Goal: Task Accomplishment & Management: Complete application form

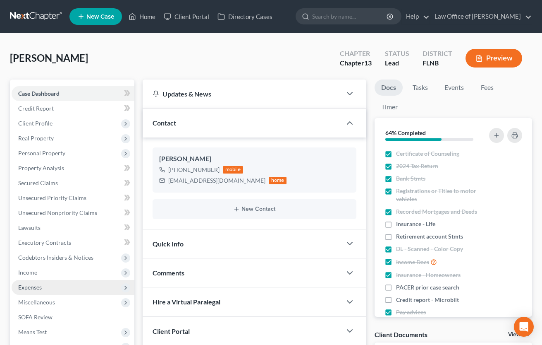
scroll to position [109, 0]
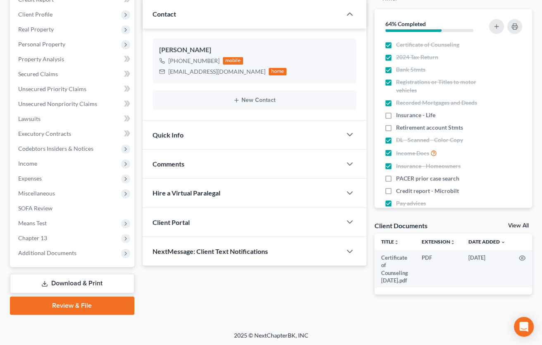
click at [93, 283] on link "Download & Print" at bounding box center [72, 282] width 124 height 19
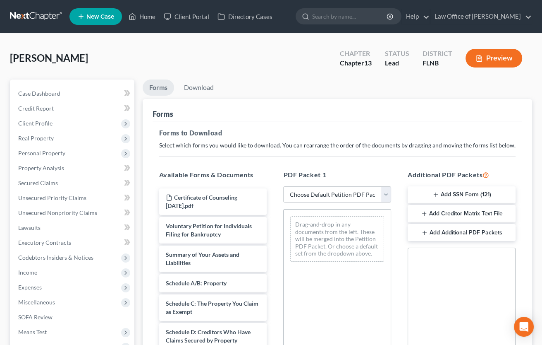
select select "9"
click option "Draft schedules & statements" at bounding box center [0, 0] width 0 height 0
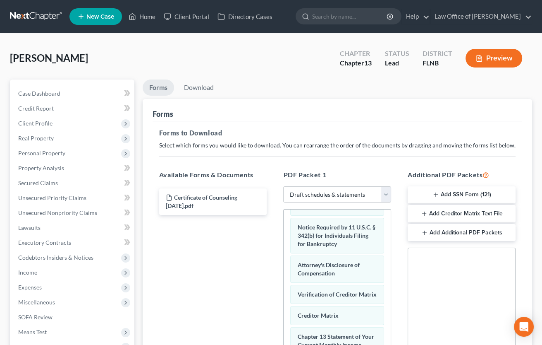
scroll to position [165, 0]
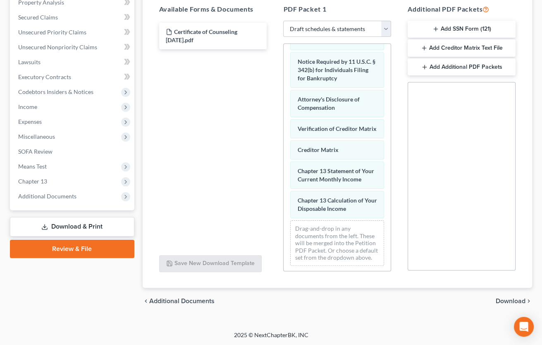
click at [509, 298] on span "Download" at bounding box center [511, 300] width 30 height 7
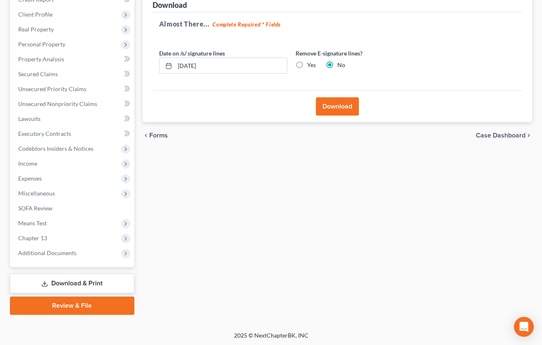
click at [307, 63] on label "Yes" at bounding box center [311, 65] width 9 height 8
click at [311, 63] on input "Yes" at bounding box center [313, 63] width 5 height 5
radio input "true"
radio input "false"
click at [345, 103] on button "Download" at bounding box center [337, 106] width 43 height 18
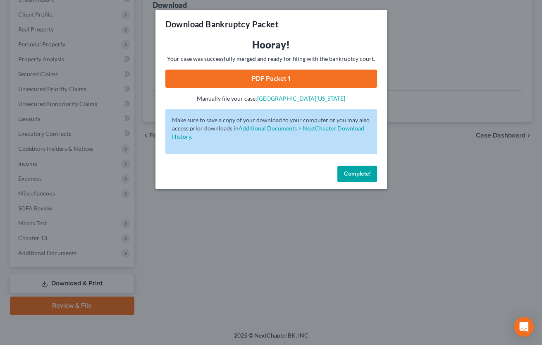
click at [266, 80] on link "PDF Packet 1" at bounding box center [271, 78] width 212 height 18
click at [451, 306] on div "Download Bankruptcy Packet Hooray! Your case was successfully merged and ready …" at bounding box center [271, 172] width 542 height 345
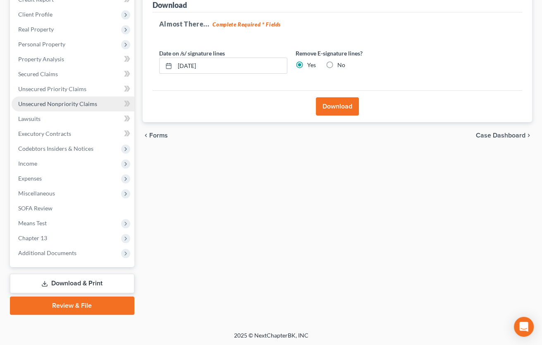
click at [46, 101] on span "Unsecured Nonpriority Claims" at bounding box center [57, 103] width 79 height 7
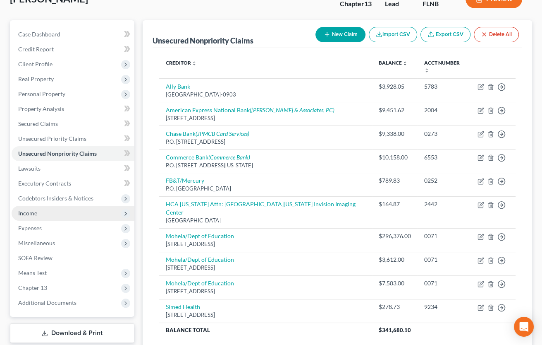
scroll to position [91, 0]
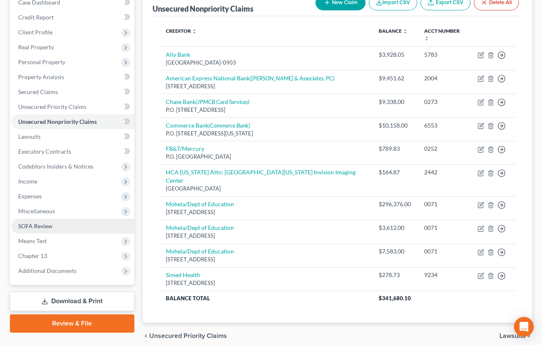
click at [38, 218] on link "SOFA Review" at bounding box center [73, 225] width 123 height 15
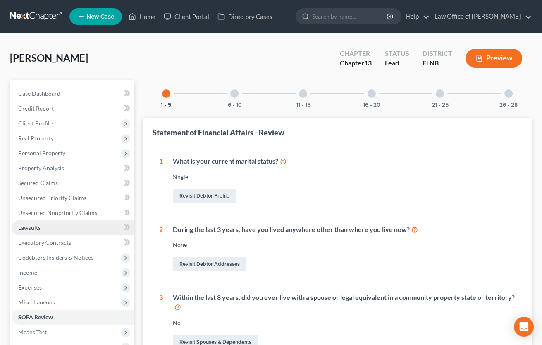
scroll to position [182, 0]
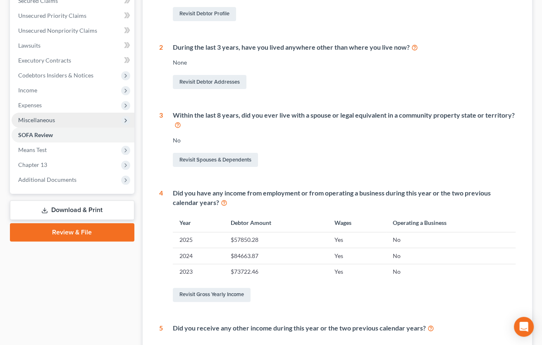
click at [40, 116] on span "Miscellaneous" at bounding box center [73, 119] width 123 height 15
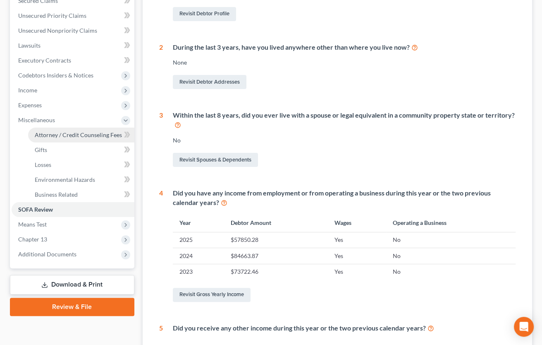
click at [46, 134] on span "Attorney / Credit Counseling Fees" at bounding box center [78, 134] width 87 height 7
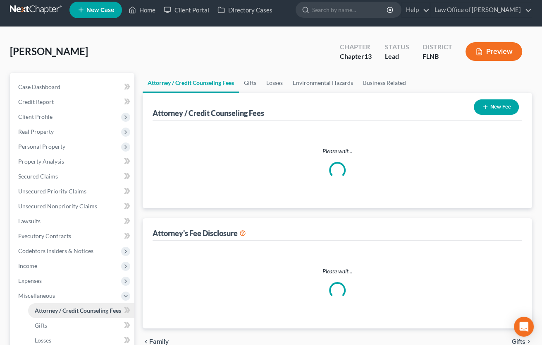
select select "6"
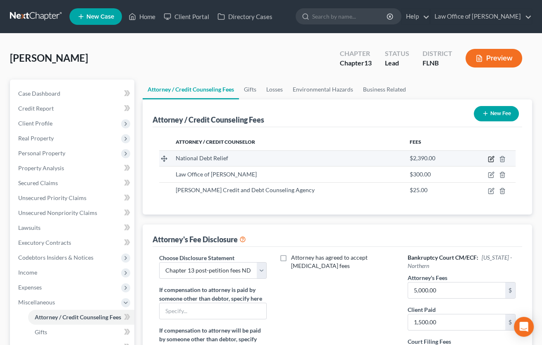
click at [493, 160] on icon "button" at bounding box center [491, 159] width 7 height 7
select select "35"
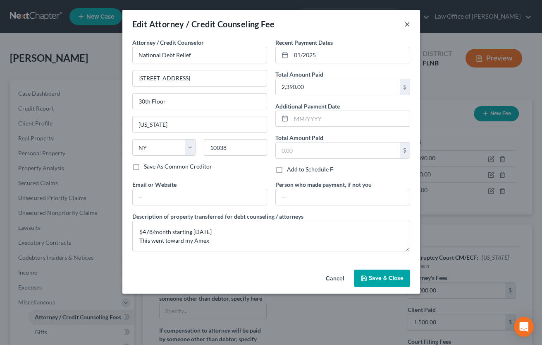
click at [407, 25] on button "×" at bounding box center [407, 24] width 6 height 10
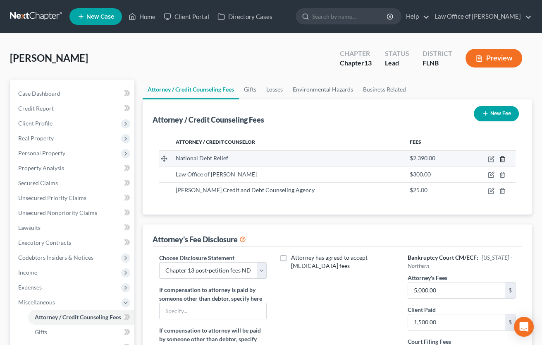
click at [505, 158] on icon "button" at bounding box center [502, 159] width 7 height 7
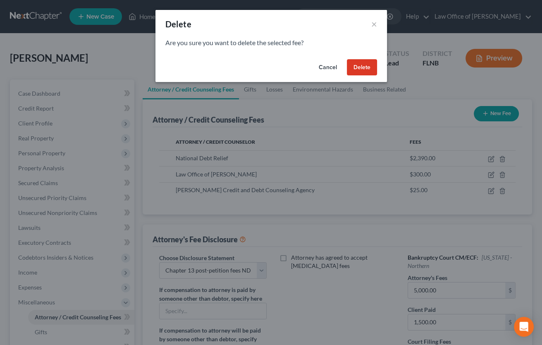
click at [357, 67] on button "Delete" at bounding box center [362, 67] width 30 height 17
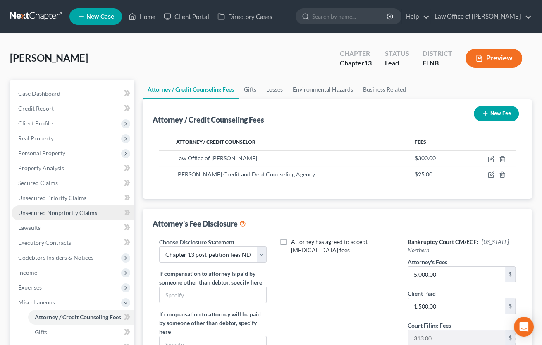
click at [68, 209] on span "Unsecured Nonpriority Claims" at bounding box center [57, 212] width 79 height 7
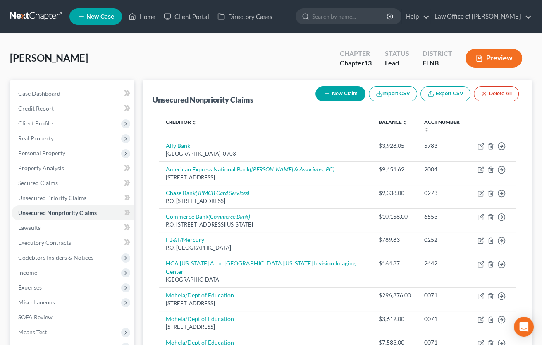
click at [339, 91] on button "New Claim" at bounding box center [341, 93] width 50 height 15
select select "0"
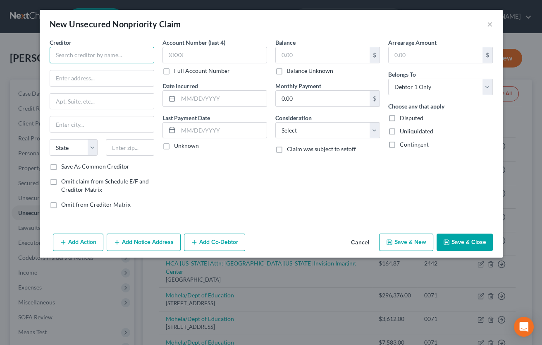
click at [95, 54] on input "text" at bounding box center [102, 55] width 105 height 17
type input "National Debt Relief"
type input "[STREET_ADDRESS]"
type input "28th Floor"
type input "10038"
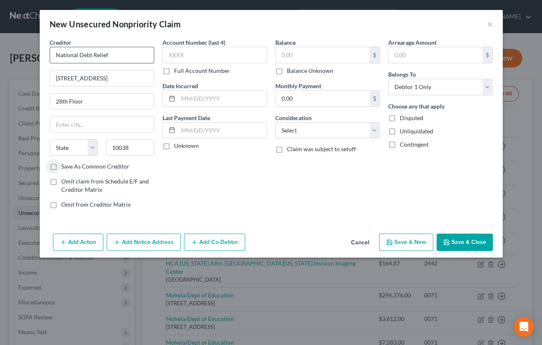
type input "[US_STATE]"
select select "35"
select select "16"
click option "Promised To Help Pay Creditors" at bounding box center [0, 0] width 0 height 0
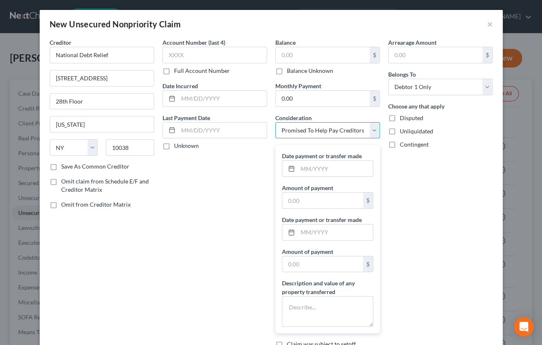
scroll to position [41, 0]
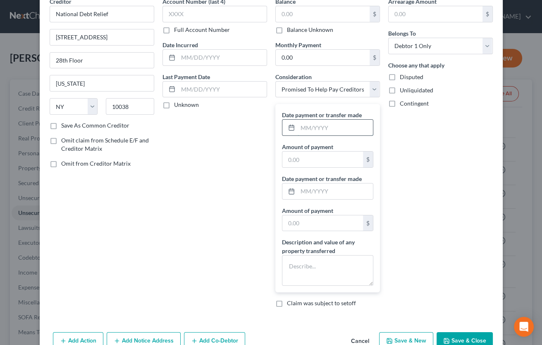
click at [305, 127] on input "text" at bounding box center [335, 128] width 75 height 16
type input "02/2025"
click at [296, 153] on input "text" at bounding box center [322, 159] width 81 height 16
drag, startPoint x: 318, startPoint y: 160, endPoint x: 283, endPoint y: 157, distance: 34.8
click at [283, 157] on input "0,478.00" at bounding box center [322, 159] width 81 height 16
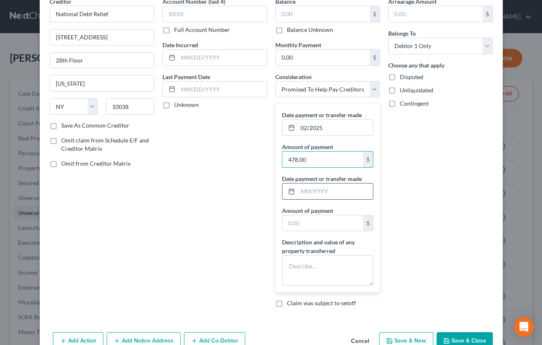
type input "478.00"
click at [307, 189] on input "text" at bounding box center [335, 191] width 75 height 16
type input "03/2025"
click at [305, 221] on input "text" at bounding box center [322, 223] width 81 height 16
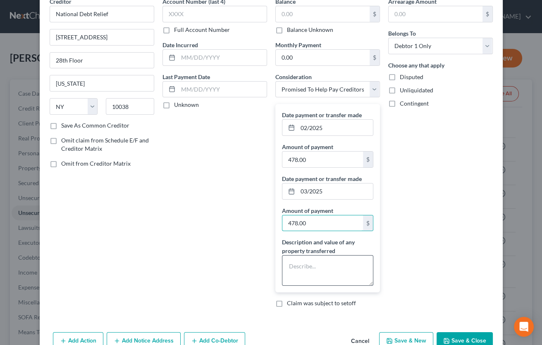
type input "478.00"
click at [309, 268] on textarea at bounding box center [327, 270] width 91 height 31
click at [312, 264] on textarea at bounding box center [327, 270] width 91 height 31
type textarea "Total paid $2.390.00"
click at [61, 141] on label "Omit claim from Schedule E/F and Creditor Matrix" at bounding box center [107, 144] width 93 height 17
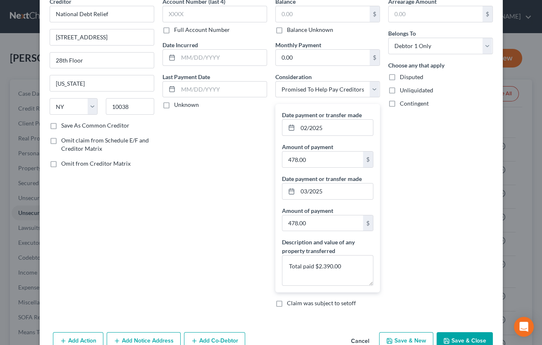
click at [65, 141] on input "Omit claim from Schedule E/F and Creditor Matrix" at bounding box center [67, 138] width 5 height 5
checkbox input "true"
click at [61, 163] on label "Omit from Creditor Matrix" at bounding box center [95, 163] width 69 height 8
click at [65, 163] on input "Omit from Creditor Matrix" at bounding box center [67, 161] width 5 height 5
checkbox input "true"
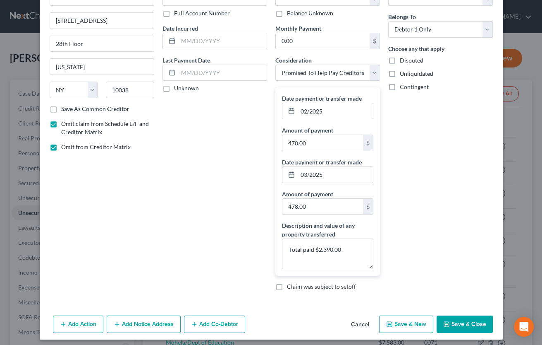
scroll to position [61, 0]
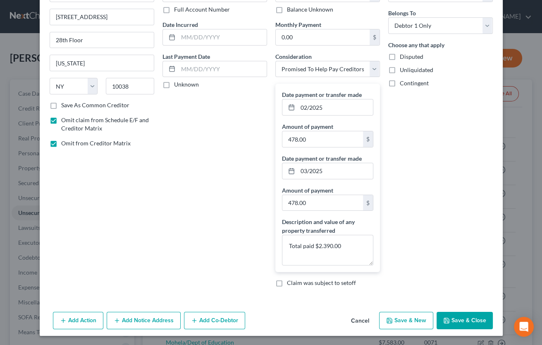
click at [466, 317] on button "Save & Close" at bounding box center [465, 319] width 56 height 17
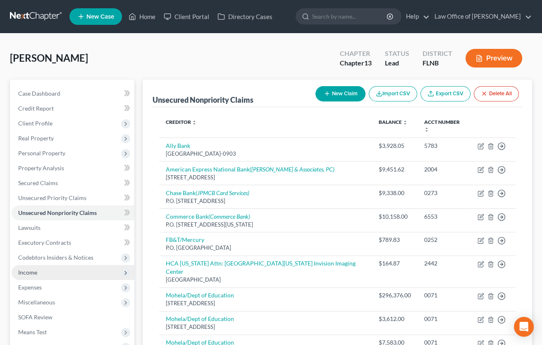
click at [33, 270] on span "Income" at bounding box center [27, 271] width 19 height 7
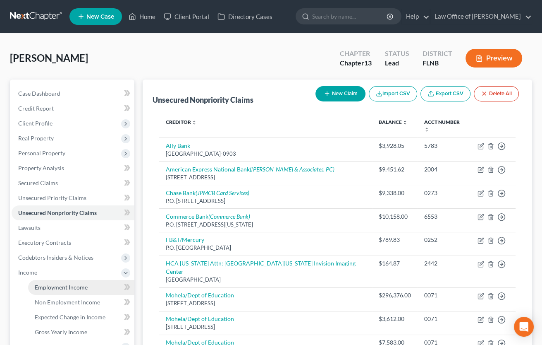
click at [44, 285] on span "Employment Income" at bounding box center [61, 286] width 53 height 7
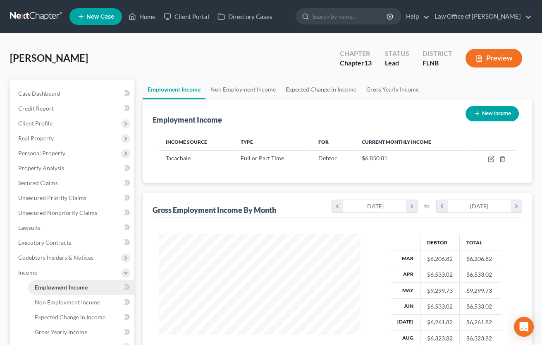
scroll to position [148, 218]
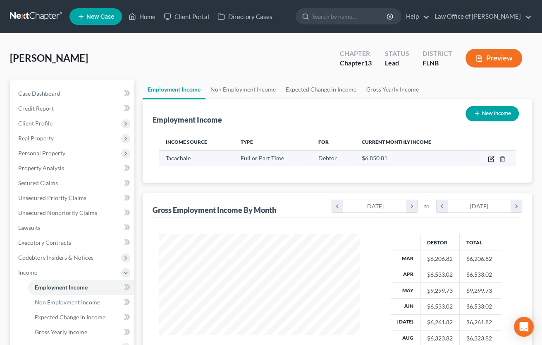
click at [490, 158] on icon "button" at bounding box center [491, 159] width 7 height 7
select select "0"
select select "9"
select select "2"
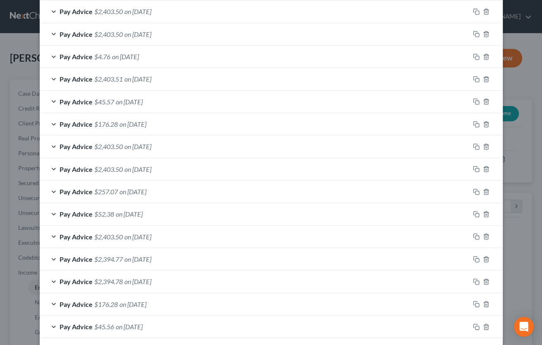
scroll to position [692, 0]
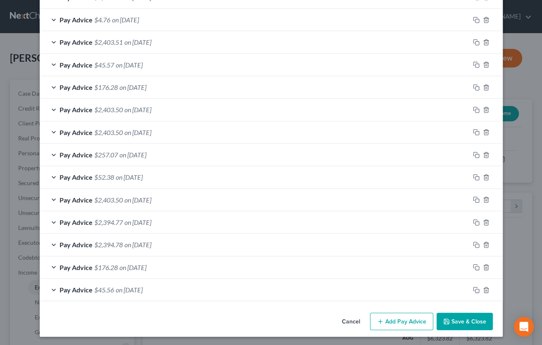
click at [402, 321] on button "Add Pay Advice" at bounding box center [401, 320] width 63 height 17
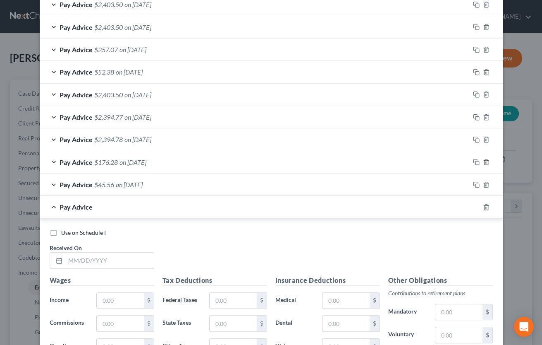
scroll to position [815, 0]
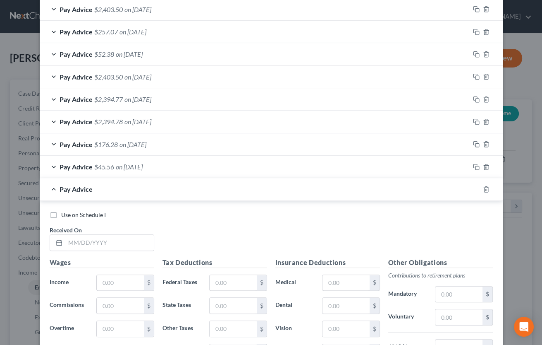
click at [61, 216] on label "Use on Schedule I" at bounding box center [83, 215] width 45 height 8
click at [65, 216] on input "Use on Schedule I" at bounding box center [67, 213] width 5 height 5
checkbox input "true"
click at [85, 239] on input "text" at bounding box center [109, 242] width 89 height 16
type input "[DATE]"
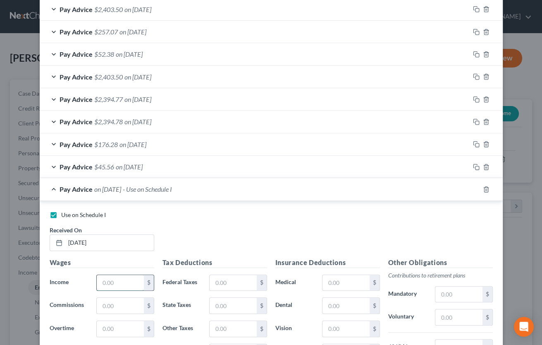
click at [112, 280] on input "text" at bounding box center [120, 283] width 47 height 16
type input "3,213.90"
click at [237, 284] on input "text" at bounding box center [233, 283] width 47 height 16
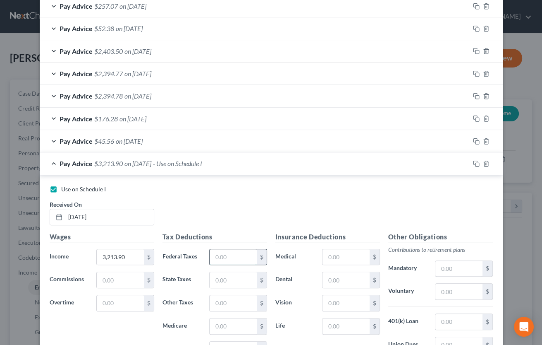
scroll to position [856, 0]
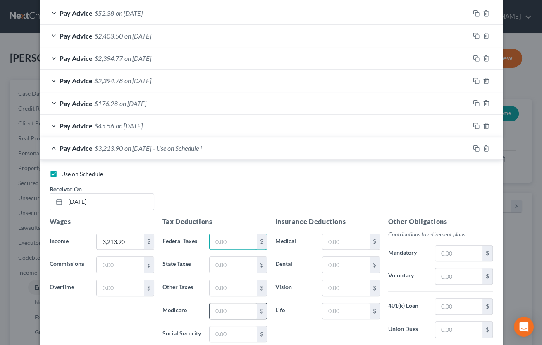
click at [230, 308] on input "text" at bounding box center [233, 311] width 47 height 16
type input "46.07"
click at [225, 328] on input "text" at bounding box center [233, 334] width 47 height 16
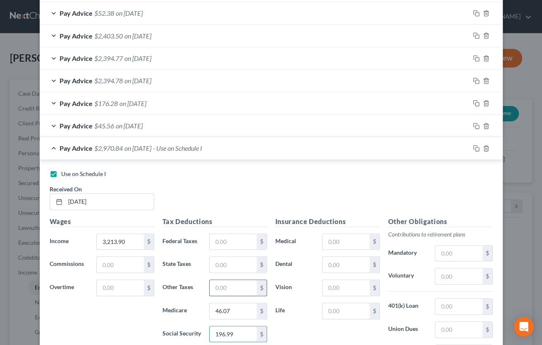
scroll to position [938, 0]
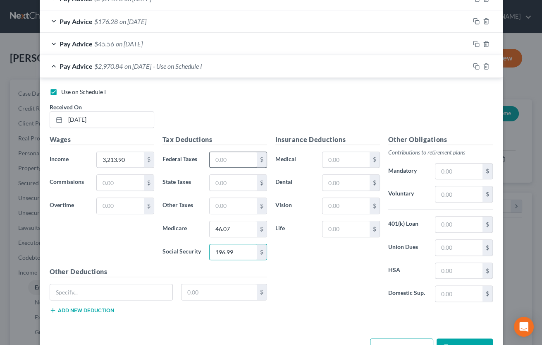
type input "196.99"
click at [218, 157] on input "text" at bounding box center [233, 160] width 47 height 16
type input "355.24"
click at [333, 158] on input "text" at bounding box center [346, 160] width 47 height 16
type input "25"
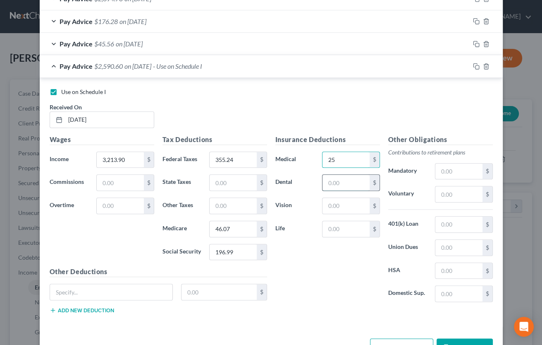
click at [338, 178] on input "text" at bounding box center [346, 183] width 47 height 16
type input "10.82"
click at [339, 200] on input "text" at bounding box center [346, 206] width 47 height 16
type input "2.96"
click at [438, 171] on input "text" at bounding box center [458, 171] width 47 height 16
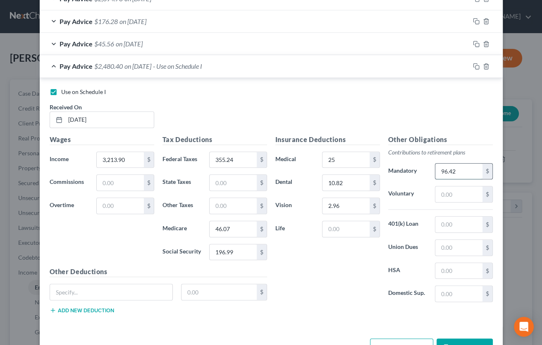
type input "96.42"
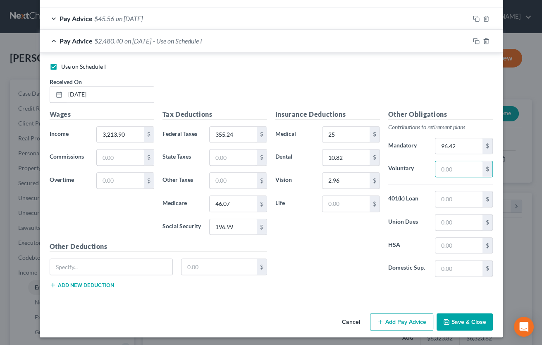
click at [459, 321] on button "Save & Close" at bounding box center [465, 321] width 56 height 17
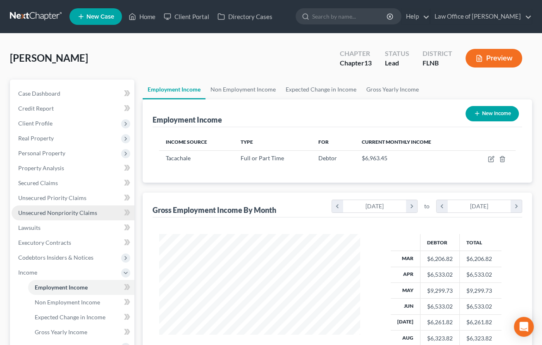
scroll to position [168, 0]
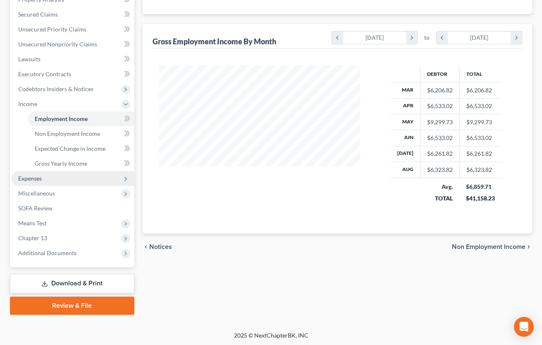
click at [43, 179] on span "Expenses" at bounding box center [73, 178] width 123 height 15
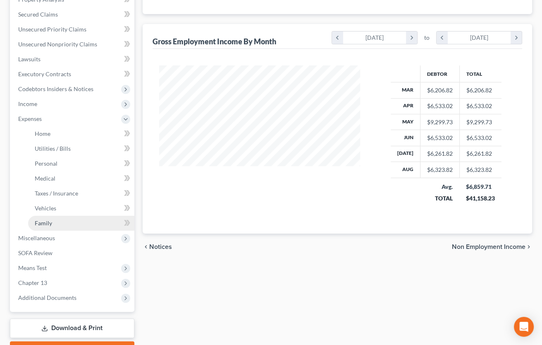
click at [45, 220] on span "Family" at bounding box center [43, 222] width 17 height 7
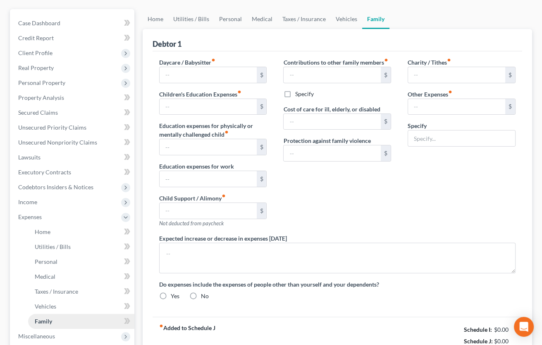
type input "0.00"
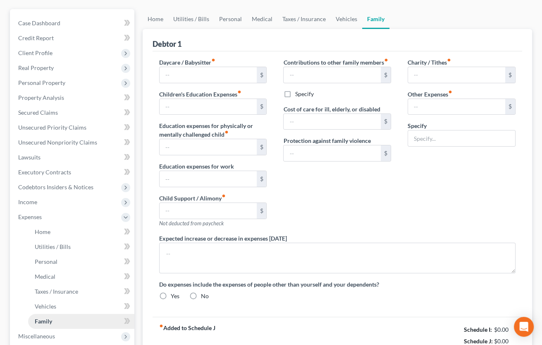
type input "0.00"
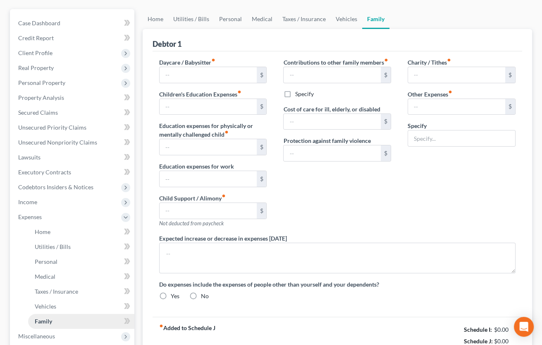
radio input "true"
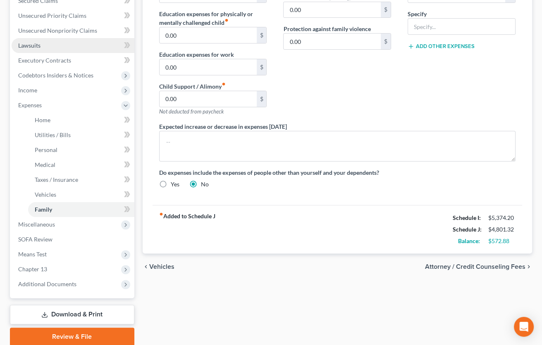
scroll to position [91, 0]
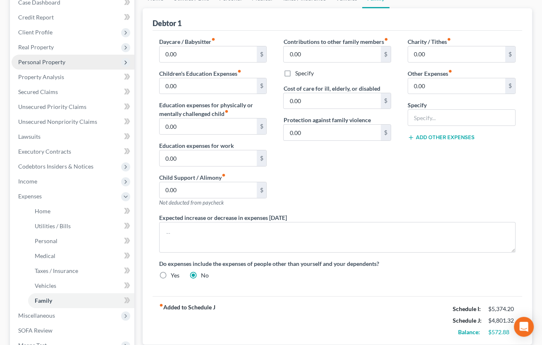
click at [65, 67] on span "Personal Property" at bounding box center [73, 62] width 123 height 15
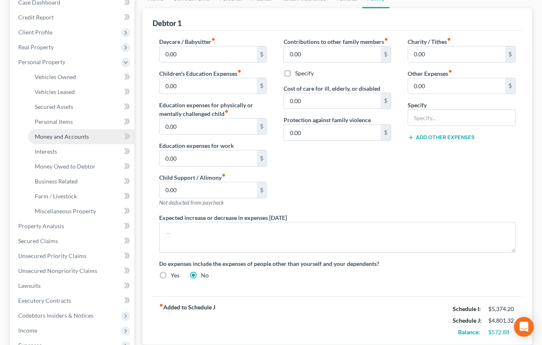
click at [70, 134] on span "Money and Accounts" at bounding box center [62, 136] width 54 height 7
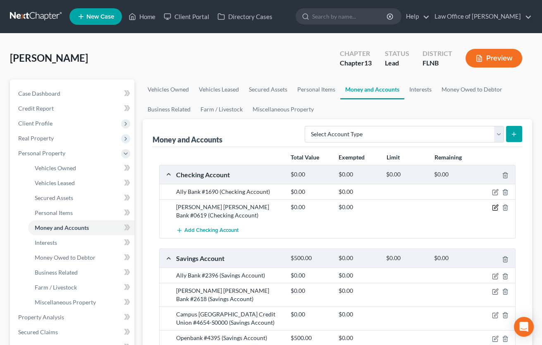
click at [495, 208] on icon "button" at bounding box center [496, 207] width 4 height 4
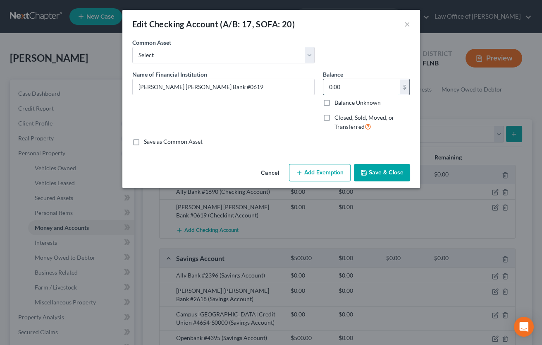
drag, startPoint x: 326, startPoint y: 83, endPoint x: 346, endPoint y: 83, distance: 20.3
click at [346, 83] on input "0.00" at bounding box center [361, 87] width 77 height 16
type input "882.50"
click at [383, 171] on button "Save & Close" at bounding box center [382, 172] width 56 height 17
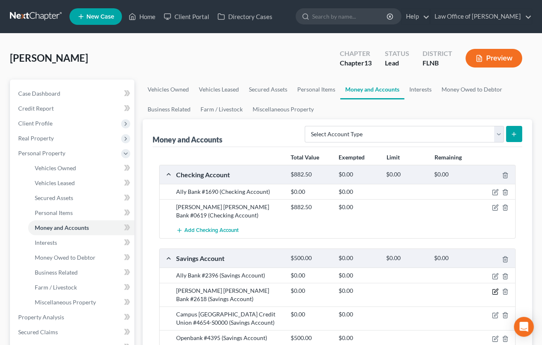
click at [496, 289] on icon "button" at bounding box center [496, 290] width 4 height 4
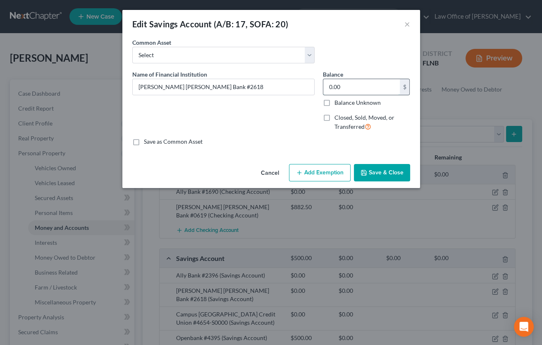
click at [323, 84] on input "0.00" at bounding box center [361, 87] width 77 height 16
type input "1,348.78"
click at [383, 172] on button "Save & Close" at bounding box center [382, 172] width 56 height 17
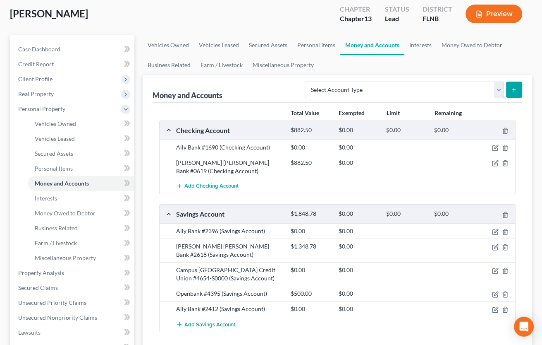
scroll to position [45, 0]
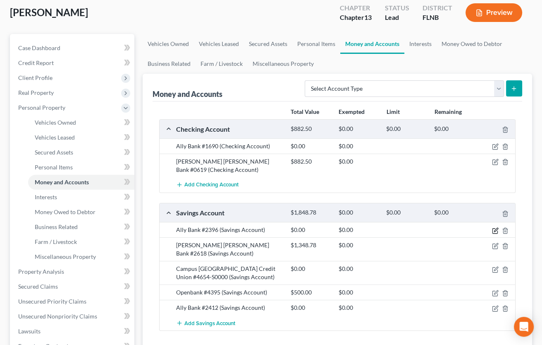
click at [494, 228] on icon "button" at bounding box center [495, 230] width 7 height 7
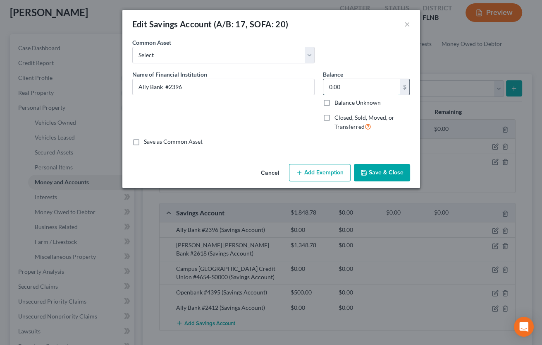
drag, startPoint x: 326, startPoint y: 85, endPoint x: 336, endPoint y: 85, distance: 9.9
click at [336, 85] on input "0.00" at bounding box center [361, 87] width 77 height 16
drag, startPoint x: 356, startPoint y: 88, endPoint x: 326, endPoint y: 88, distance: 30.2
click at [326, 88] on input "0.00" at bounding box center [361, 87] width 77 height 16
type input "0."
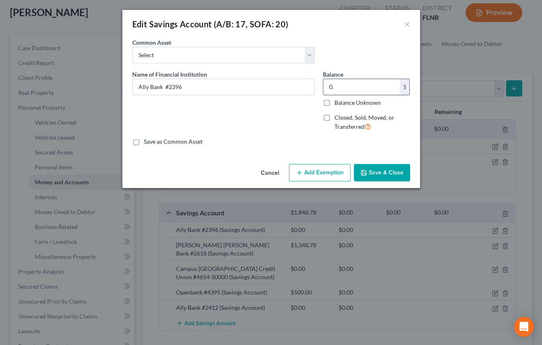
type input "0.00"
type input "0.0"
type input "0.01"
click at [367, 170] on icon "button" at bounding box center [364, 172] width 7 height 7
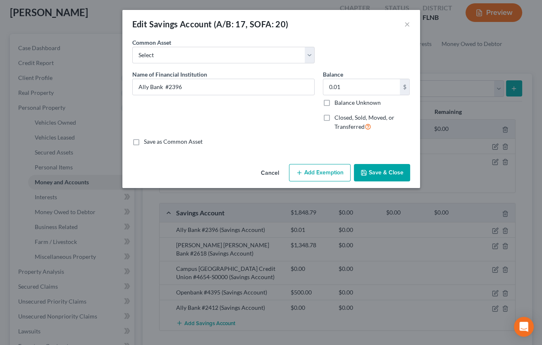
click at [367, 170] on icon "button" at bounding box center [364, 172] width 7 height 7
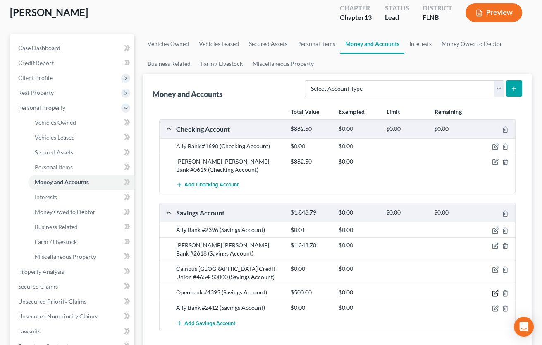
click at [495, 292] on icon "button" at bounding box center [495, 292] width 7 height 7
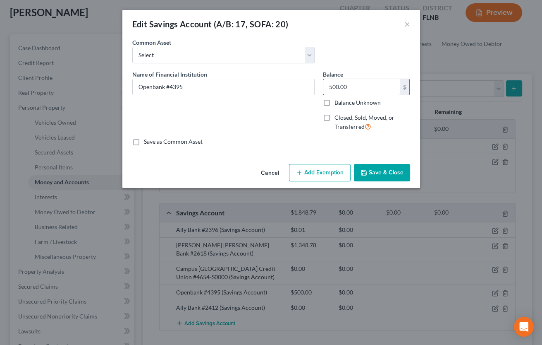
drag, startPoint x: 370, startPoint y: 89, endPoint x: 351, endPoint y: 89, distance: 19.4
click at [354, 86] on input "500.00" at bounding box center [361, 87] width 77 height 16
type input "505.12"
click at [382, 174] on button "Save & Close" at bounding box center [382, 172] width 56 height 17
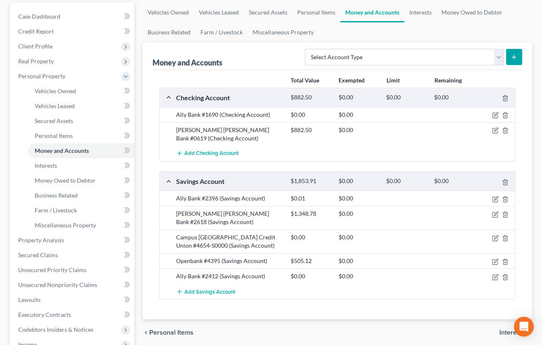
scroll to position [91, 0]
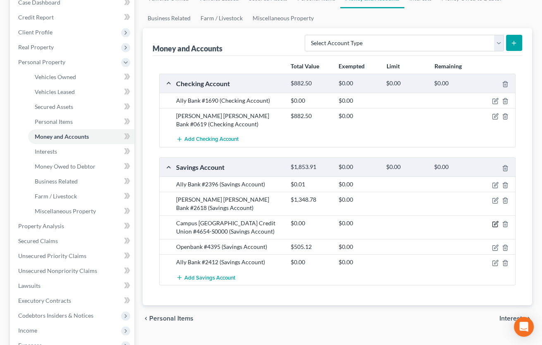
click at [495, 225] on icon "button" at bounding box center [495, 223] width 7 height 7
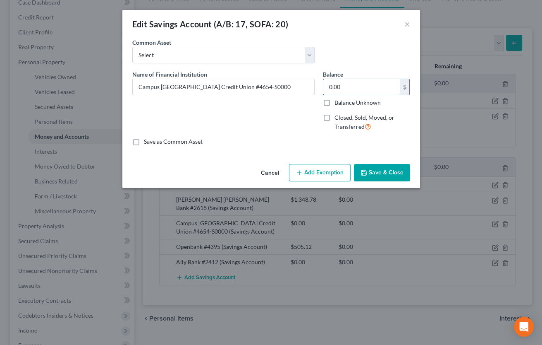
click at [332, 86] on input "0.00" at bounding box center [361, 87] width 77 height 16
click at [368, 171] on button "Save & Close" at bounding box center [382, 172] width 56 height 17
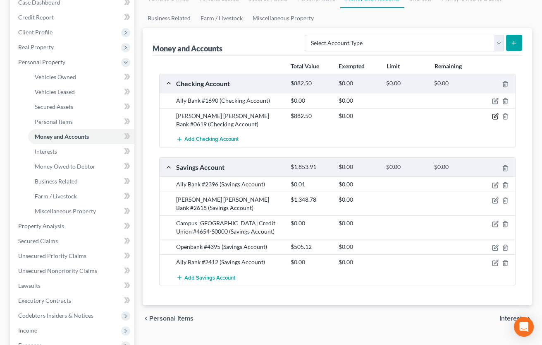
click at [496, 116] on icon "button" at bounding box center [495, 116] width 7 height 7
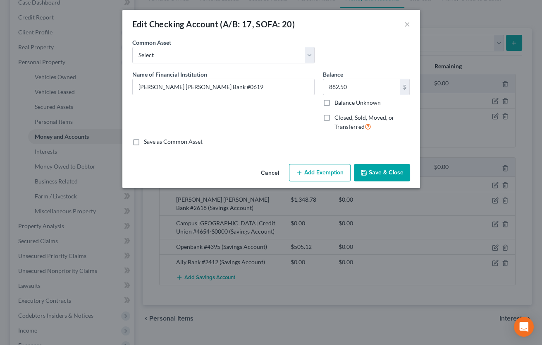
click at [327, 170] on button "Add Exemption" at bounding box center [320, 172] width 62 height 17
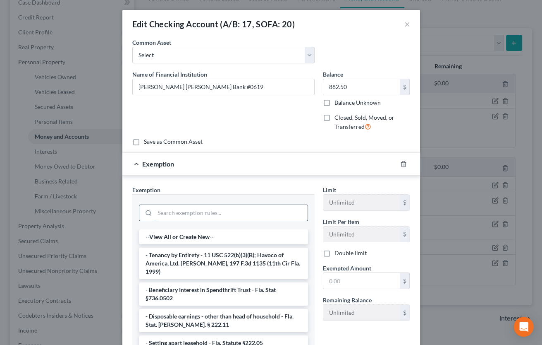
click at [234, 211] on input "search" at bounding box center [231, 213] width 153 height 16
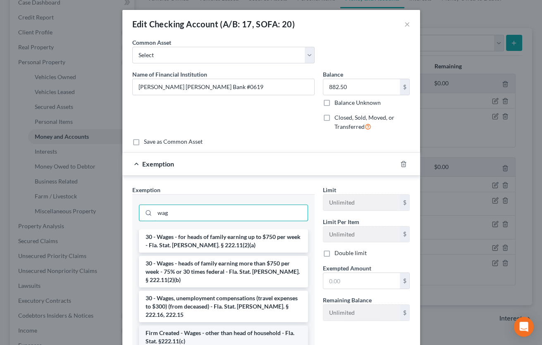
type input "wag"
click at [221, 325] on li "Firm Created - Wages - other than head of household - Fla. Stat. §222.11(c)" at bounding box center [223, 336] width 169 height 23
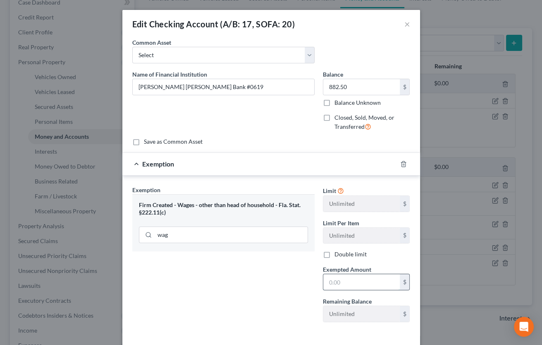
click at [333, 283] on input "text" at bounding box center [361, 282] width 77 height 16
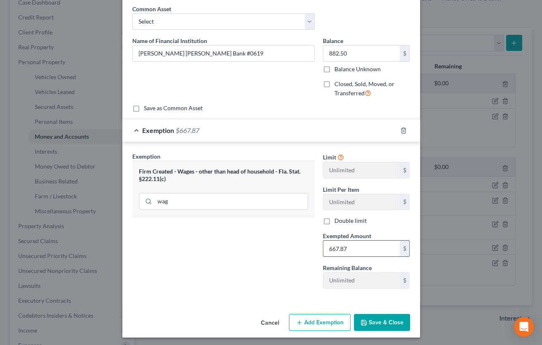
scroll to position [36, 0]
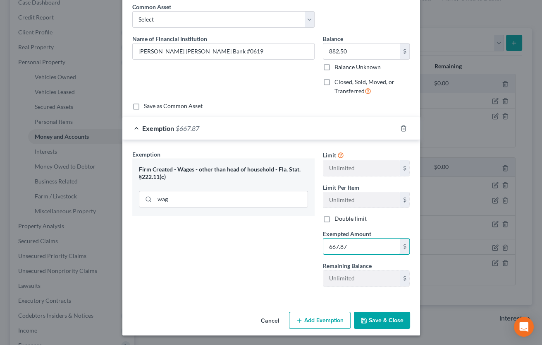
type input "667.87"
click at [395, 321] on button "Save & Close" at bounding box center [382, 319] width 56 height 17
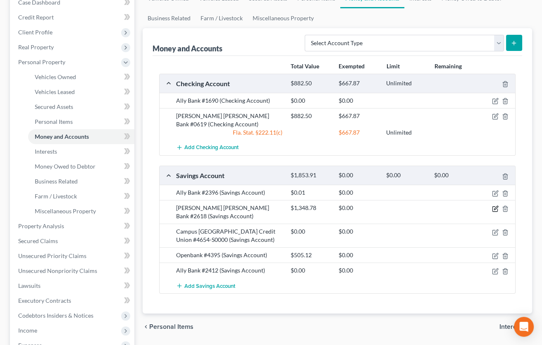
click at [495, 207] on icon "button" at bounding box center [496, 208] width 4 height 4
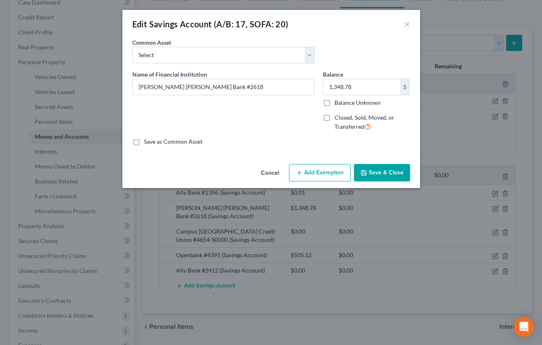
click at [302, 175] on icon "button" at bounding box center [299, 172] width 7 height 7
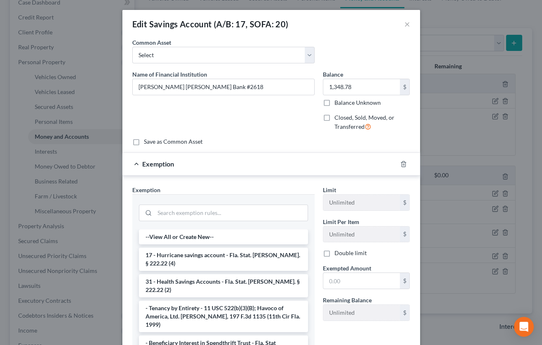
scroll to position [41, 0]
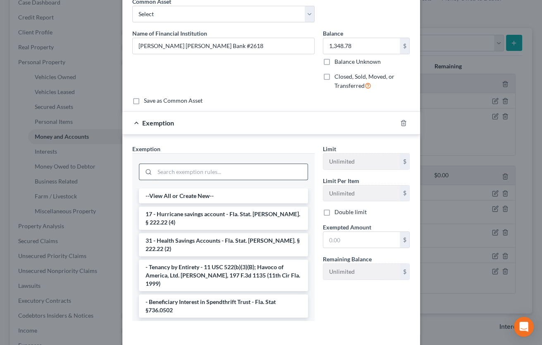
click at [203, 170] on input "search" at bounding box center [231, 172] width 153 height 16
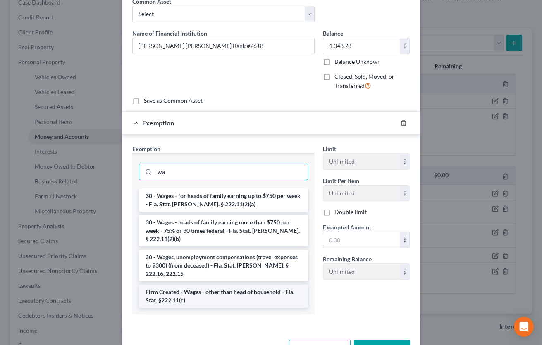
type input "wa"
click at [194, 284] on li "Firm Created - Wages - other than head of household - Fla. Stat. §222.11(c)" at bounding box center [223, 295] width 169 height 23
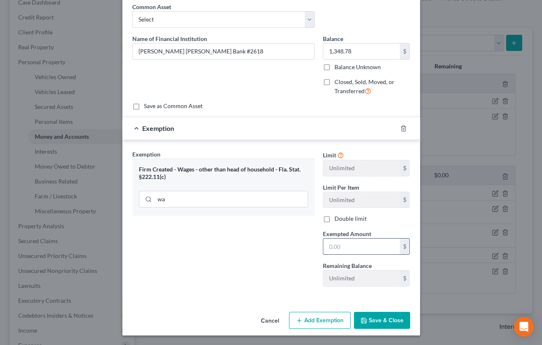
click at [330, 247] on input "text" at bounding box center [361, 246] width 77 height 16
click at [330, 240] on input "text" at bounding box center [361, 246] width 77 height 16
type input "1,011.58"
click at [371, 314] on button "Save & Close" at bounding box center [382, 319] width 56 height 17
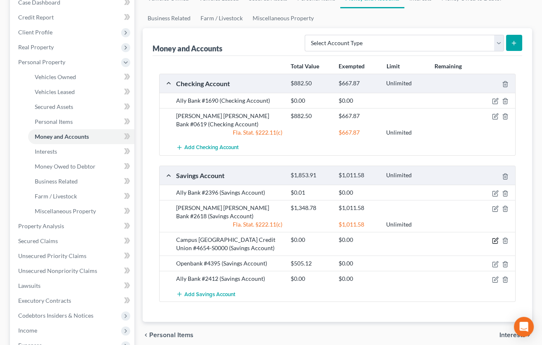
click at [496, 241] on icon "button" at bounding box center [495, 240] width 7 height 7
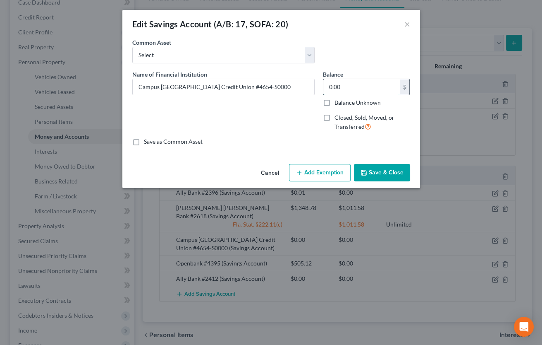
click at [354, 89] on input "0.00" at bounding box center [361, 87] width 77 height 16
type input "2,002.50"
click at [383, 170] on button "Save & Close" at bounding box center [382, 172] width 56 height 17
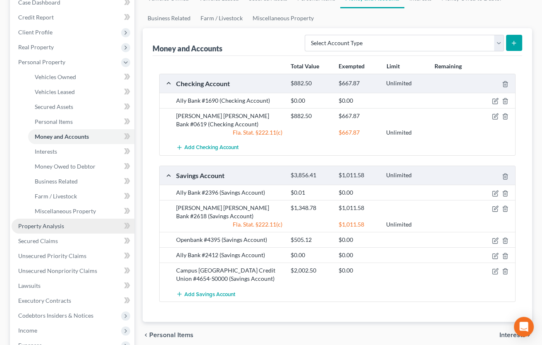
click at [50, 225] on span "Property Analysis" at bounding box center [41, 225] width 46 height 7
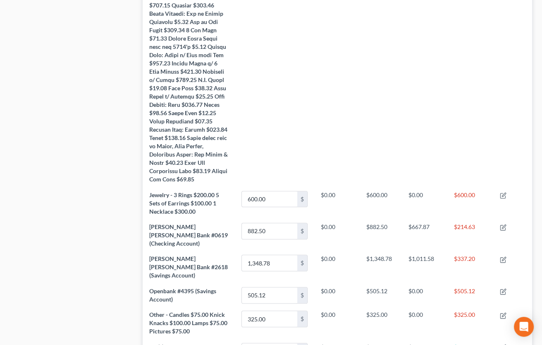
scroll to position [858, 0]
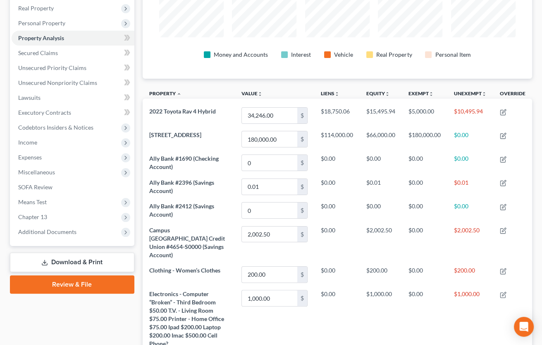
scroll to position [0, 0]
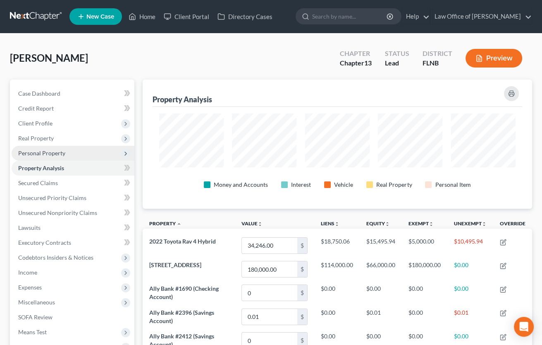
click at [59, 154] on span "Personal Property" at bounding box center [41, 152] width 47 height 7
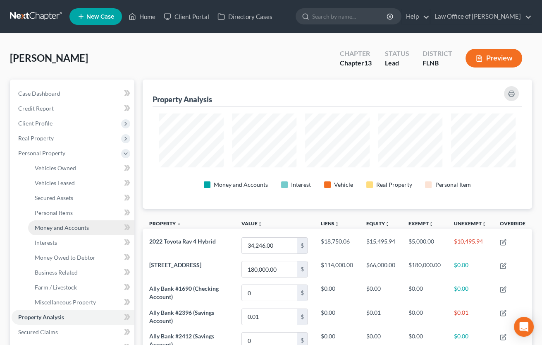
click at [54, 225] on span "Money and Accounts" at bounding box center [62, 227] width 54 height 7
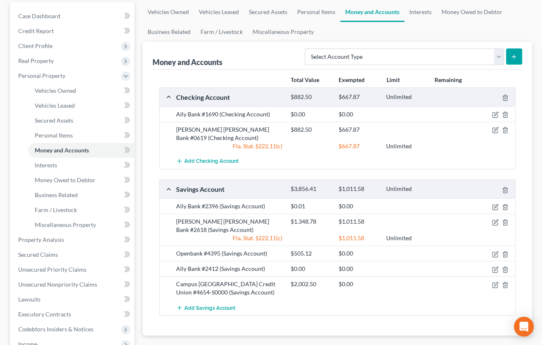
scroll to position [136, 0]
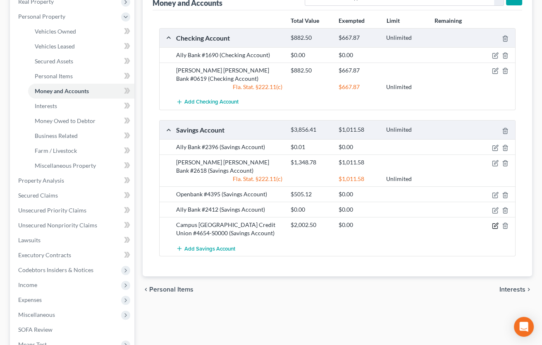
click at [495, 223] on icon "button" at bounding box center [495, 225] width 7 height 7
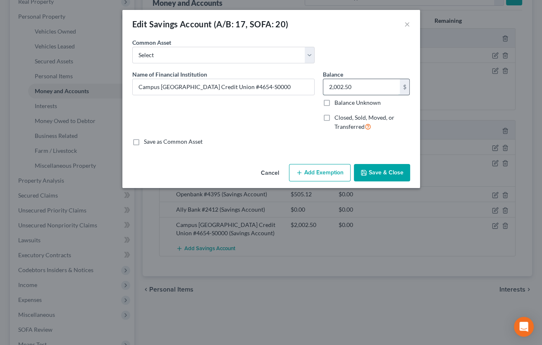
click at [325, 80] on input "2,002.50" at bounding box center [361, 87] width 77 height 16
type input "1,997.50"
click at [371, 172] on button "Save & Close" at bounding box center [382, 172] width 56 height 17
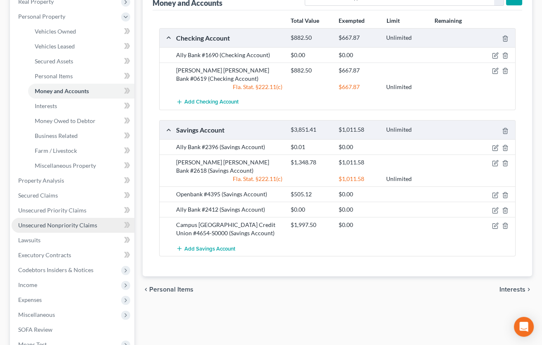
scroll to position [258, 0]
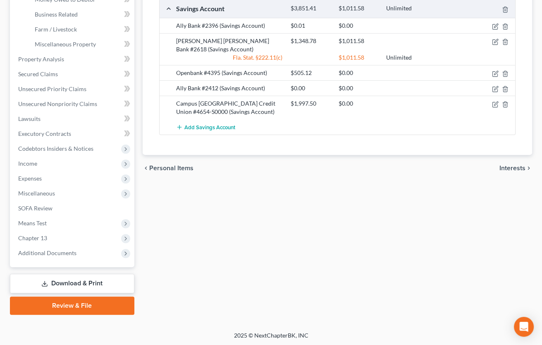
click at [52, 278] on link "Download & Print" at bounding box center [72, 282] width 124 height 19
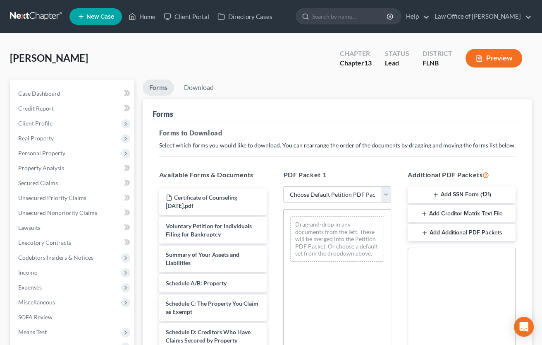
select select "9"
click option "Draft schedules & statements" at bounding box center [0, 0] width 0 height 0
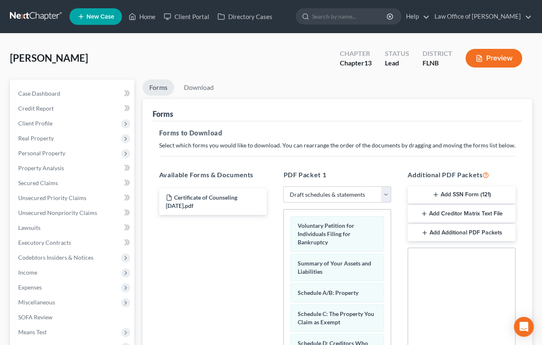
scroll to position [165, 0]
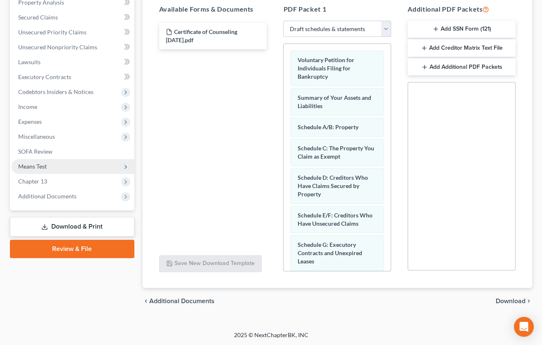
click at [74, 164] on span "Means Test" at bounding box center [73, 166] width 123 height 15
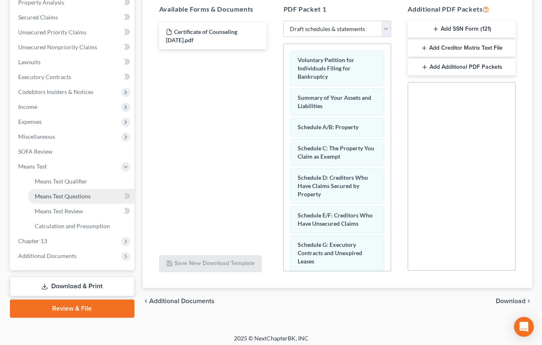
click at [64, 199] on link "Means Test Questions" at bounding box center [81, 196] width 106 height 15
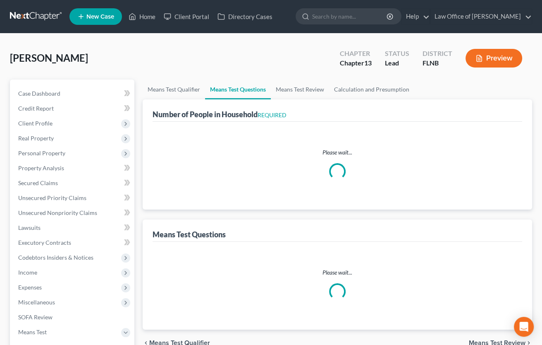
select select "0"
select select "60"
select select "1"
select select "36"
select select "1"
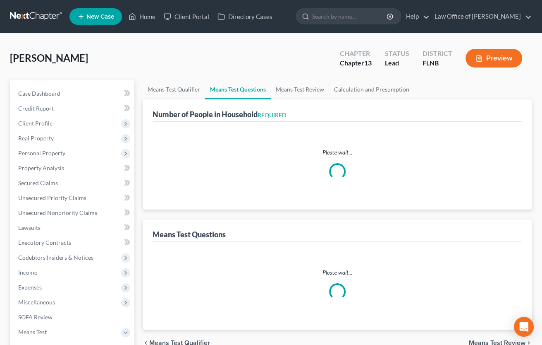
select select "1"
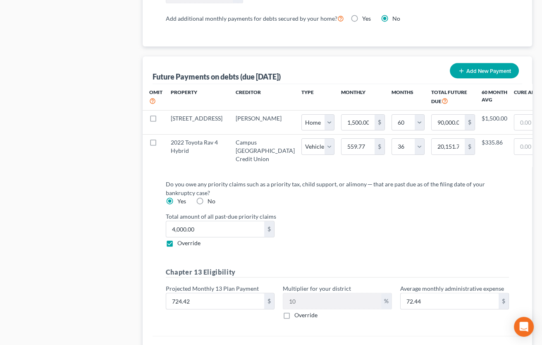
scroll to position [912, 0]
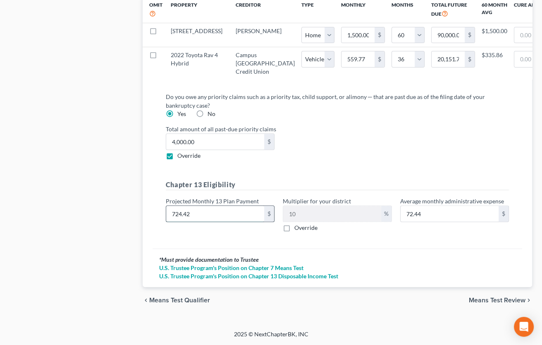
click at [174, 214] on input "724.42" at bounding box center [215, 214] width 98 height 16
type input "7"
type input "0.70"
type input "79"
type input "7.90"
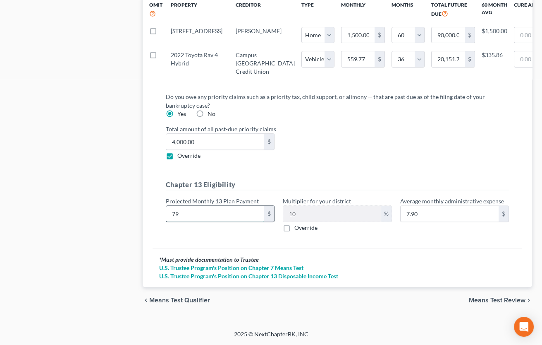
type input "799"
type input "79.90"
type input "799.6"
type input "79.96"
type input "799.67"
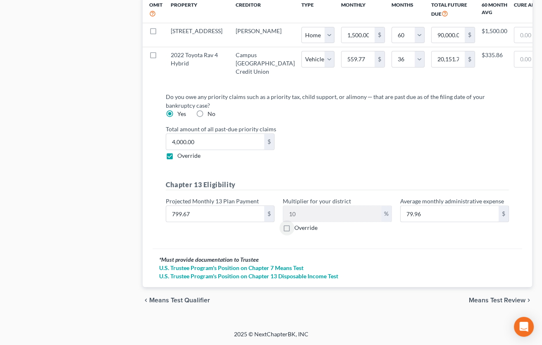
click at [476, 300] on span "Means Test Review" at bounding box center [497, 300] width 57 height 7
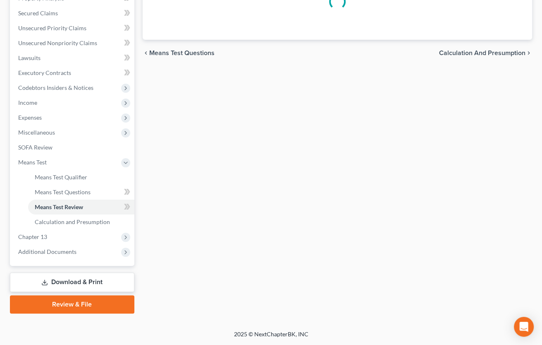
scroll to position [168, 0]
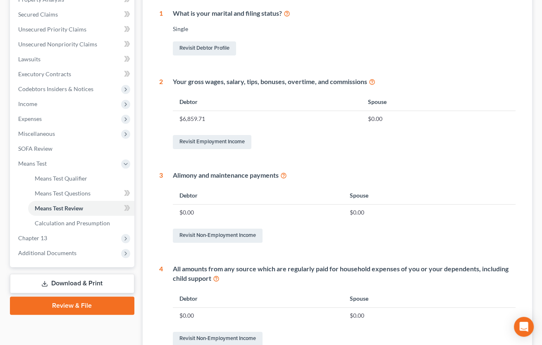
click at [57, 281] on link "Download & Print" at bounding box center [72, 282] width 124 height 19
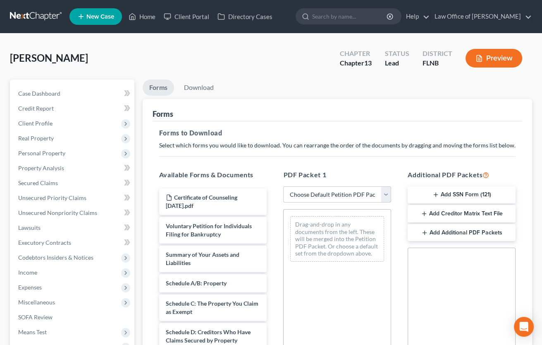
select select "9"
click option "Draft schedules & statements" at bounding box center [0, 0] width 0 height 0
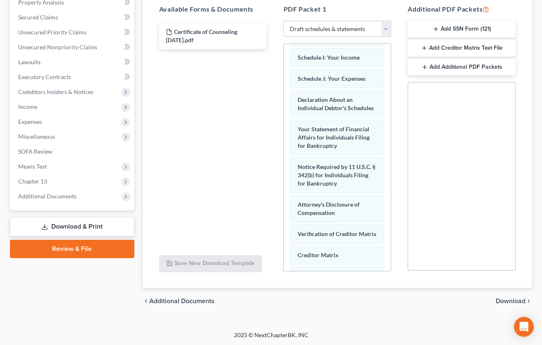
scroll to position [351, 0]
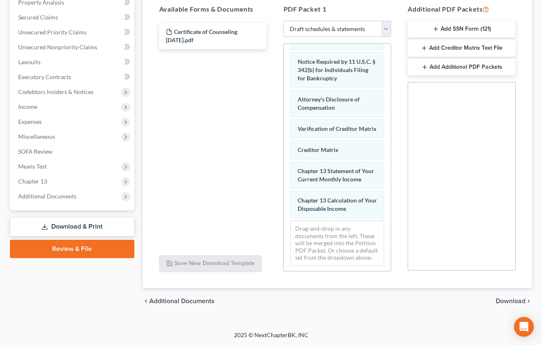
click at [517, 299] on span "Download" at bounding box center [511, 300] width 30 height 7
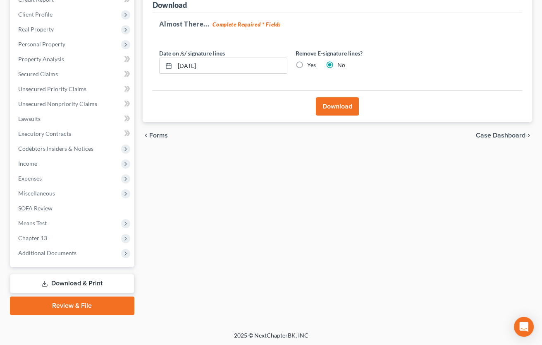
click at [307, 65] on label "Yes" at bounding box center [311, 65] width 9 height 8
click at [311, 65] on input "Yes" at bounding box center [313, 63] width 5 height 5
radio input "true"
radio input "false"
click at [328, 106] on button "Download" at bounding box center [337, 106] width 43 height 18
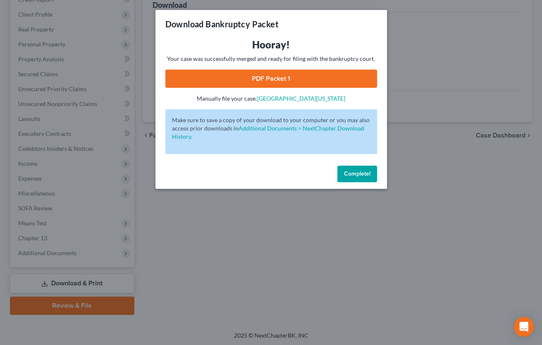
click at [251, 72] on link "PDF Packet 1" at bounding box center [271, 78] width 212 height 18
click at [356, 175] on span "Complete!" at bounding box center [357, 173] width 26 height 7
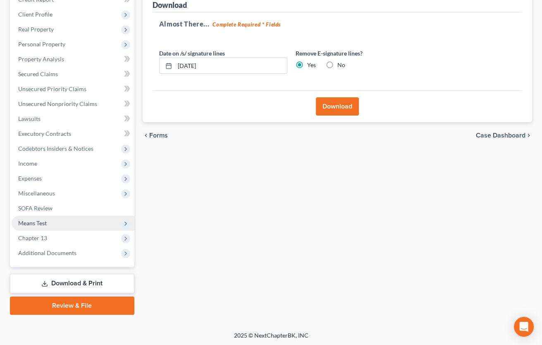
click at [58, 223] on span "Means Test" at bounding box center [73, 222] width 123 height 15
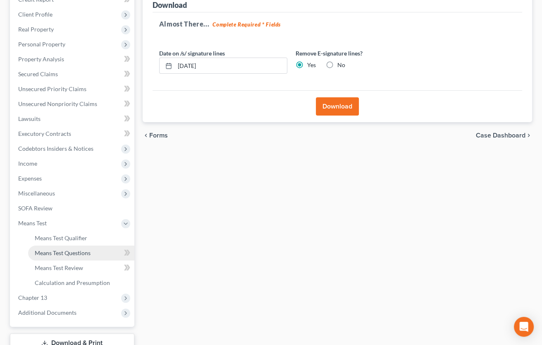
click at [62, 251] on span "Means Test Questions" at bounding box center [63, 252] width 56 height 7
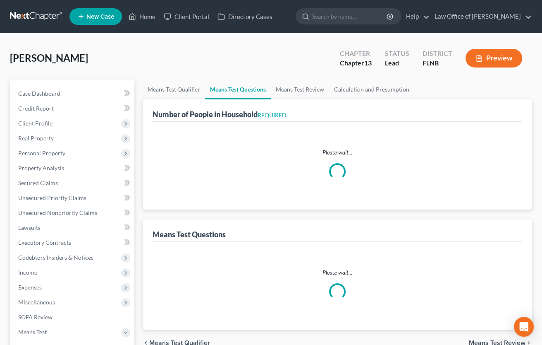
select select "0"
select select "60"
select select "1"
select select "36"
select select "1"
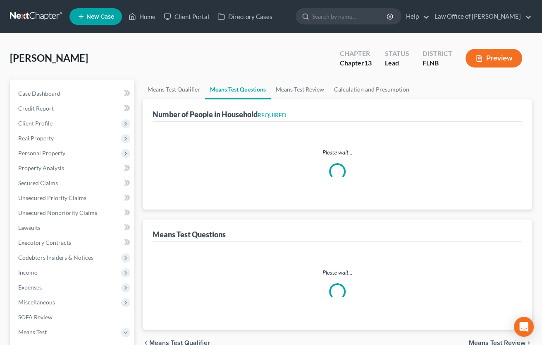
select select "1"
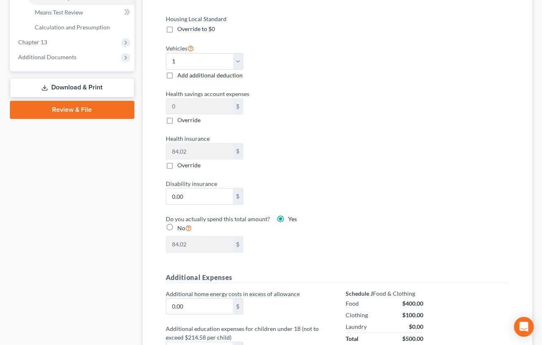
scroll to position [500, 0]
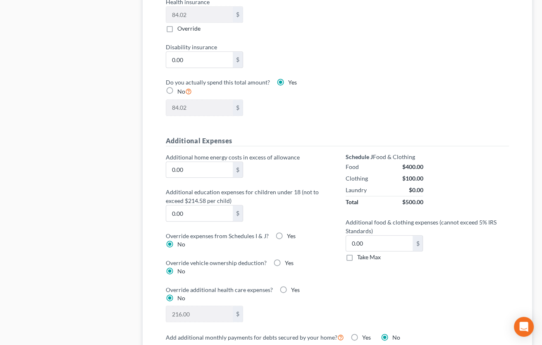
click at [357, 256] on label "Take Max" at bounding box center [369, 257] width 24 height 8
click at [361, 256] on input "Take Max" at bounding box center [363, 255] width 5 height 5
checkbox input "true"
type input "30.00"
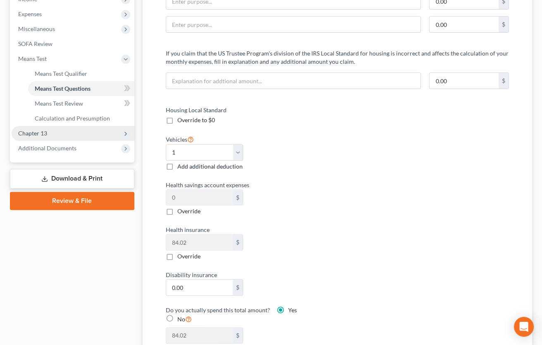
scroll to position [91, 0]
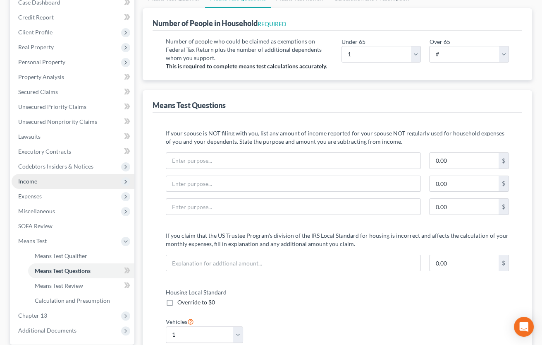
click at [33, 179] on span "Income" at bounding box center [27, 180] width 19 height 7
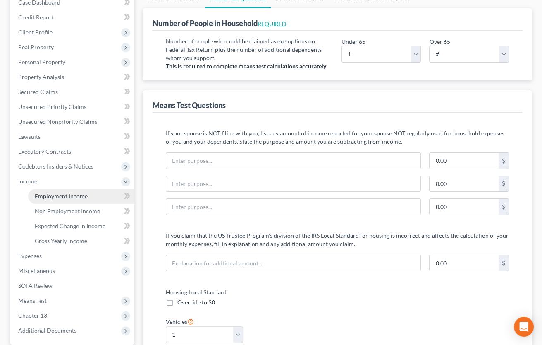
click at [43, 194] on span "Employment Income" at bounding box center [61, 195] width 53 height 7
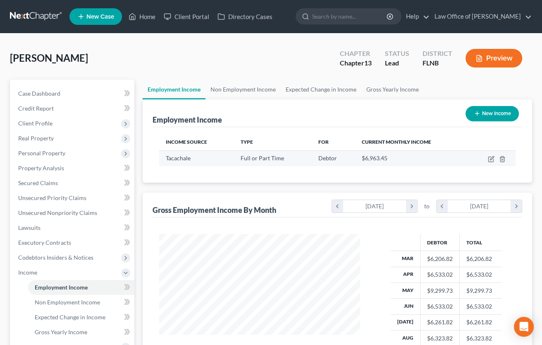
scroll to position [148, 218]
click at [488, 159] on icon "button" at bounding box center [490, 159] width 5 height 5
select select "0"
select select "9"
select select "2"
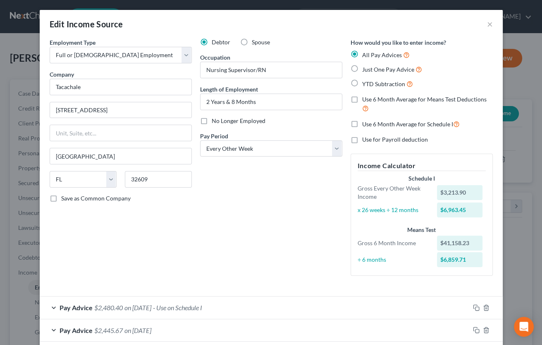
click at [362, 100] on label "Use 6 Month Average for Means Test Deductions" at bounding box center [427, 104] width 131 height 18
click at [366, 100] on input "Use 6 Month Average for Means Test Deductions" at bounding box center [368, 97] width 5 height 5
checkbox input "true"
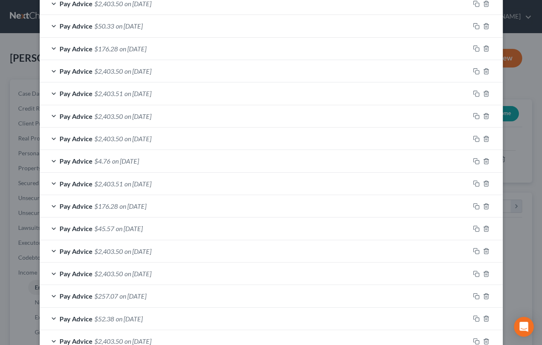
scroll to position [714, 0]
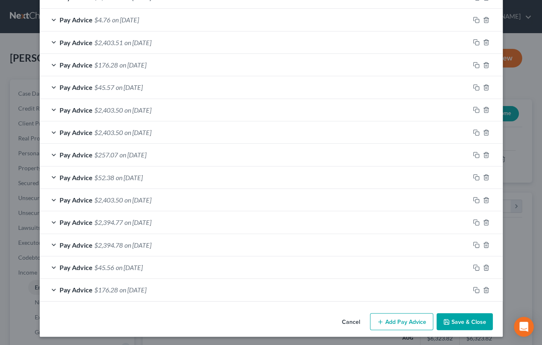
click at [468, 321] on button "Save & Close" at bounding box center [465, 321] width 56 height 17
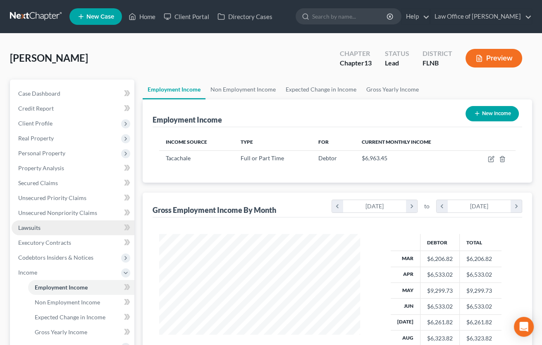
scroll to position [168, 0]
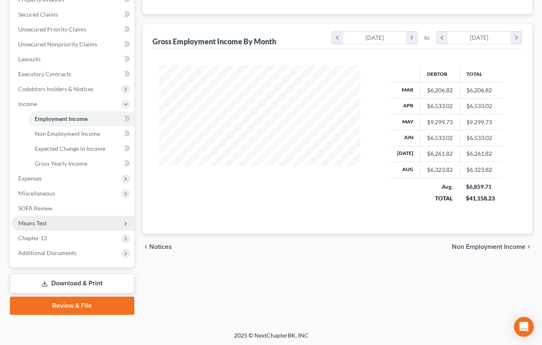
click at [57, 221] on span "Means Test" at bounding box center [73, 222] width 123 height 15
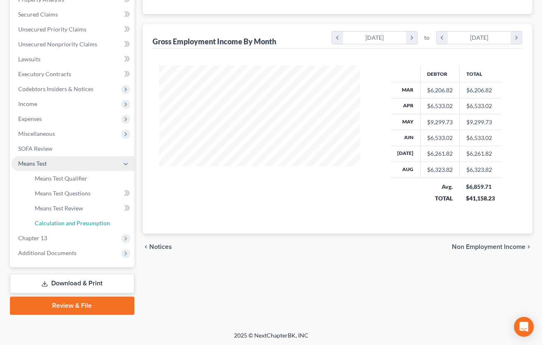
click at [57, 221] on span "Calculation and Presumption" at bounding box center [72, 222] width 75 height 7
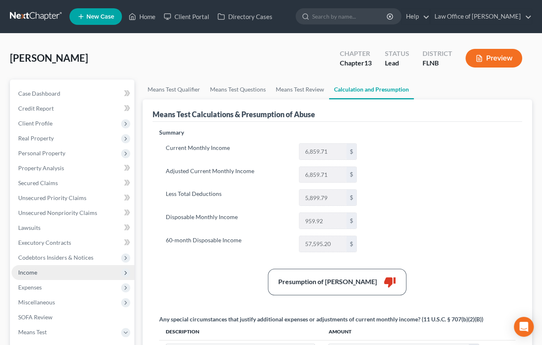
click at [25, 272] on span "Income" at bounding box center [27, 271] width 19 height 7
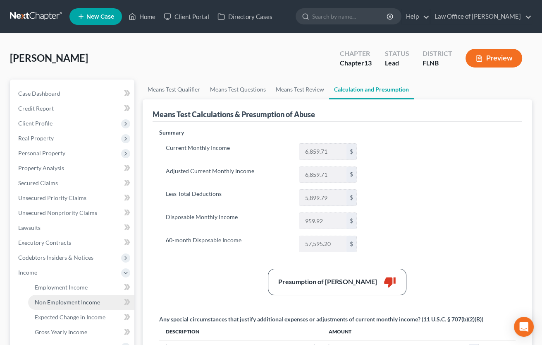
click at [38, 302] on span "Non Employment Income" at bounding box center [67, 301] width 65 height 7
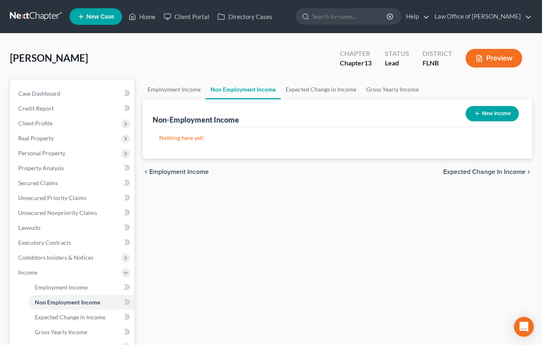
click at [493, 108] on button "New Income" at bounding box center [492, 113] width 53 height 15
select select "0"
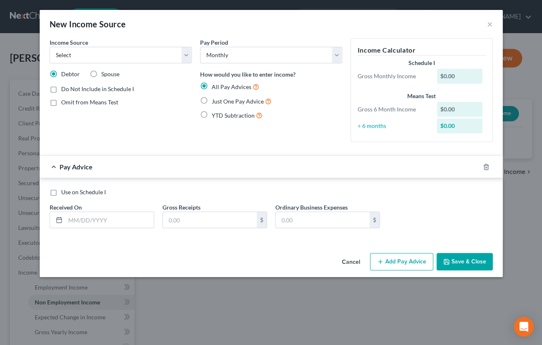
click at [353, 263] on button "Cancel" at bounding box center [350, 262] width 31 height 17
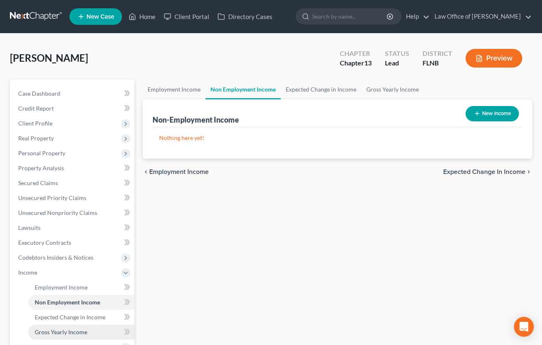
click at [73, 331] on span "Gross Yearly Income" at bounding box center [61, 331] width 53 height 7
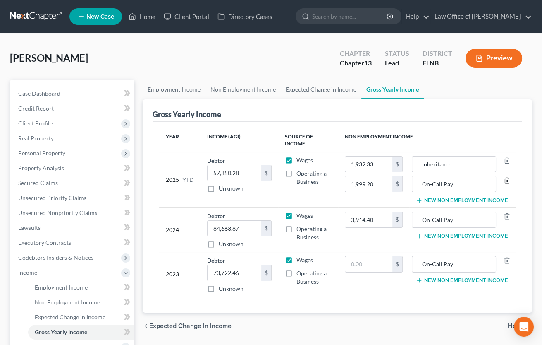
click at [508, 179] on polyline "button" at bounding box center [507, 179] width 5 height 0
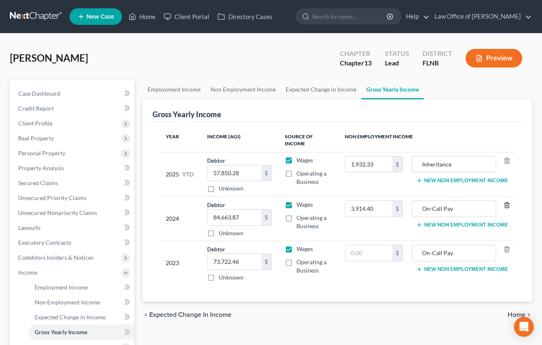
click at [507, 203] on icon "button" at bounding box center [507, 204] width 7 height 7
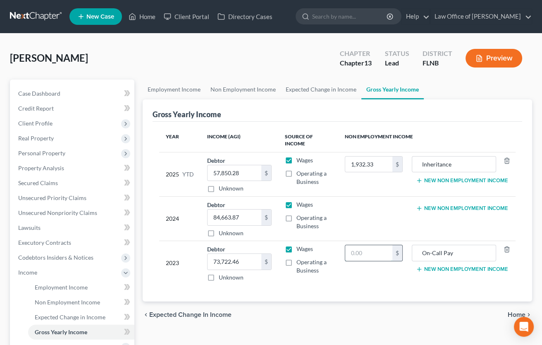
click at [350, 253] on input "text" at bounding box center [368, 253] width 47 height 16
type input "6,300.36"
click at [422, 251] on input "On-Call Pay" at bounding box center [453, 253] width 75 height 16
drag, startPoint x: 422, startPoint y: 251, endPoint x: 458, endPoint y: 253, distance: 36.5
click at [458, 253] on input "On-Call Pay" at bounding box center [453, 253] width 75 height 16
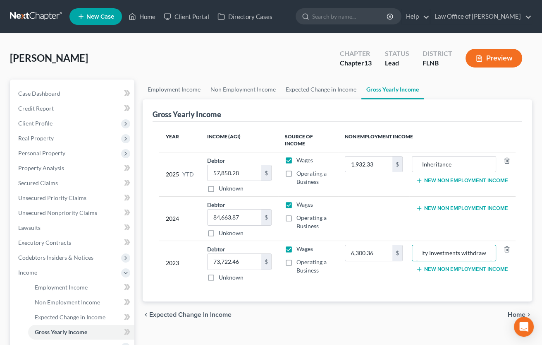
scroll to position [0, 15]
click at [458, 253] on input "Fidelity Investments withdrawal" at bounding box center [453, 253] width 75 height 16
drag, startPoint x: 458, startPoint y: 253, endPoint x: 490, endPoint y: 253, distance: 31.4
click at [490, 253] on input "Fidelity Investments withdrawal" at bounding box center [453, 253] width 75 height 16
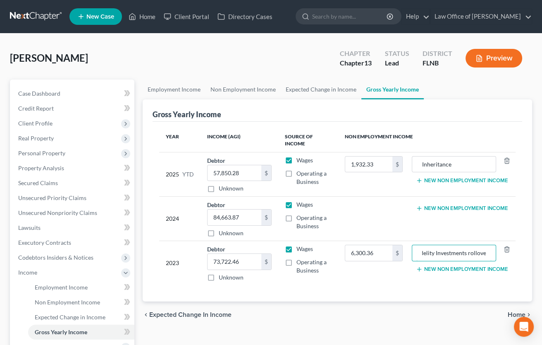
type input "Fidelity Investments rollover"
click at [517, 313] on span "Home" at bounding box center [517, 314] width 18 height 7
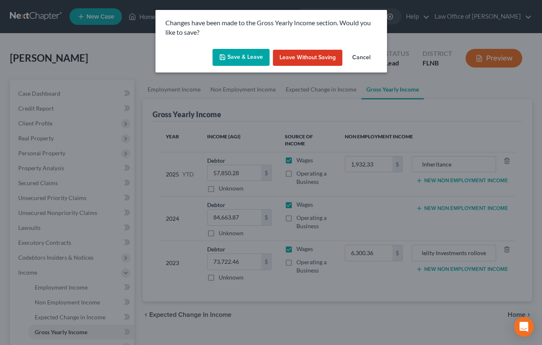
click at [239, 55] on button "Save & Leave" at bounding box center [241, 57] width 57 height 17
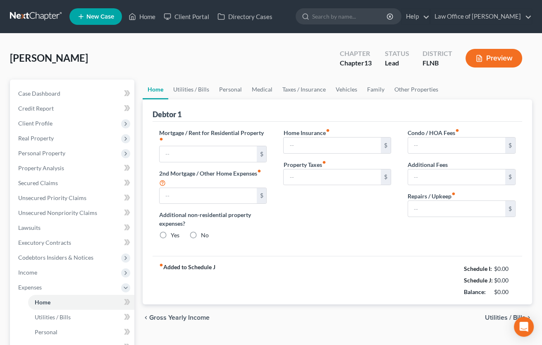
type input "1,500.00"
type input "0.00"
radio input "true"
type input "143.00"
type input "212.34"
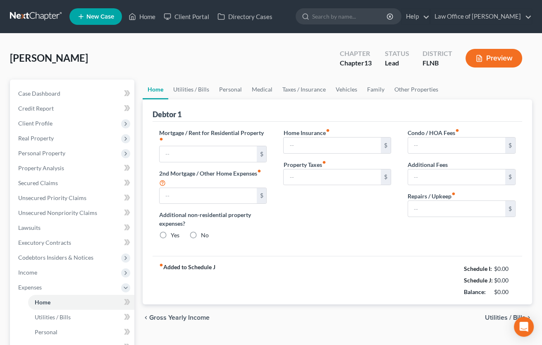
type input "389.00"
type input "0.00"
type input "100.00"
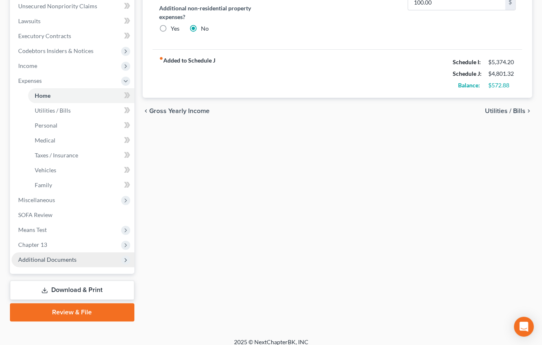
scroll to position [213, 0]
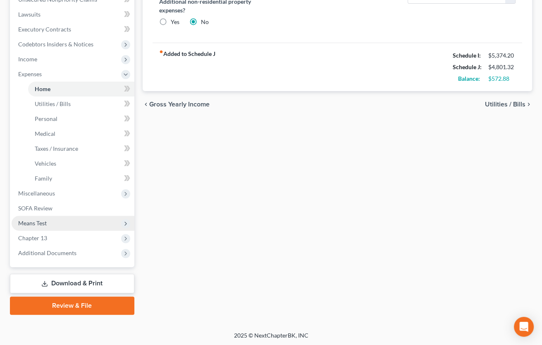
click at [27, 220] on span "Means Test" at bounding box center [32, 222] width 29 height 7
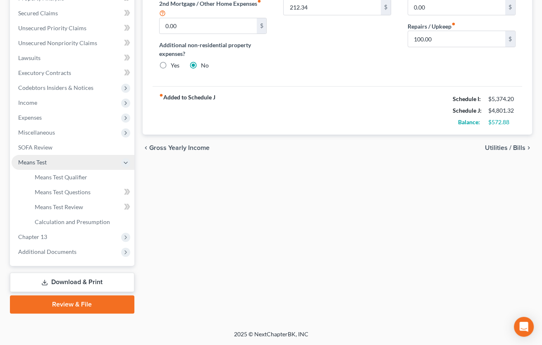
scroll to position [168, 0]
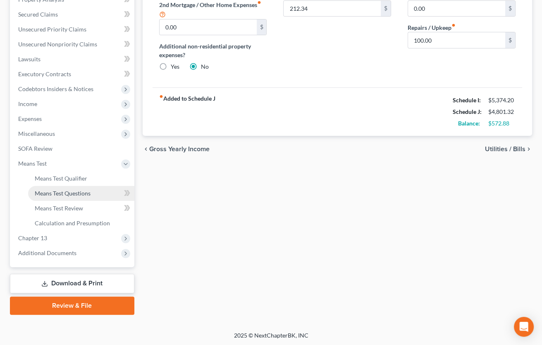
click at [67, 195] on span "Means Test Questions" at bounding box center [63, 192] width 56 height 7
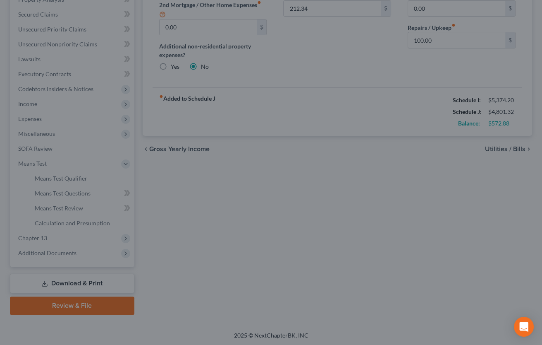
click at [228, 246] on div at bounding box center [271, 172] width 542 height 345
click at [68, 46] on div at bounding box center [271, 172] width 542 height 345
click at [526, 37] on div at bounding box center [271, 172] width 542 height 345
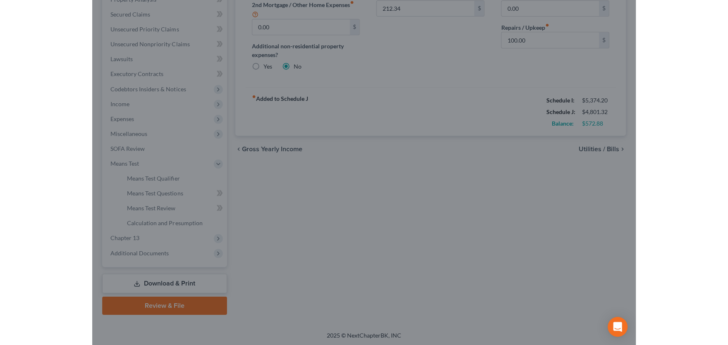
scroll to position [167, 0]
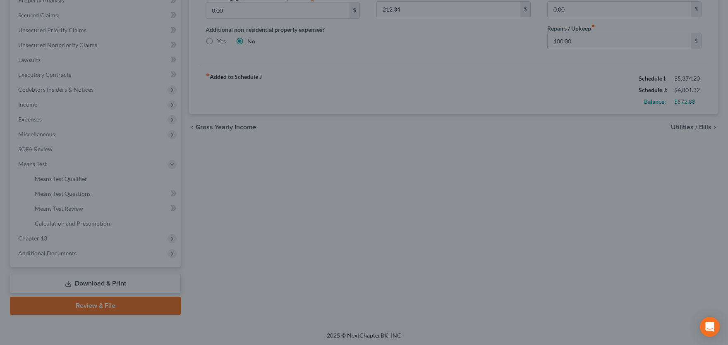
click at [506, 175] on div at bounding box center [364, 172] width 728 height 345
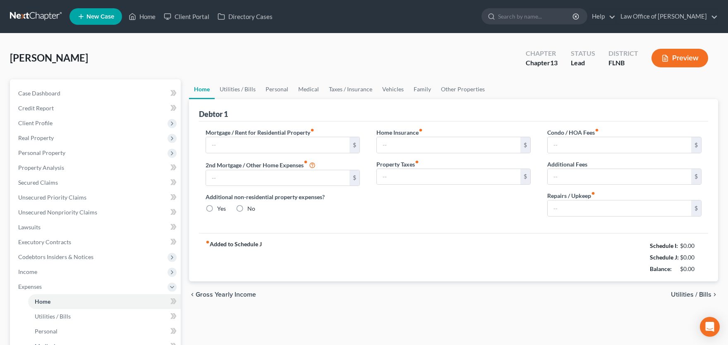
type input "1,500.00"
type input "0.00"
radio input "true"
type input "143.00"
type input "212.34"
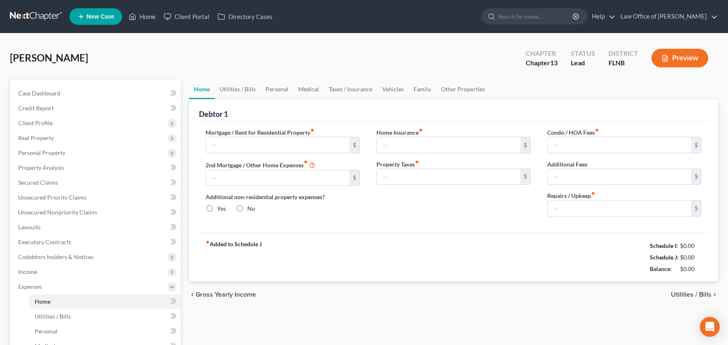
type input "389.00"
type input "0.00"
type input "100.00"
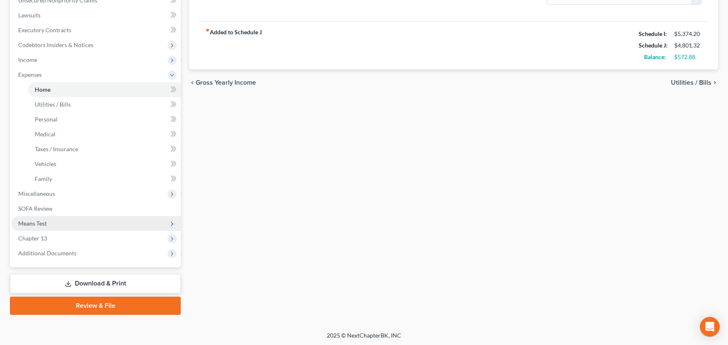
click at [73, 222] on span "Means Test" at bounding box center [96, 223] width 169 height 15
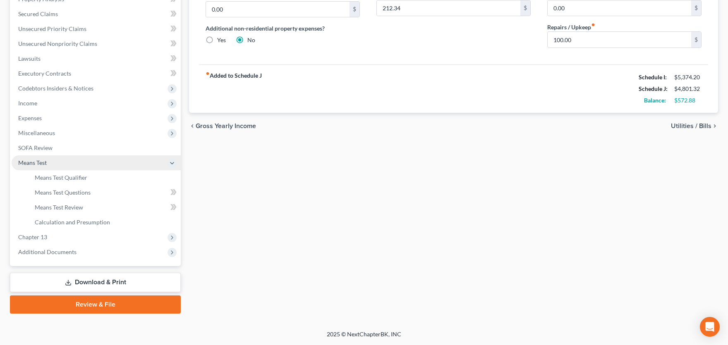
scroll to position [167, 0]
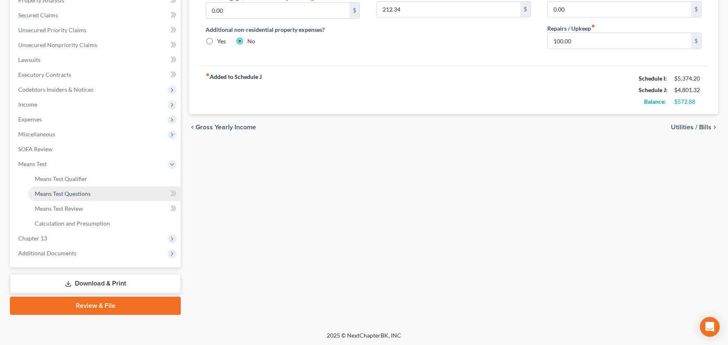
click at [77, 191] on span "Means Test Questions" at bounding box center [63, 193] width 56 height 7
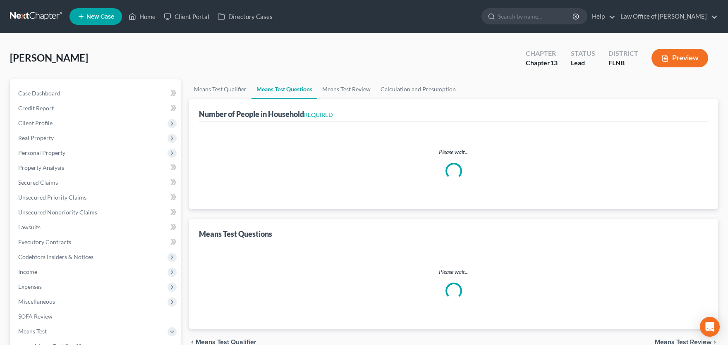
select select "0"
select select "60"
select select "1"
select select "36"
select select "1"
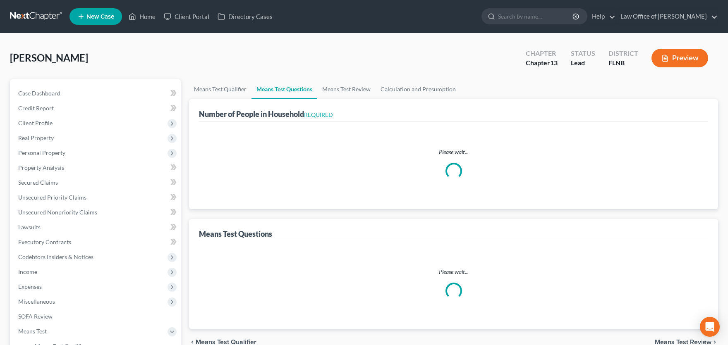
select select "1"
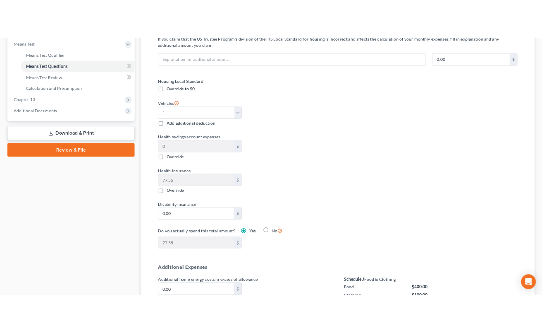
scroll to position [455, 0]
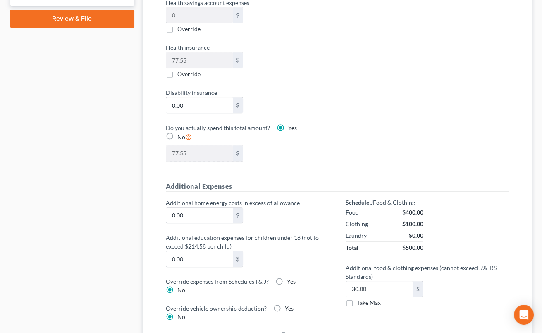
click at [124, 261] on div "Case Dashboard Payments Invoices Payments Payments Credit Report Client Profile" at bounding box center [72, 194] width 133 height 1140
click at [72, 175] on div "Case Dashboard Payments Invoices Payments Payments Credit Report Client Profile" at bounding box center [72, 194] width 133 height 1140
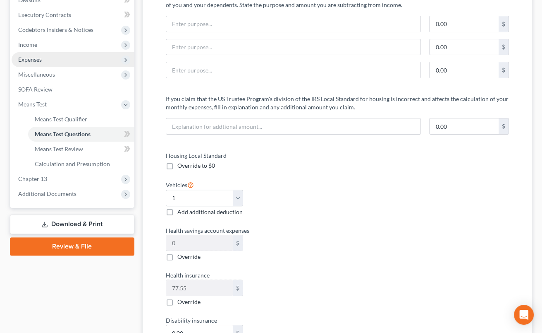
click at [33, 64] on span "Expenses" at bounding box center [73, 59] width 123 height 15
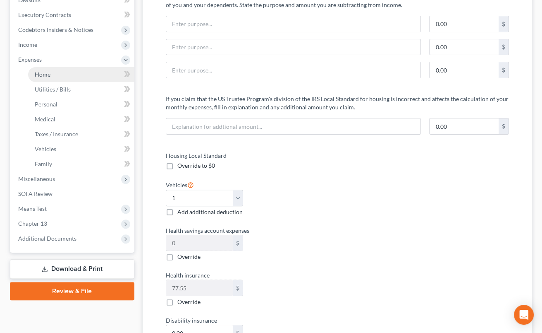
click at [48, 77] on link "Home" at bounding box center [81, 74] width 106 height 15
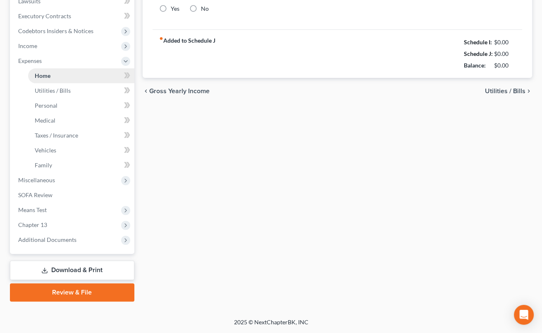
scroll to position [225, 0]
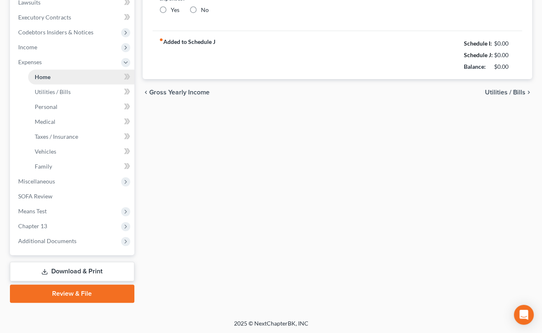
type input "1,500.00"
type input "0.00"
radio input "true"
type input "143.00"
type input "212.34"
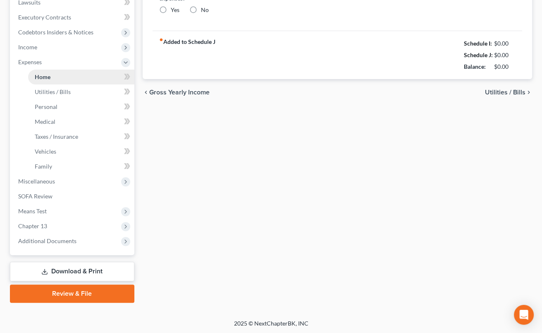
type input "389.00"
type input "0.00"
type input "100.00"
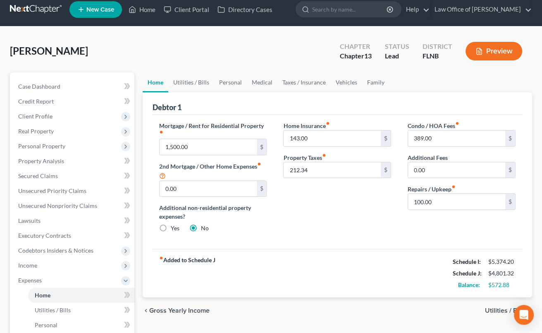
scroll to position [0, 0]
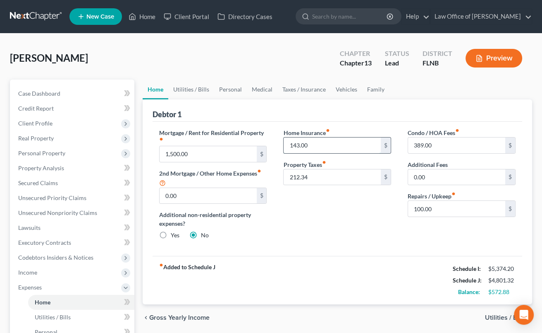
drag, startPoint x: 288, startPoint y: 144, endPoint x: 316, endPoint y: 144, distance: 27.7
click at [316, 144] on input "143.00" at bounding box center [332, 145] width 97 height 16
type input "34.75"
click at [161, 49] on div "Whittle, Shanda Upgraded Chapter Chapter 13 Status Lead District FLNB Preview" at bounding box center [271, 61] width 522 height 36
click at [506, 318] on span "Utilities / Bills" at bounding box center [505, 317] width 41 height 7
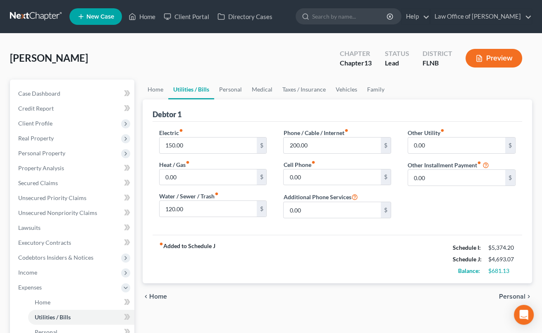
click at [160, 45] on div "Whittle, Shanda Upgraded Chapter Chapter 13 Status Lead District FLNB Preview" at bounding box center [271, 61] width 522 height 36
click at [141, 66] on div "Whittle, Shanda Upgraded Chapter Chapter 13 Status Lead District FLNB Preview" at bounding box center [271, 61] width 522 height 36
click at [514, 297] on span "Personal" at bounding box center [512, 296] width 26 height 7
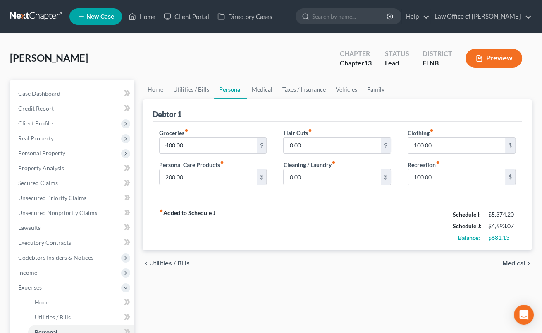
click at [506, 264] on span "Medical" at bounding box center [513, 263] width 23 height 7
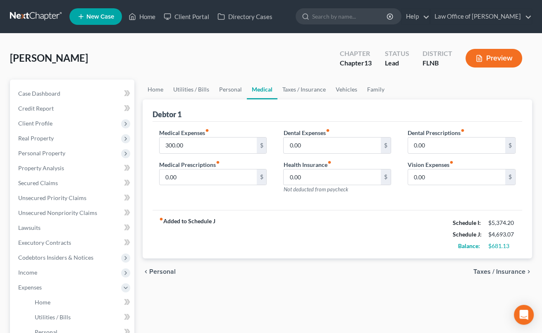
click at [505, 269] on span "Taxes / Insurance" at bounding box center [500, 271] width 52 height 7
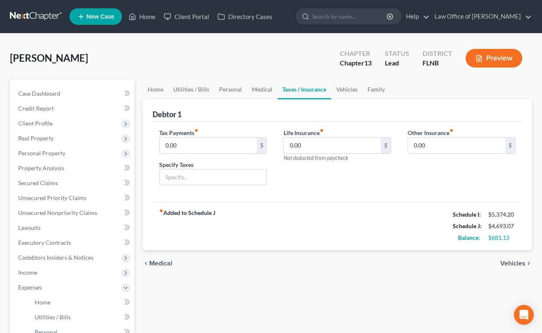
click at [509, 264] on span "Vehicles" at bounding box center [512, 263] width 25 height 7
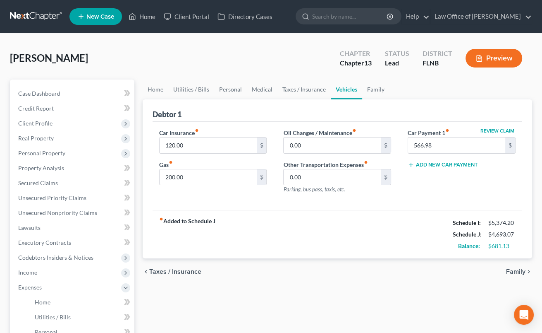
click at [509, 272] on span "Family" at bounding box center [515, 271] width 19 height 7
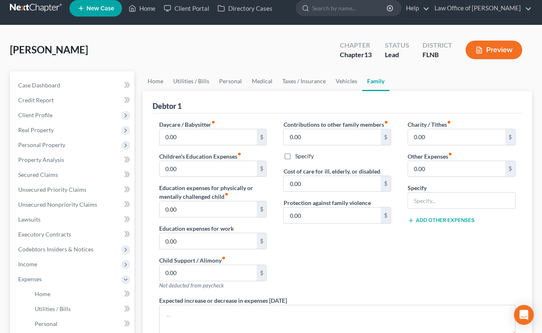
scroll to position [136, 0]
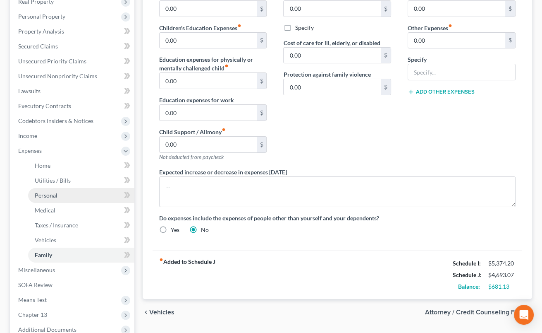
click at [57, 196] on link "Personal" at bounding box center [81, 195] width 106 height 15
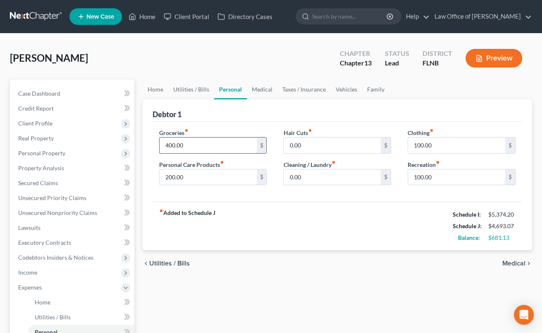
drag, startPoint x: 164, startPoint y: 145, endPoint x: 193, endPoint y: 144, distance: 29.0
click at [193, 144] on input "400.00" at bounding box center [208, 145] width 97 height 16
type input "542"
click at [187, 176] on input "200.00" at bounding box center [208, 177] width 97 height 16
type input "100"
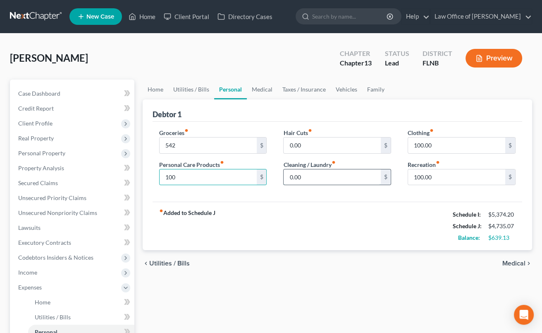
click at [310, 176] on input "0.00" at bounding box center [332, 177] width 97 height 16
click at [512, 265] on span "Medical" at bounding box center [513, 263] width 23 height 7
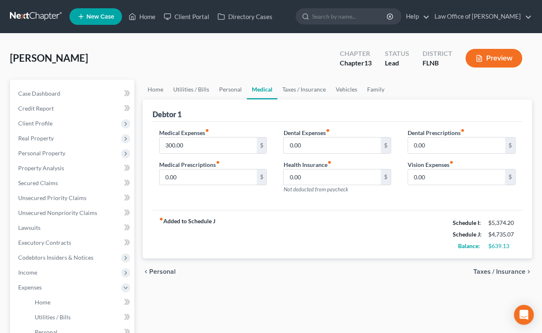
click at [507, 273] on span "Taxes / Insurance" at bounding box center [500, 271] width 52 height 7
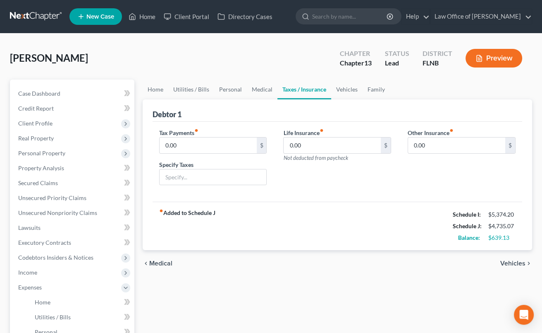
click at [510, 262] on span "Vehicles" at bounding box center [512, 263] width 25 height 7
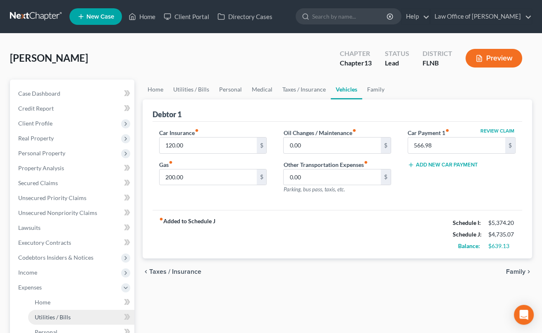
click at [63, 313] on span "Utilities / Bills" at bounding box center [53, 316] width 36 height 7
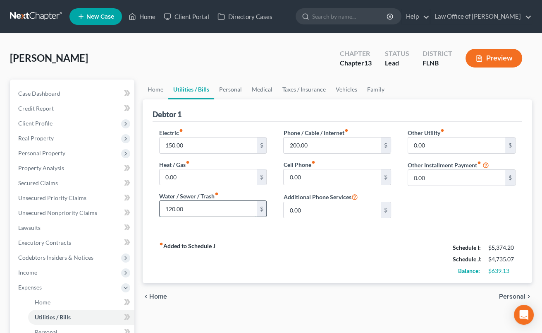
click at [164, 211] on input "120.00" at bounding box center [208, 209] width 97 height 16
click at [420, 295] on div "chevron_left Home Personal chevron_right" at bounding box center [338, 296] width 390 height 26
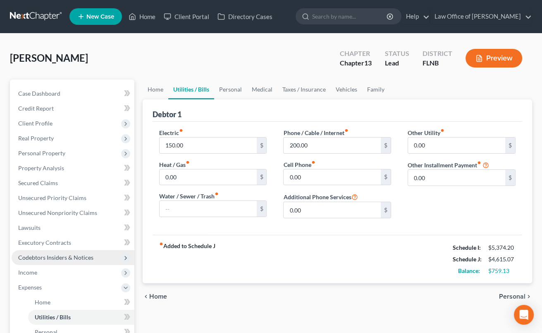
scroll to position [182, 0]
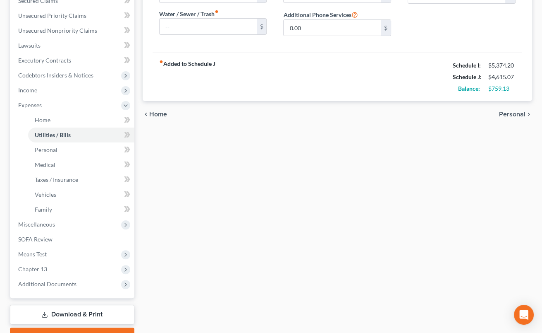
click at [241, 315] on div "Home Utilities / Bills Personal Medical Taxes / Insurance Vehicles Family Debto…" at bounding box center [338, 121] width 398 height 448
click at [59, 255] on span "Means Test" at bounding box center [73, 253] width 123 height 15
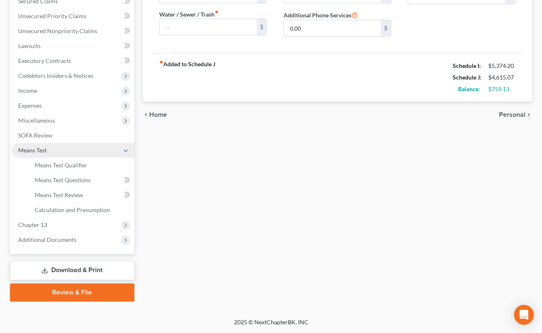
scroll to position [180, 0]
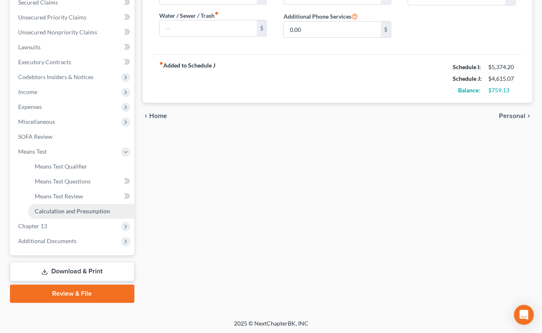
click at [69, 208] on span "Calculation and Presumption" at bounding box center [72, 210] width 75 height 7
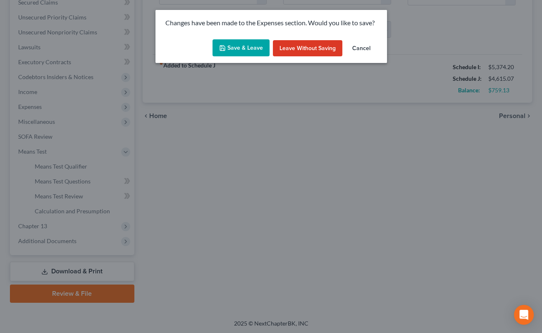
click at [249, 42] on button "Save & Leave" at bounding box center [241, 47] width 57 height 17
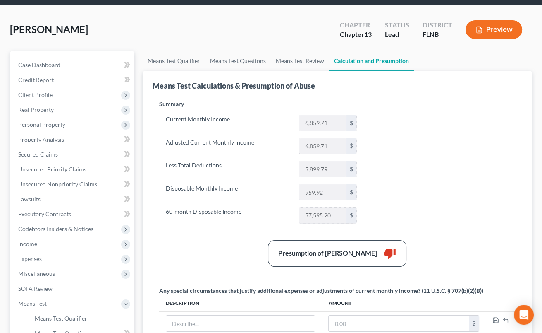
scroll to position [45, 0]
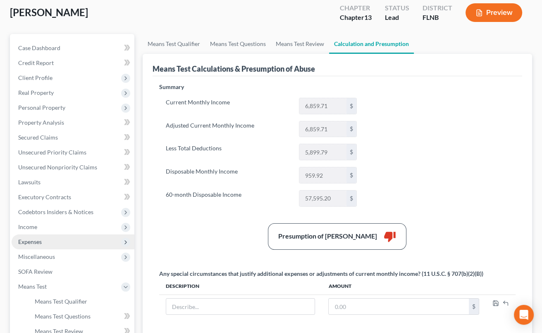
click at [43, 242] on span "Expenses" at bounding box center [73, 241] width 123 height 15
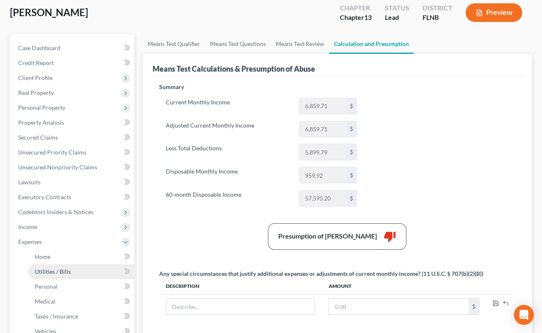
click at [62, 267] on link "Utilities / Bills" at bounding box center [81, 271] width 106 height 15
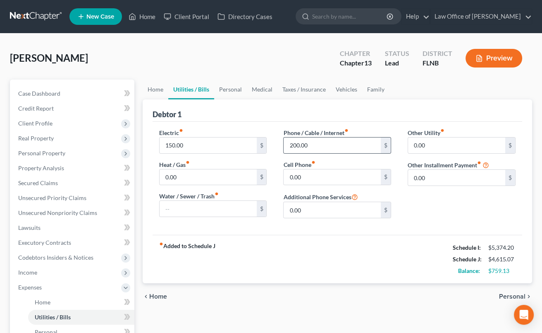
click at [284, 144] on div "200.00 $" at bounding box center [337, 145] width 108 height 17
drag, startPoint x: 287, startPoint y: 144, endPoint x: 318, endPoint y: 146, distance: 30.7
click at [318, 146] on input "200.00" at bounding box center [332, 145] width 97 height 16
type input "110"
click at [505, 295] on span "Personal" at bounding box center [512, 296] width 26 height 7
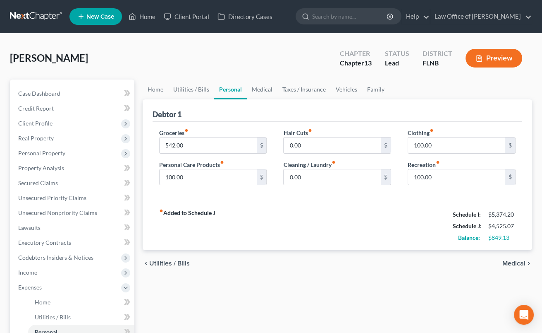
click at [409, 295] on div "Home Utilities / Bills Personal Medical Taxes / Insurance Vehicles Family Debto…" at bounding box center [338, 303] width 398 height 448
click at [45, 155] on span "Personal Property" at bounding box center [41, 152] width 47 height 7
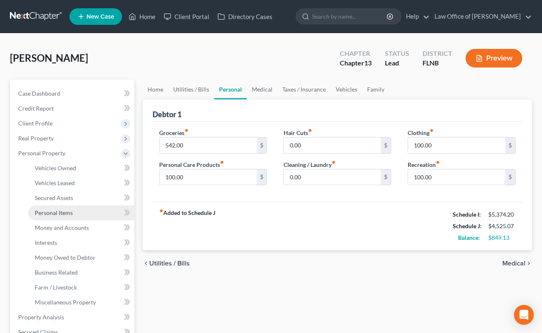
click at [58, 214] on span "Personal Items" at bounding box center [54, 212] width 38 height 7
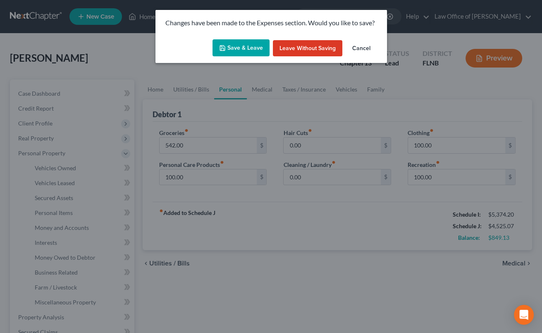
click at [246, 45] on button "Save & Leave" at bounding box center [241, 47] width 57 height 17
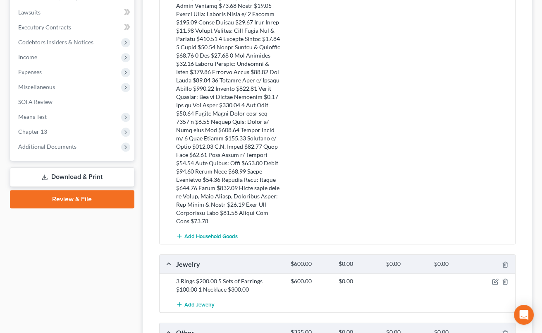
scroll to position [227, 0]
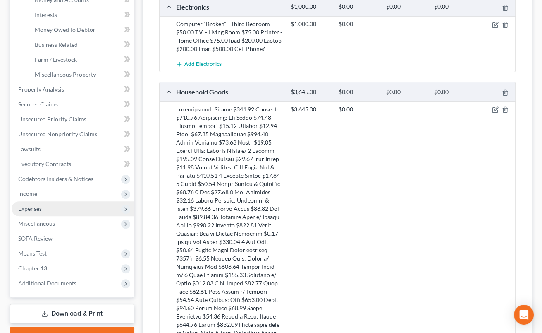
click at [30, 207] on span "Expenses" at bounding box center [30, 208] width 24 height 7
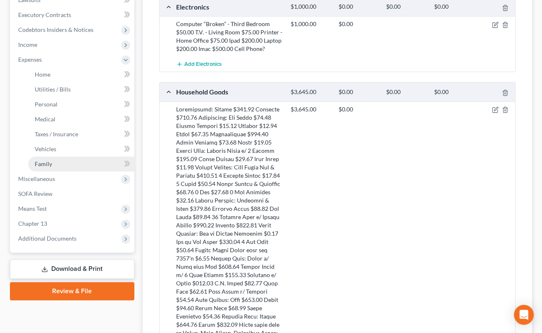
click at [46, 165] on span "Family" at bounding box center [43, 163] width 17 height 7
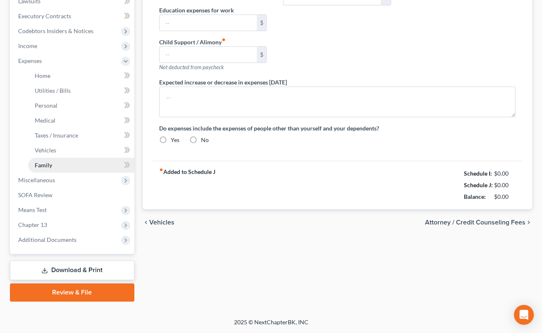
type input "0.00"
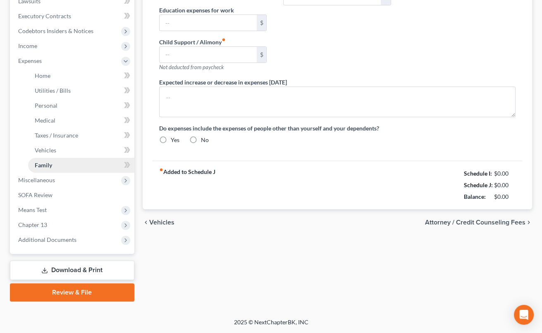
type input "0.00"
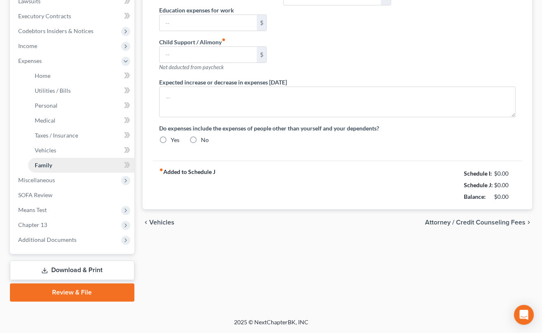
radio input "true"
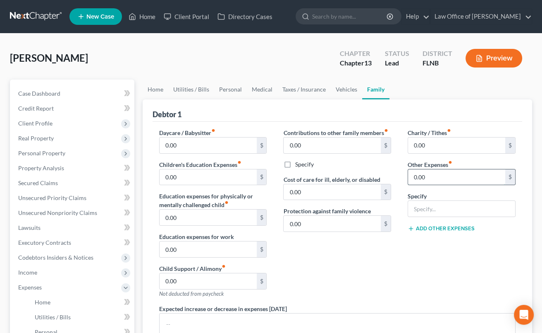
click at [411, 175] on input "0.00" at bounding box center [456, 177] width 97 height 16
click at [413, 177] on input "0.00" at bounding box center [456, 177] width 97 height 16
drag, startPoint x: 413, startPoint y: 177, endPoint x: 441, endPoint y: 177, distance: 28.1
click at [441, 177] on input "0.00" at bounding box center [456, 177] width 97 height 16
type input "100"
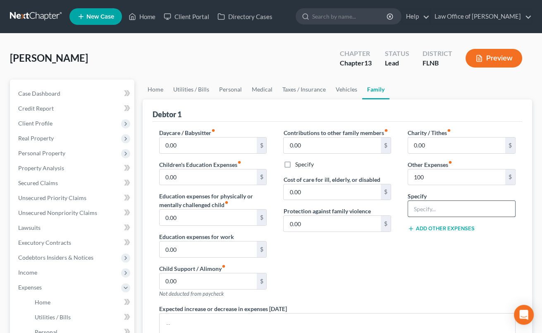
click at [470, 214] on input "text" at bounding box center [461, 209] width 107 height 16
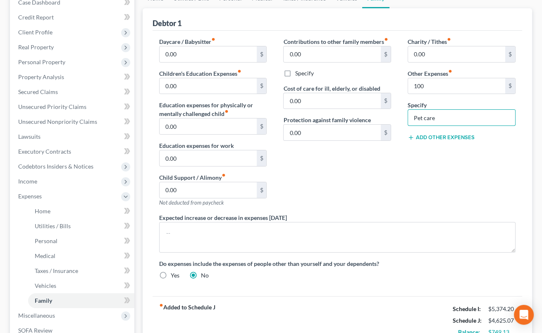
scroll to position [182, 0]
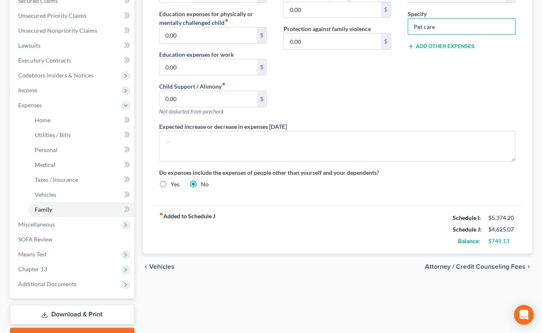
type input "Pet care"
click at [429, 298] on div "Home Utilities / Bills Personal Medical Taxes / Insurance Vehicles Family Debto…" at bounding box center [338, 121] width 398 height 448
click at [169, 294] on div "Home Utilities / Bills Personal Medical Taxes / Insurance Vehicles Family Debto…" at bounding box center [338, 121] width 398 height 448
click at [382, 297] on div "Home Utilities / Bills Personal Medical Taxes / Insurance Vehicles Family Debto…" at bounding box center [338, 121] width 398 height 448
click at [53, 251] on span "Means Test" at bounding box center [73, 253] width 123 height 15
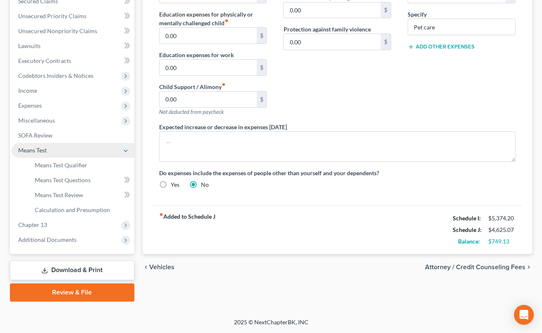
scroll to position [180, 0]
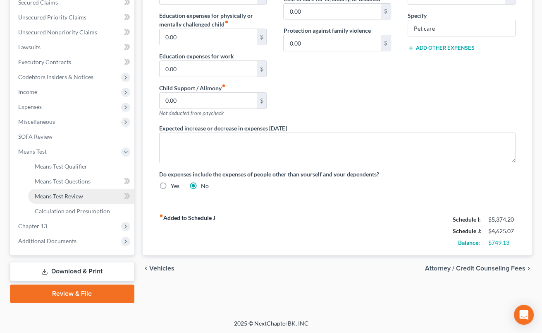
click at [70, 194] on span "Means Test Review" at bounding box center [59, 195] width 48 height 7
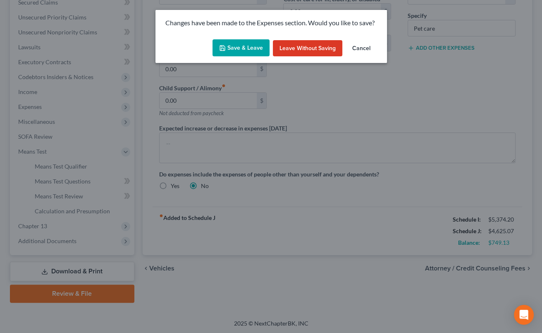
click at [245, 50] on button "Save & Leave" at bounding box center [241, 47] width 57 height 17
type input "100.00"
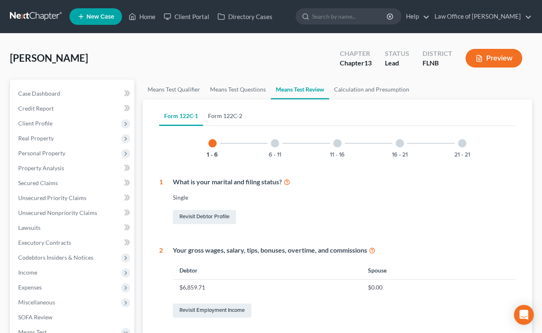
click at [237, 114] on link "Form 122C-2" at bounding box center [225, 116] width 44 height 20
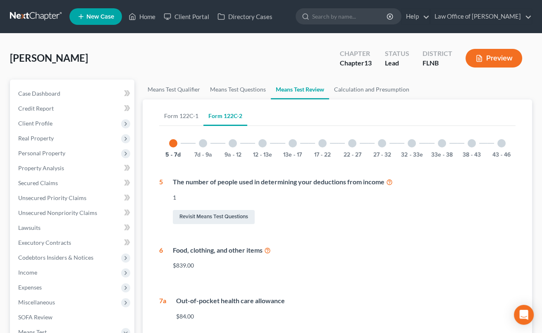
click at [443, 146] on div "33e - 38" at bounding box center [442, 143] width 28 height 28
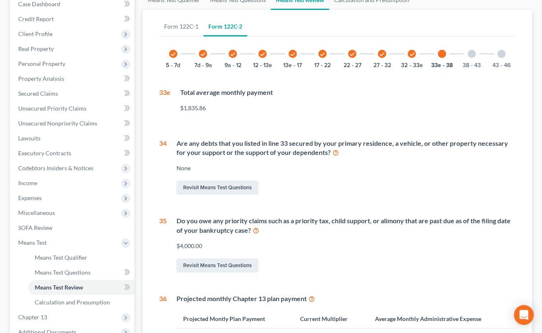
scroll to position [91, 0]
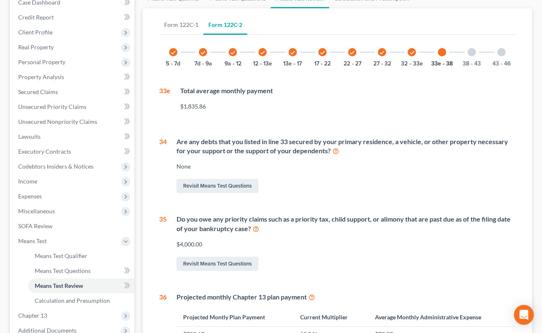
click at [333, 150] on icon at bounding box center [336, 150] width 7 height 8
click at [57, 273] on span "Means Test Questions" at bounding box center [63, 270] width 56 height 7
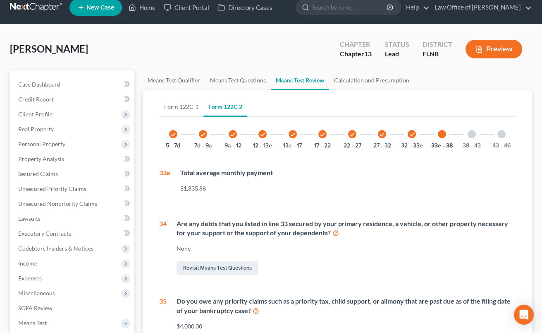
select select "1"
select select "0"
select select "60"
select select "1"
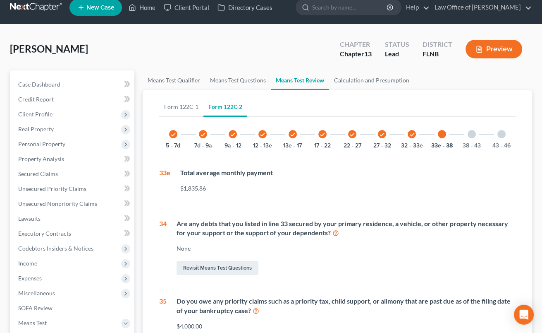
select select "36"
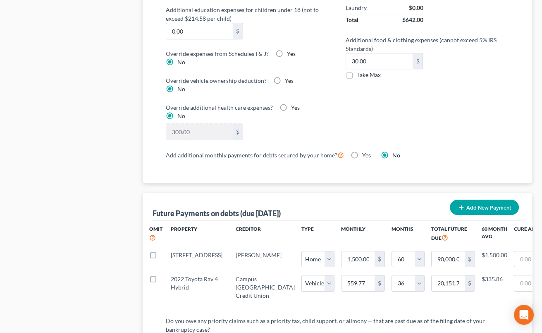
scroll to position [773, 0]
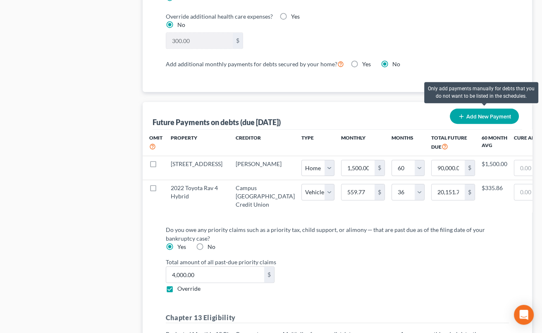
click at [476, 114] on button "Add New Payment" at bounding box center [484, 115] width 69 height 15
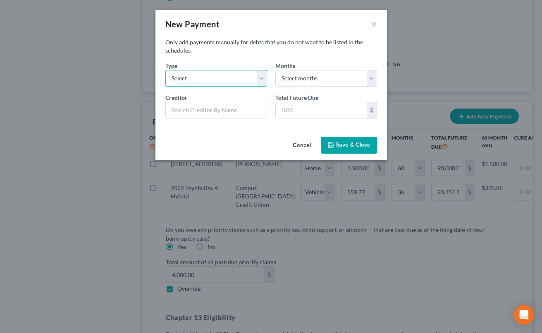
select select "0"
click option "Home" at bounding box center [0, 0] width 0 height 0
select select "60"
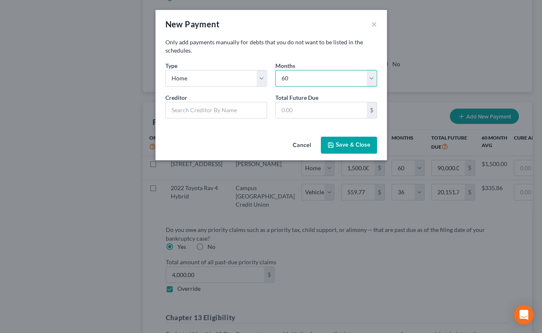
click option "60" at bounding box center [0, 0] width 0 height 0
click at [349, 19] on div "New Payment ×" at bounding box center [272, 24] width 232 height 28
click at [230, 110] on input "text" at bounding box center [216, 110] width 102 height 17
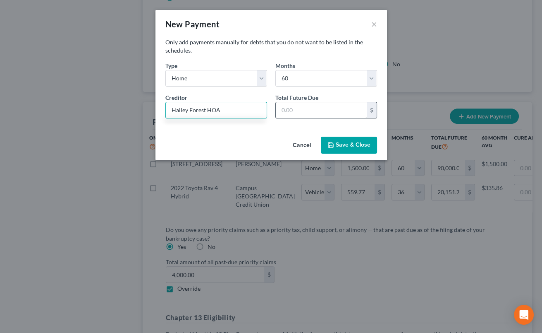
type input "Hailey Forest HOA"
click at [291, 109] on input "text" at bounding box center [321, 110] width 91 height 16
type input "391"
click at [340, 142] on button "Save & Close" at bounding box center [349, 144] width 56 height 17
select select "0"
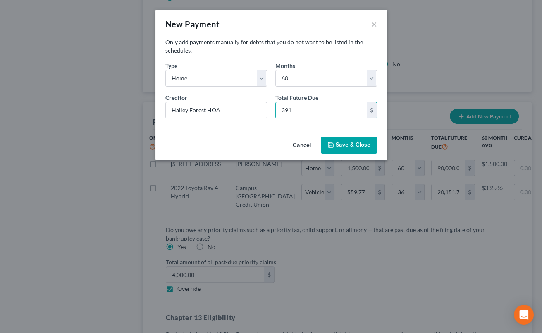
select select "60"
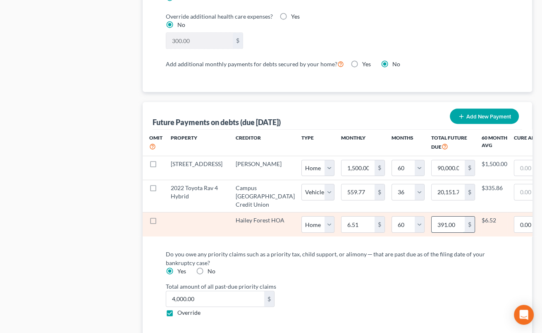
click at [432, 232] on input "391.00" at bounding box center [448, 224] width 33 height 16
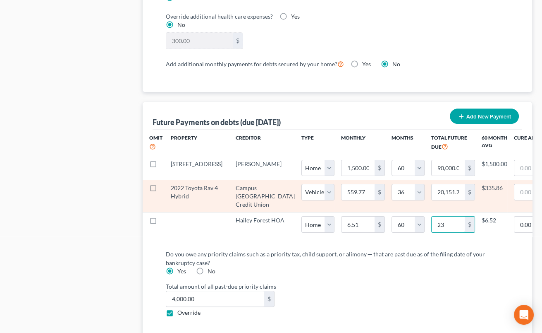
type input "234"
select select "0"
select select "60"
select select "0"
select select "60"
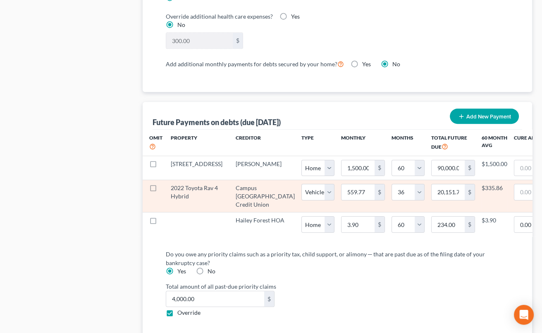
select select "0"
select select "60"
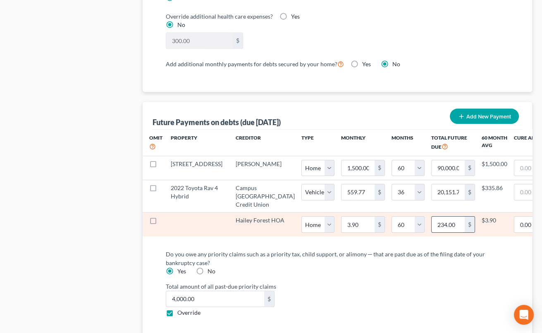
click at [432, 232] on input "234.00" at bounding box center [448, 224] width 33 height 16
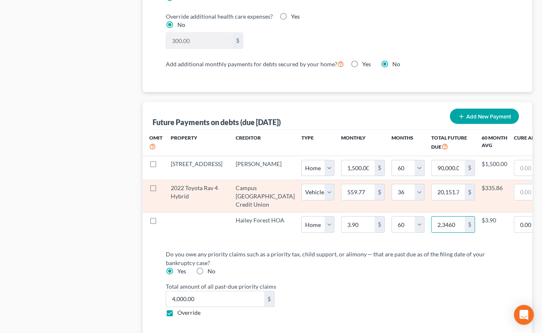
type input "23,460"
select select "0"
select select "60"
select select "0"
select select "60"
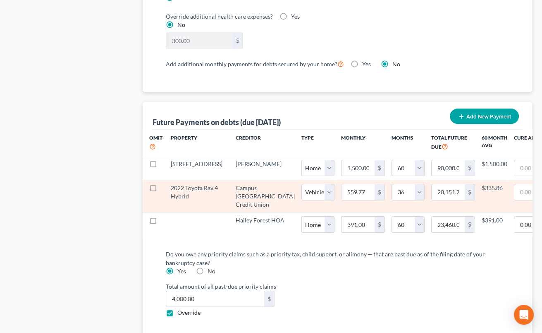
select select "0"
select select "60"
select select "0"
select select "60"
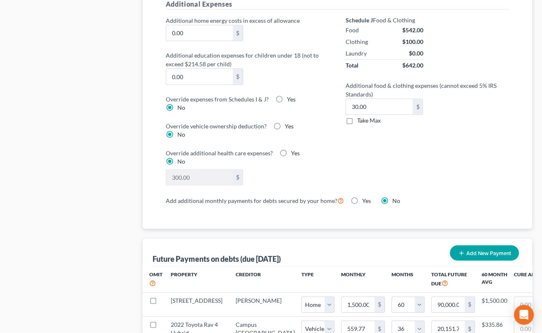
scroll to position [819, 0]
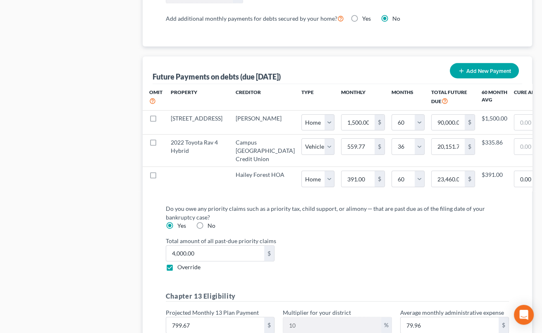
click at [379, 216] on div "Do you owe any priority claims such as a priority tax, child support, or alimon…" at bounding box center [338, 278] width 370 height 163
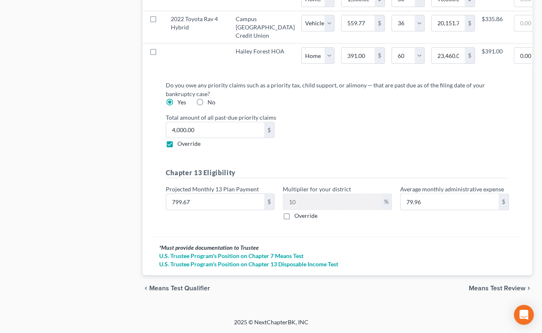
click at [476, 288] on span "Means Test Review" at bounding box center [497, 288] width 57 height 7
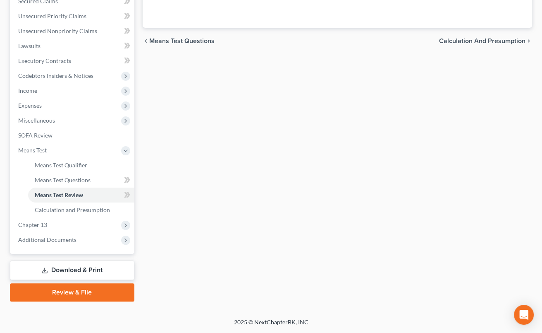
scroll to position [180, 0]
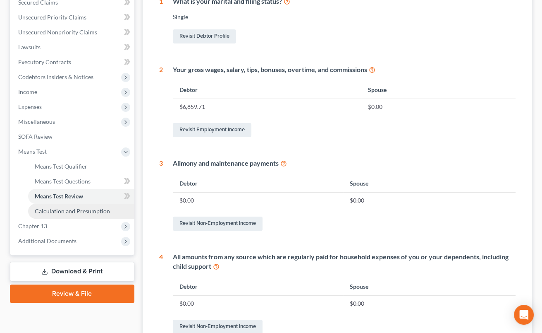
click at [81, 213] on span "Calculation and Presumption" at bounding box center [72, 210] width 75 height 7
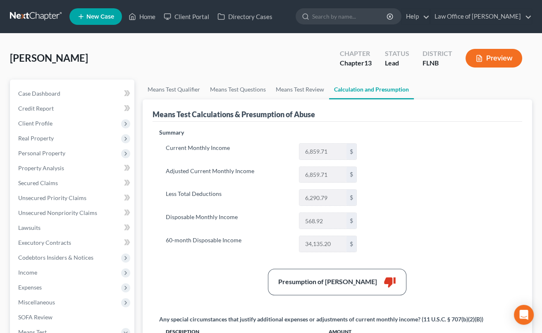
click at [447, 215] on div "Summary Current Monthly Income 6,859.71 $ Adjusted Current Monthly Income 6,859…" at bounding box center [337, 301] width 365 height 346
click at [51, 275] on span "Income" at bounding box center [73, 272] width 123 height 15
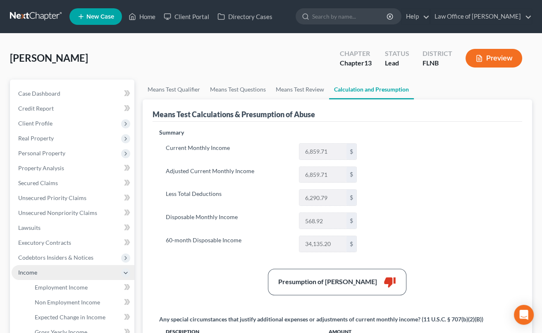
scroll to position [136, 0]
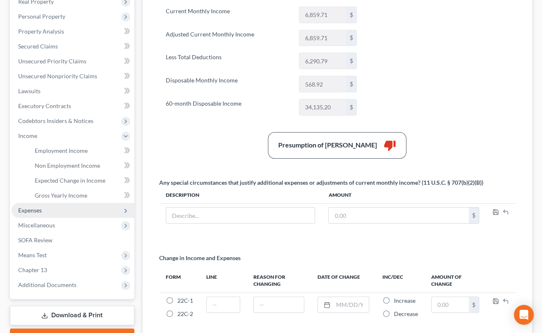
click at [43, 208] on span "Expenses" at bounding box center [73, 210] width 123 height 15
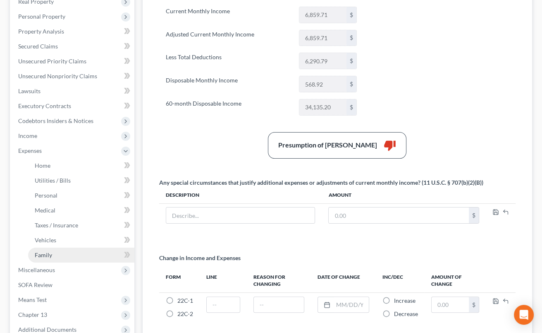
click at [53, 253] on link "Family" at bounding box center [81, 254] width 106 height 15
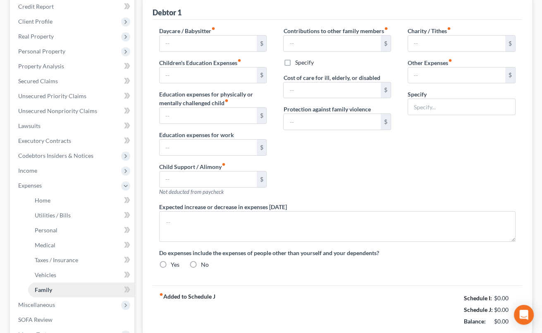
type input "0.00"
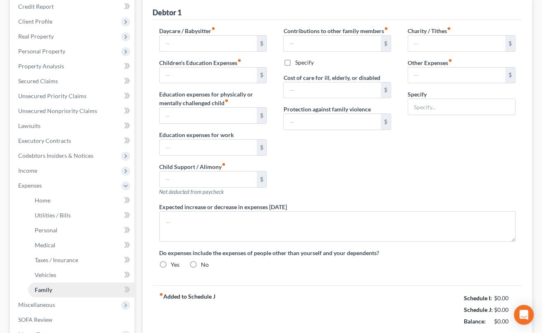
type input "0.00"
type input "100.00"
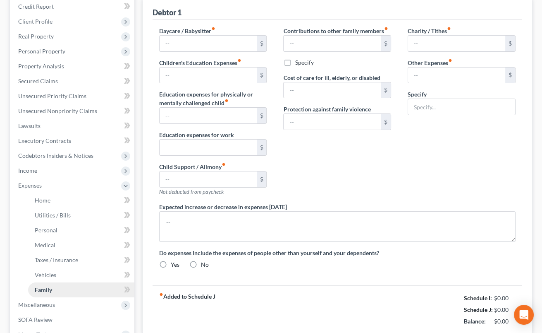
type input "Pet care"
radio input "true"
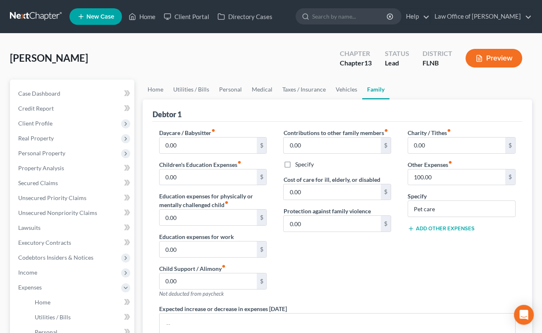
click at [429, 273] on div "Charity / Tithes fiber_manual_record 0.00 $ Other Expenses fiber_manual_record …" at bounding box center [462, 216] width 124 height 176
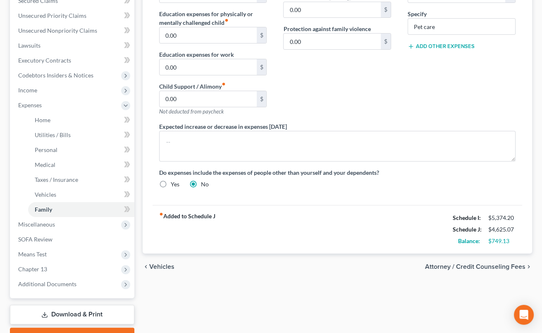
click at [81, 309] on link "Download & Print" at bounding box center [72, 313] width 124 height 19
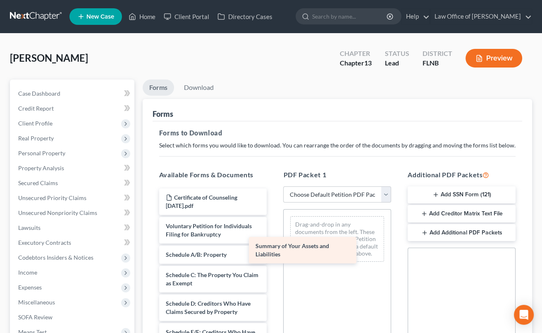
drag, startPoint x: 221, startPoint y: 258, endPoint x: 316, endPoint y: 246, distance: 96.0
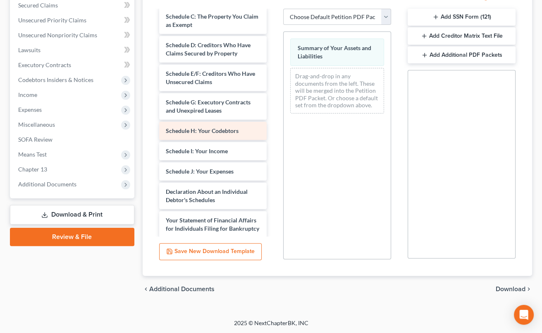
scroll to position [82, 0]
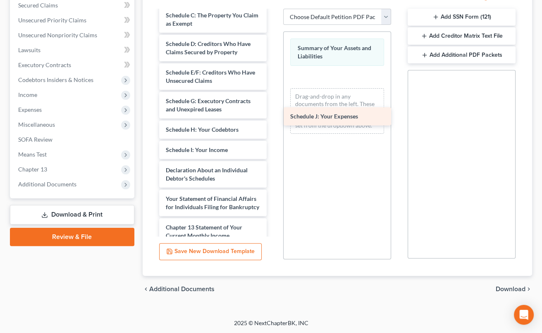
drag, startPoint x: 229, startPoint y: 171, endPoint x: 353, endPoint y: 118, distance: 135.1
click at [274, 118] on div "Schedule J: Your Expenses Certificate of Counseling 2025-07-03.pdf Voluntary Pe…" at bounding box center [213, 154] width 121 height 450
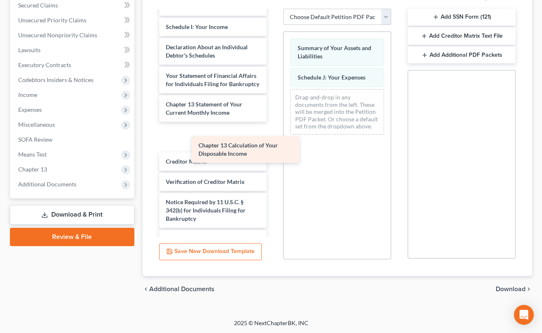
scroll to position [198, 0]
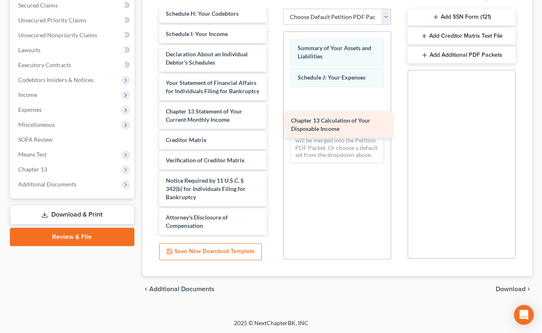
drag, startPoint x: 208, startPoint y: 137, endPoint x: 333, endPoint y: 126, distance: 125.8
click at [274, 126] on div "Chapter 13 Calculation of Your Disposable Income Certificate of Counseling 2025…" at bounding box center [213, 23] width 121 height 421
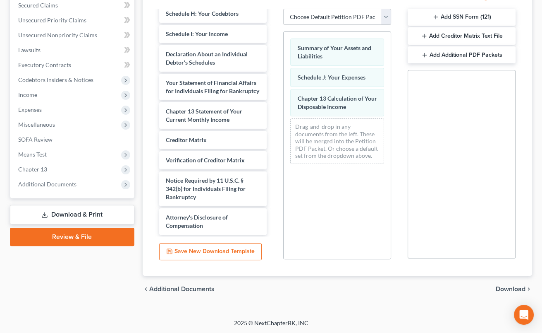
click at [503, 288] on span "Download" at bounding box center [511, 288] width 30 height 7
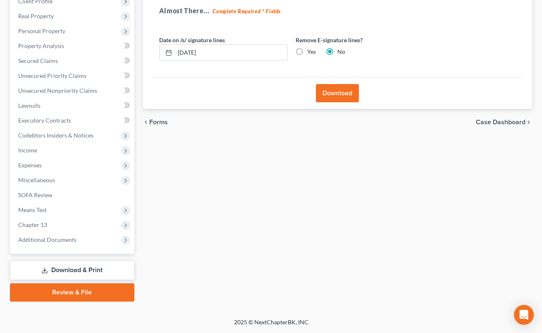
scroll to position [121, 0]
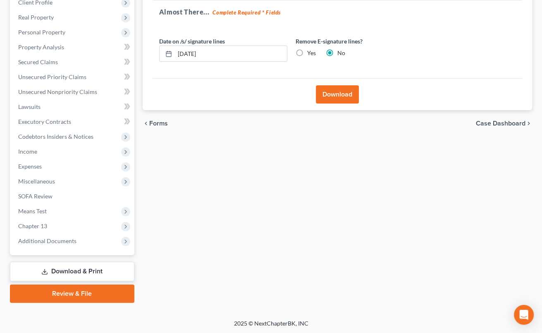
click at [307, 53] on label "Yes" at bounding box center [311, 53] width 9 height 8
click at [311, 53] on input "Yes" at bounding box center [313, 51] width 5 height 5
radio input "true"
radio input "false"
click at [324, 98] on button "Download" at bounding box center [337, 94] width 43 height 18
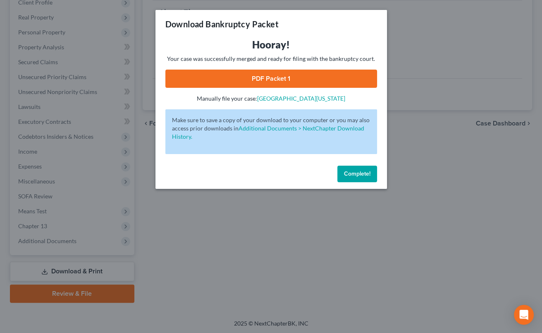
click at [333, 72] on link "PDF Packet 1" at bounding box center [271, 78] width 212 height 18
click at [376, 175] on button "Complete!" at bounding box center [357, 173] width 40 height 17
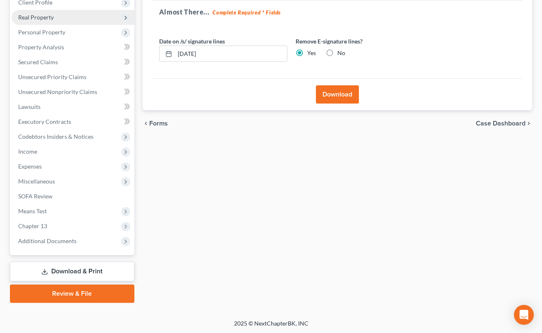
click at [48, 16] on span "Real Property" at bounding box center [36, 17] width 36 height 7
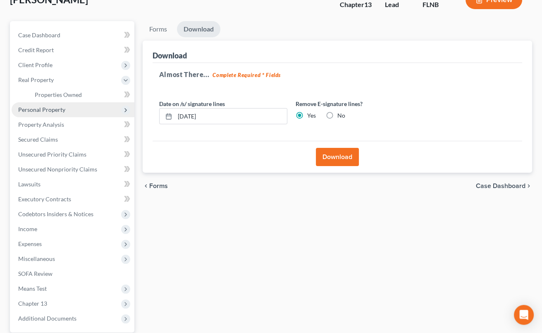
scroll to position [30, 0]
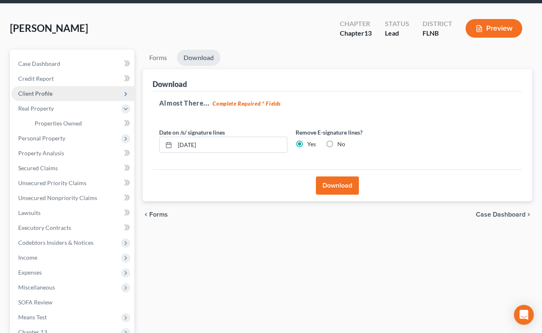
click at [43, 91] on span "Client Profile" at bounding box center [35, 93] width 34 height 7
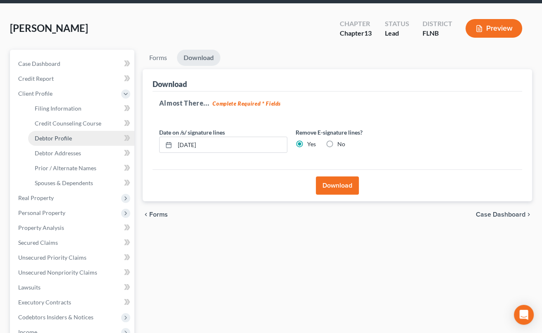
click at [54, 144] on link "Debtor Profile" at bounding box center [81, 138] width 106 height 15
select select "0"
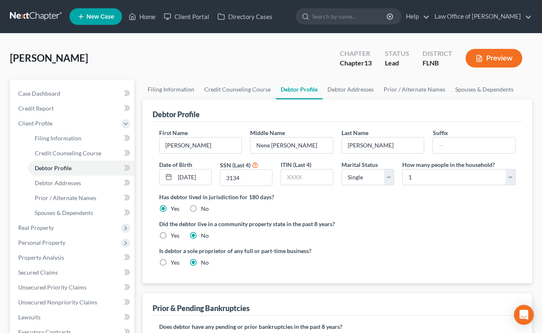
scroll to position [136, 0]
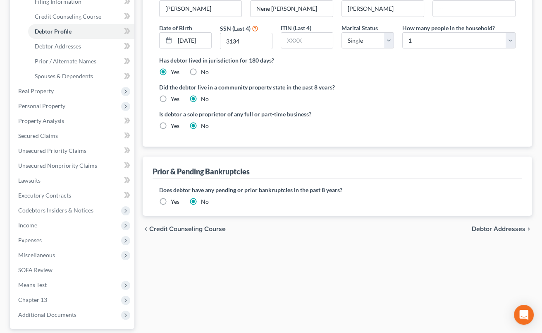
click at [489, 227] on span "Debtor Addresses" at bounding box center [499, 228] width 54 height 7
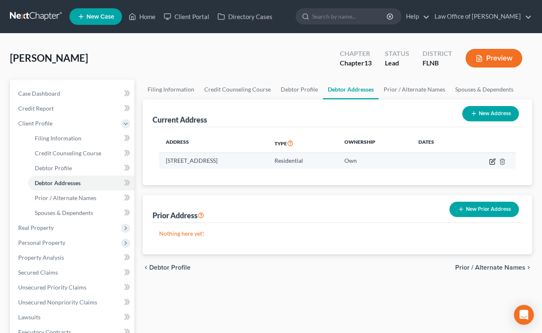
click at [492, 163] on icon "button" at bounding box center [492, 161] width 5 height 5
select select "9"
select select "0"
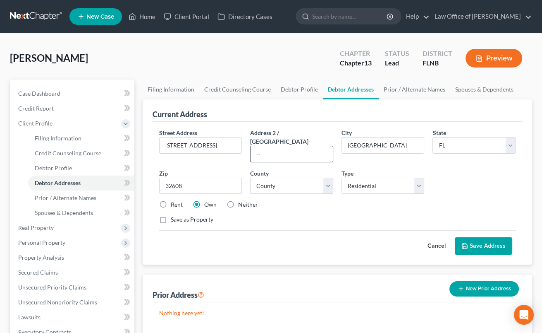
click at [294, 146] on input "text" at bounding box center [292, 154] width 82 height 16
type input "Unit 109"
click at [493, 237] on button "Save Address" at bounding box center [483, 245] width 57 height 17
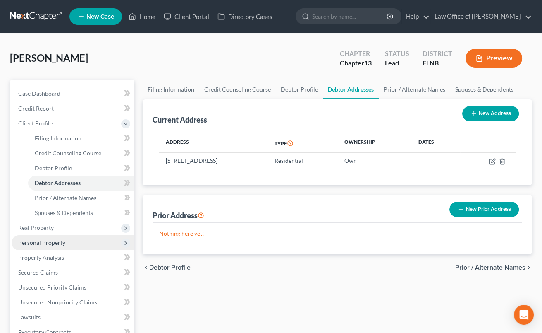
click at [59, 245] on span "Personal Property" at bounding box center [41, 242] width 47 height 7
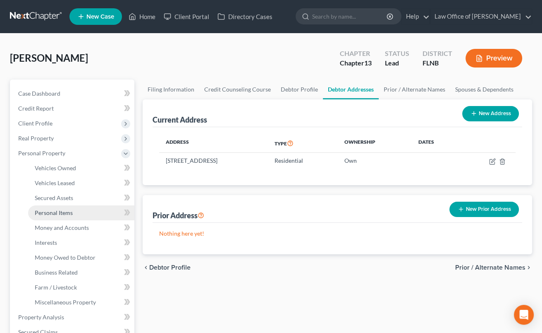
click at [63, 215] on link "Personal Items" at bounding box center [81, 212] width 106 height 15
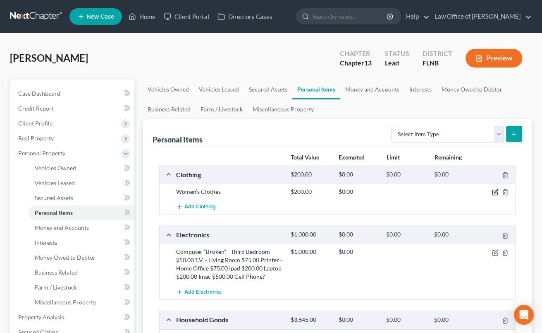
click at [497, 193] on icon "button" at bounding box center [495, 192] width 7 height 7
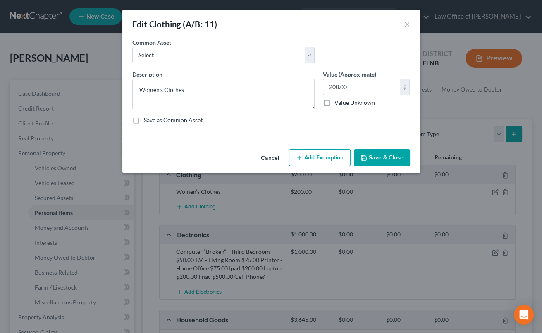
click at [330, 161] on button "Add Exemption" at bounding box center [320, 157] width 62 height 17
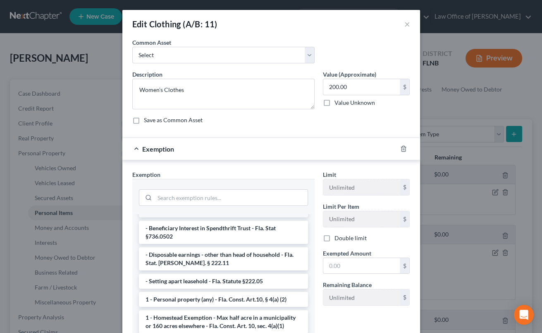
scroll to position [82, 0]
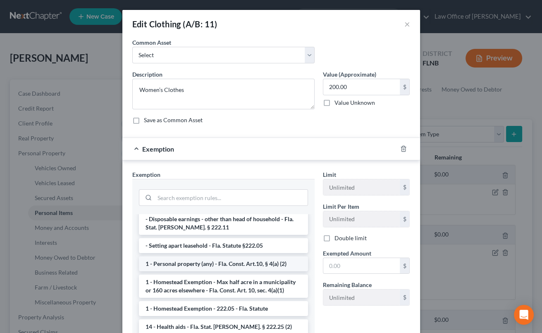
click at [253, 256] on li "1 - Personal property (any) - Fla. Const. Art.10, § 4(a) (2)" at bounding box center [223, 263] width 169 height 15
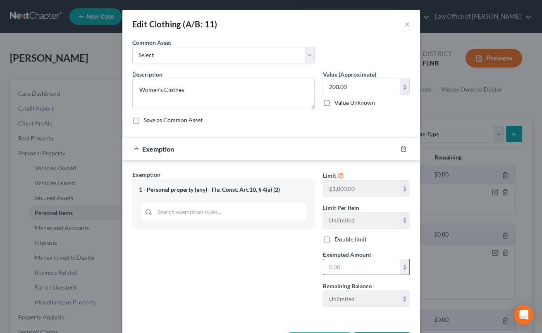
click at [335, 266] on input "text" at bounding box center [361, 267] width 77 height 16
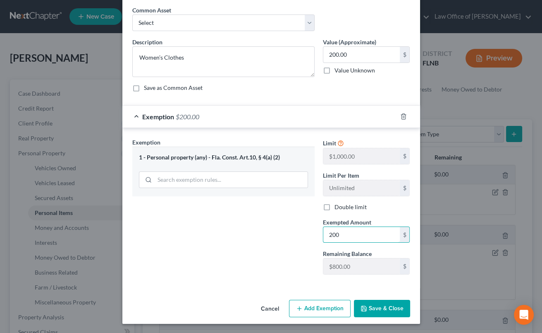
type input "200"
click at [389, 307] on button "Save & Close" at bounding box center [382, 307] width 56 height 17
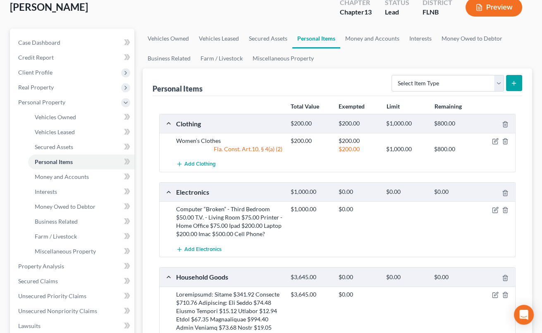
scroll to position [91, 0]
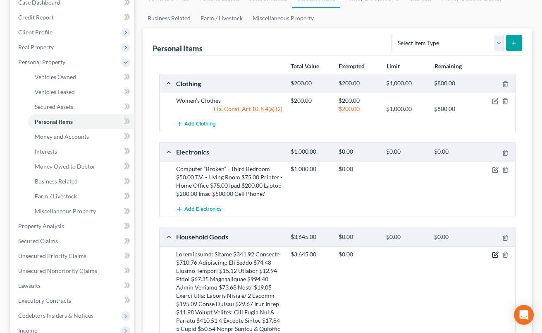
click at [496, 255] on icon "button" at bounding box center [495, 254] width 7 height 7
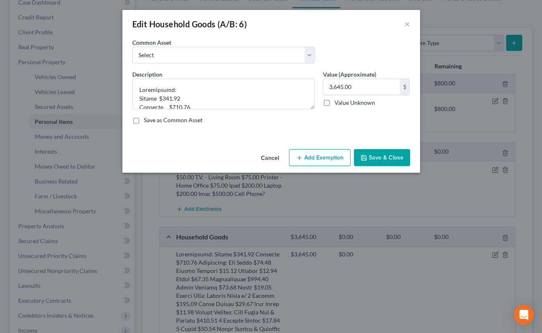
click at [312, 159] on button "Add Exemption" at bounding box center [320, 157] width 62 height 17
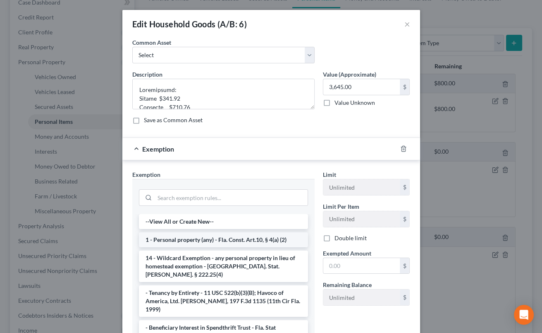
click at [236, 237] on li "1 - Personal property (any) - Fla. Const. Art.10, § 4(a) (2)" at bounding box center [223, 239] width 169 height 15
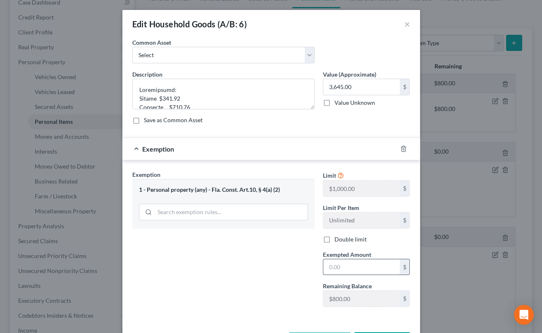
click at [349, 273] on input "text" at bounding box center [361, 267] width 77 height 16
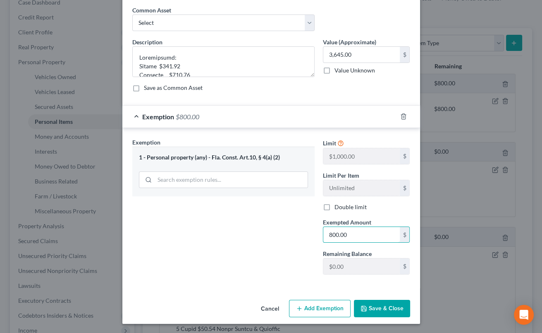
type input "800.00"
click at [371, 309] on button "Save & Close" at bounding box center [382, 307] width 56 height 17
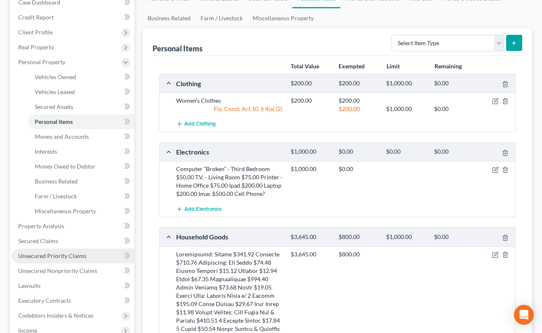
scroll to position [273, 0]
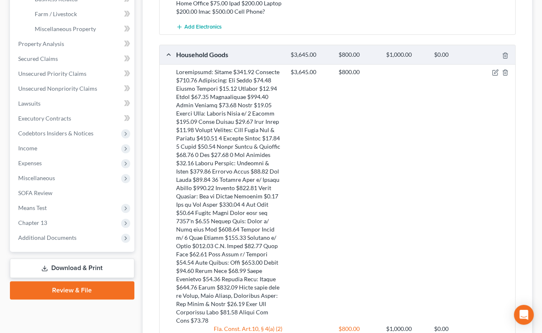
click at [89, 263] on link "Download & Print" at bounding box center [72, 267] width 124 height 19
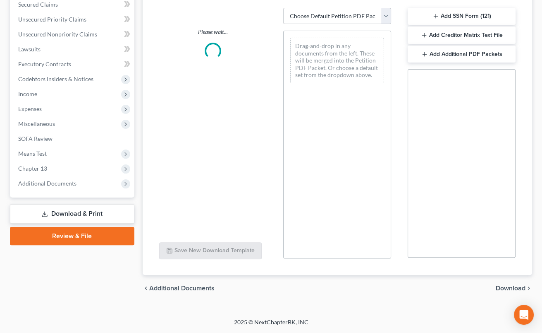
scroll to position [177, 0]
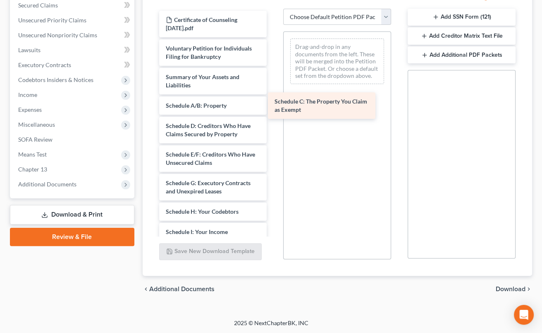
drag, startPoint x: 196, startPoint y: 125, endPoint x: 339, endPoint y: 66, distance: 154.3
click at [274, 66] on div "Schedule C: The Property You Claim as Exempt Certificate of Counseling 2025-07-…" at bounding box center [213, 246] width 121 height 470
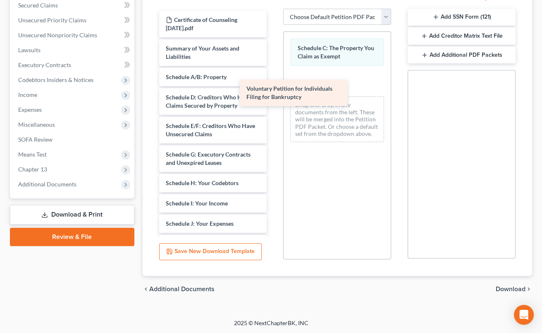
drag, startPoint x: 232, startPoint y: 45, endPoint x: 313, endPoint y: 86, distance: 90.6
click at [274, 86] on div "Voluntary Petition for Individuals Filing for Bankruptcy Certificate of Counsel…" at bounding box center [213, 232] width 121 height 442
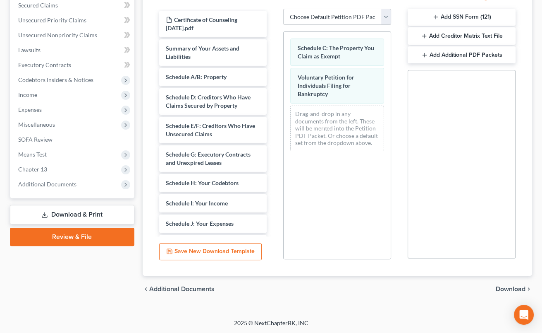
click at [503, 288] on span "Download" at bounding box center [511, 288] width 30 height 7
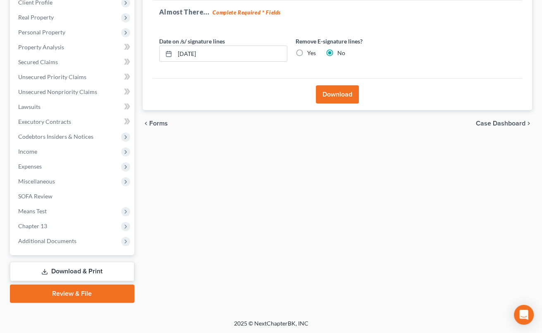
click at [334, 97] on button "Download" at bounding box center [337, 94] width 43 height 18
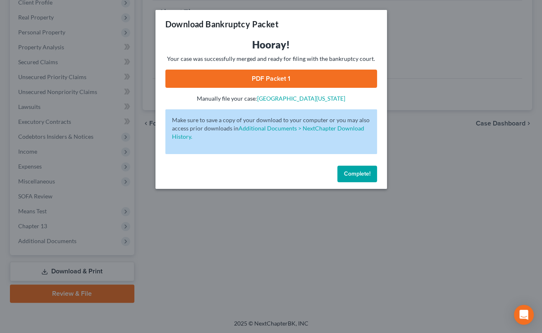
click at [347, 80] on link "PDF Packet 1" at bounding box center [271, 78] width 212 height 18
click at [360, 172] on span "Complete!" at bounding box center [357, 173] width 26 height 7
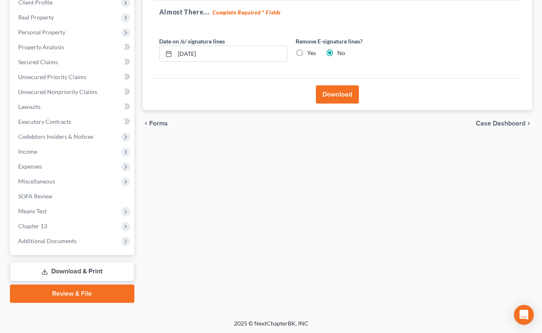
click at [12, 169] on li "Expenses Home Utilities / Bills Personal Medical" at bounding box center [73, 166] width 123 height 15
click at [26, 167] on span "Expenses" at bounding box center [30, 166] width 24 height 7
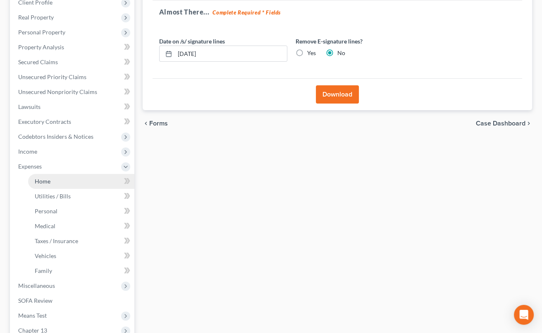
click at [34, 177] on link "Home" at bounding box center [81, 181] width 106 height 15
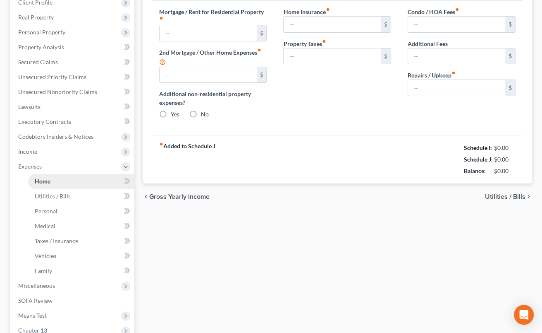
type input "1,500.00"
type input "0.00"
radio input "true"
type input "34.75"
type input "212.34"
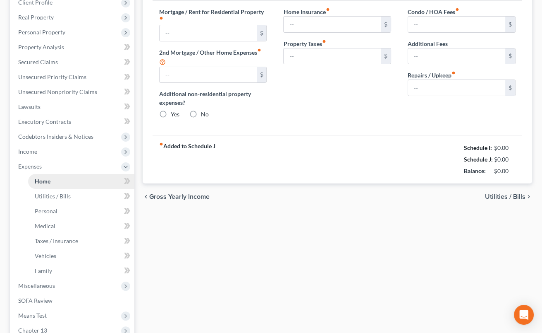
type input "389.00"
type input "0.00"
type input "100.00"
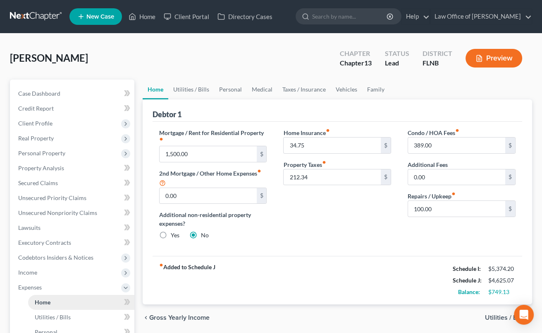
scroll to position [225, 0]
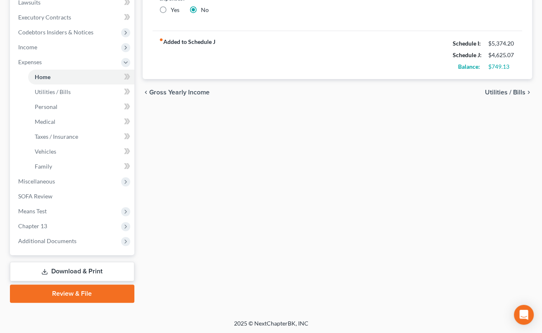
click at [69, 272] on link "Download & Print" at bounding box center [72, 270] width 124 height 19
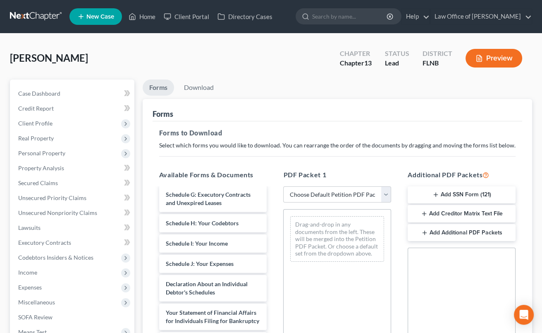
scroll to position [246, 0]
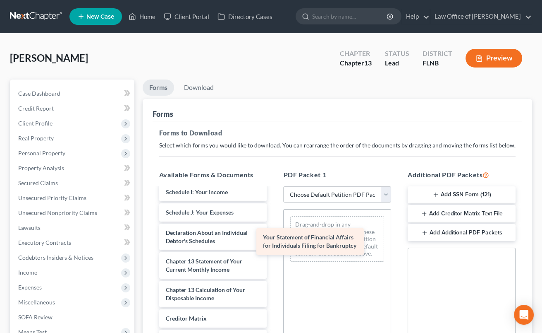
drag, startPoint x: 209, startPoint y: 258, endPoint x: 306, endPoint y: 235, distance: 99.9
click at [274, 235] on div "Your Statement of Financial Affairs for Individuals Filing for Bankruptcy Certi…" at bounding box center [213, 178] width 121 height 470
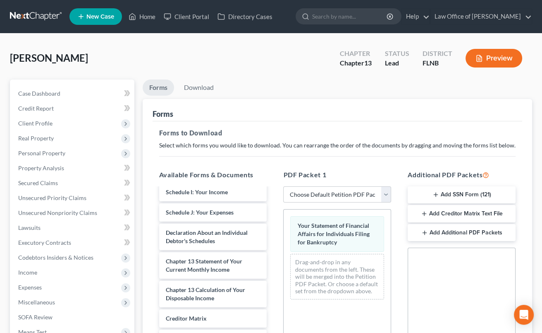
scroll to position [177, 0]
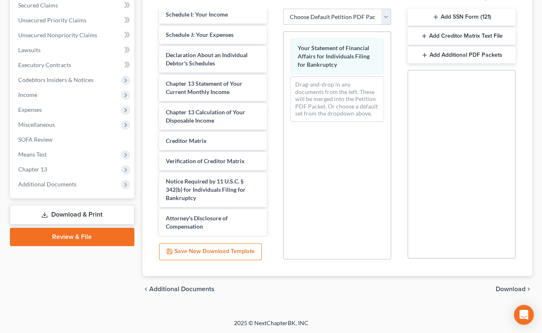
click at [506, 288] on span "Download" at bounding box center [511, 288] width 30 height 7
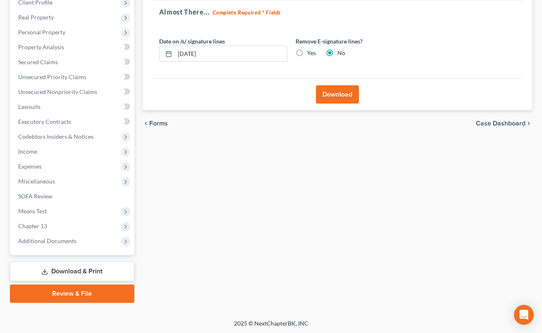
click at [307, 52] on label "Yes" at bounding box center [311, 53] width 9 height 8
click at [311, 52] on input "Yes" at bounding box center [313, 51] width 5 height 5
radio input "true"
radio input "false"
click at [323, 96] on button "Download" at bounding box center [337, 94] width 43 height 18
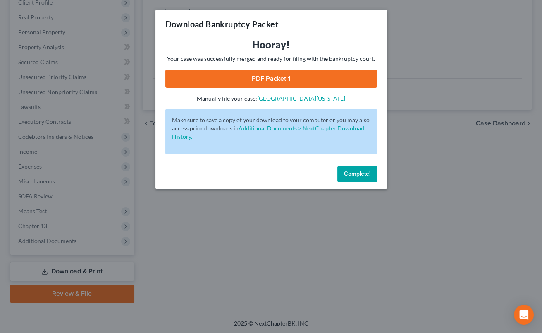
click at [334, 80] on link "PDF Packet 1" at bounding box center [271, 78] width 212 height 18
click at [359, 29] on div "Download Bankruptcy Packet" at bounding box center [272, 24] width 232 height 28
click at [354, 171] on span "Complete!" at bounding box center [357, 173] width 26 height 7
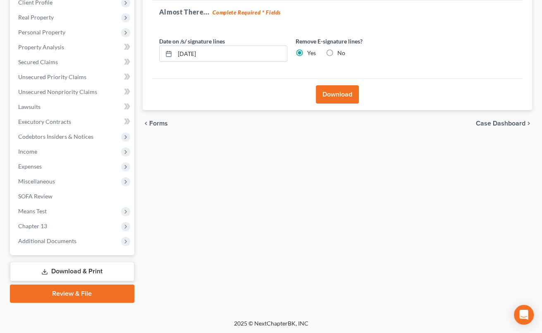
click at [80, 289] on link "Review & File" at bounding box center [72, 293] width 124 height 18
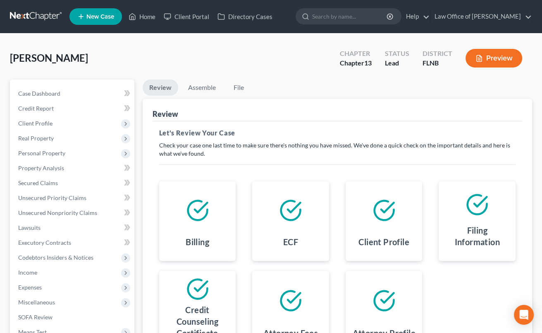
scroll to position [121, 0]
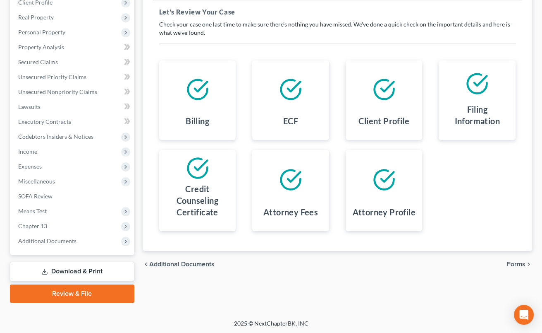
click at [520, 261] on span "Forms" at bounding box center [516, 264] width 19 height 7
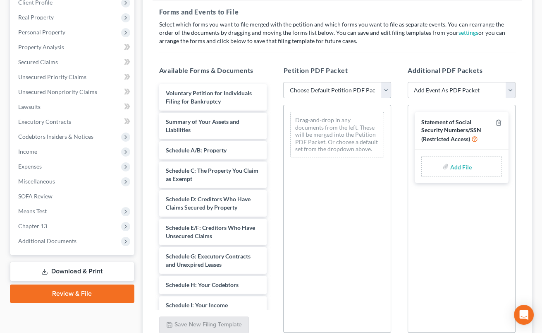
select select "3"
click option "Complete petition, schedules & statements" at bounding box center [0, 0] width 0 height 0
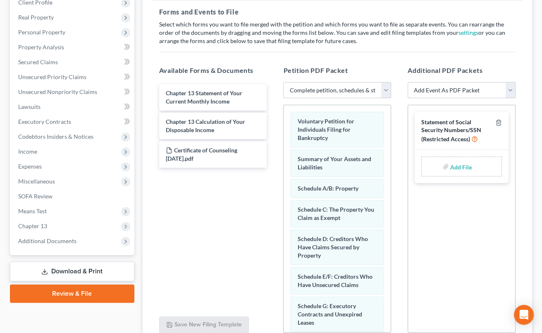
select select "7"
click option "Certificate of Credit Counseling" at bounding box center [0, 0] width 0 height 0
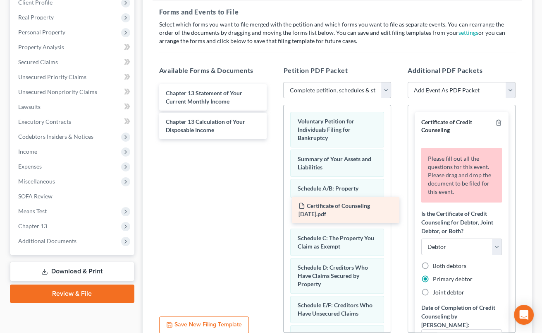
drag, startPoint x: 197, startPoint y: 152, endPoint x: 454, endPoint y: 203, distance: 261.7
click at [274, 139] on div "Certificate of Counseling 2025-07-03.pdf Chapter 13 Statement of Your Current M…" at bounding box center [213, 111] width 121 height 55
click at [454, 203] on div "Available Forms & Documents Certificate of Counseling 2025-07-03.pdf Chapter 13…" at bounding box center [337, 199] width 373 height 280
click at [454, 203] on div "Please fill out all the questions for this event. Please drag and drop the docu…" at bounding box center [462, 262] width 94 height 243
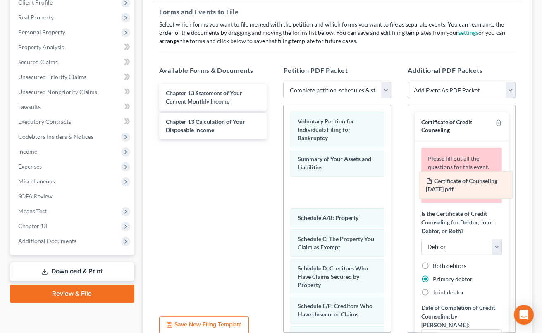
drag, startPoint x: 304, startPoint y: 213, endPoint x: 433, endPoint y: 185, distance: 131.6
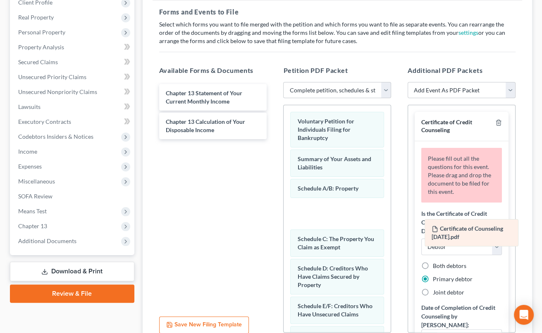
drag, startPoint x: 303, startPoint y: 185, endPoint x: 444, endPoint y: 227, distance: 146.8
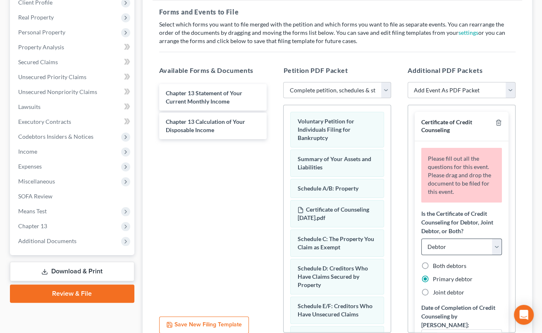
click at [522, 127] on div "Additional PDF Packets Add Event As PDF Packet Amended Document Amended List of…" at bounding box center [462, 199] width 124 height 280
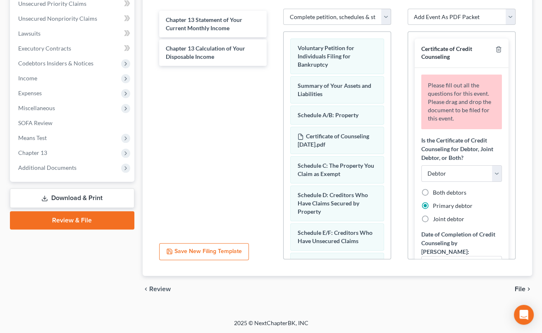
scroll to position [82, 0]
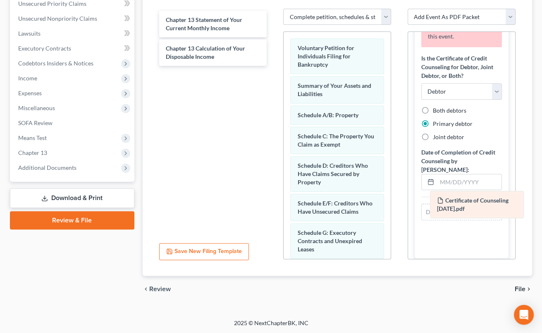
drag, startPoint x: 316, startPoint y: 141, endPoint x: 455, endPoint y: 206, distance: 154.1
click at [391, 206] on div "Certificate of Counseling 2025-07-03.pdf Voluntary Petition for Individuals Fil…" at bounding box center [337, 292] width 107 height 520
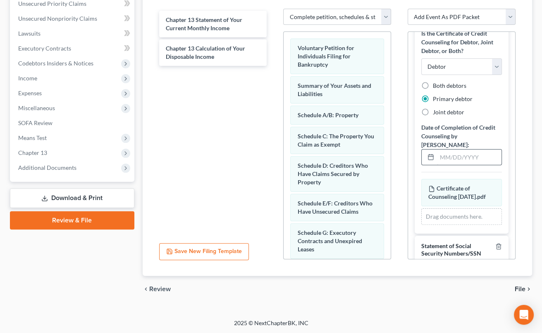
scroll to position [0, 0]
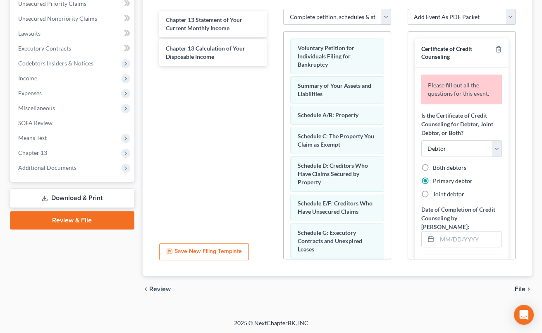
select select "14"
click option "Chapter 13 Statement of Current Monthly Income (Form 122C-1)" at bounding box center [0, 0] width 0 height 0
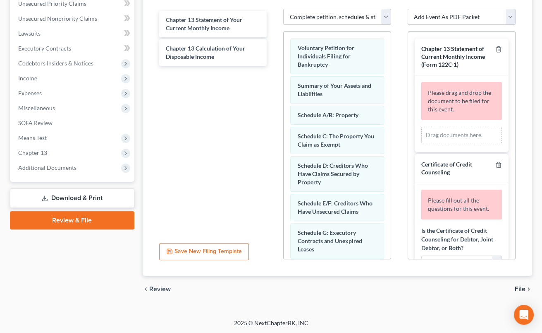
select select "12"
click option "Chapter 13 Calculation of Disposable Income (Form 122C-2)" at bounding box center [0, 0] width 0 height 0
select select
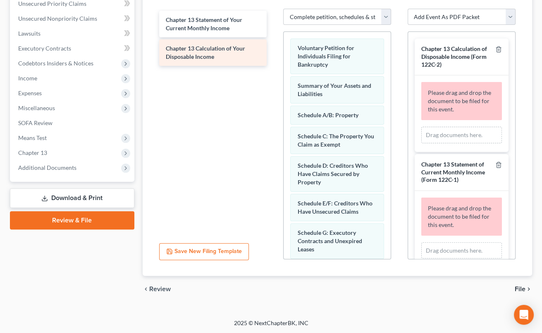
click at [185, 57] on span "Chapter 13 Calculation of Your Disposable Income" at bounding box center [205, 52] width 79 height 15
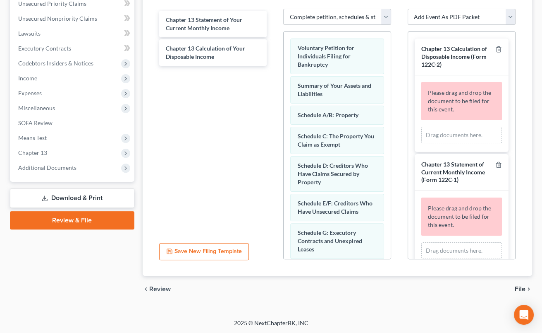
click at [185, 62] on div "Chapter 13 Statement of Your Current Monthly Income Chapter 13 Calculation of Y…" at bounding box center [213, 38] width 121 height 55
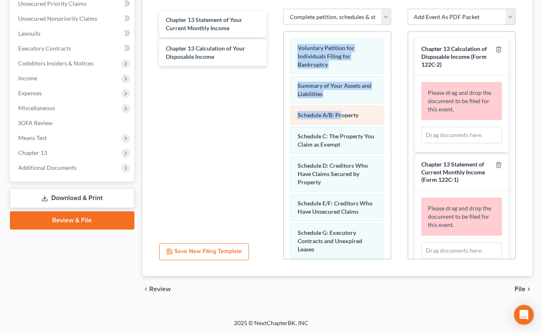
drag, startPoint x: 208, startPoint y: 81, endPoint x: 342, endPoint y: 120, distance: 139.6
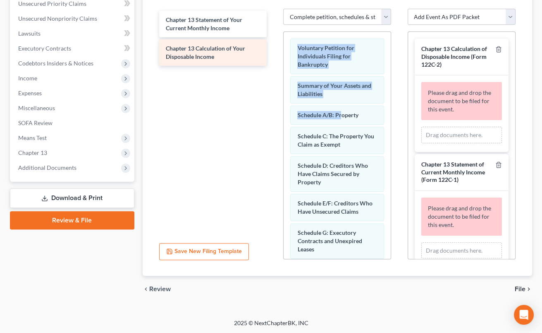
click at [185, 41] on div "Chapter 13 Calculation of Your Disposable Income" at bounding box center [213, 52] width 108 height 26
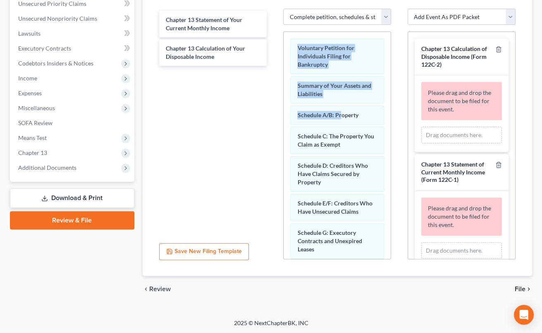
click at [186, 70] on div "Chapter 13 Statement of Your Current Monthly Income Chapter 13 Calculation of Y…" at bounding box center [213, 122] width 121 height 227
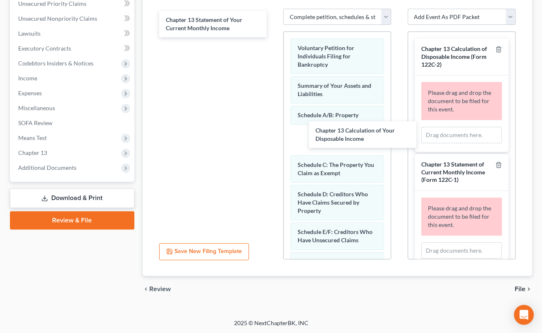
drag, startPoint x: 182, startPoint y: 53, endPoint x: 397, endPoint y: 139, distance: 232.3
click at [274, 37] on div "Chapter 13 Calculation of Your Disposable Income Chapter 13 Statement of Your C…" at bounding box center [213, 24] width 121 height 26
drag, startPoint x: 397, startPoint y: 139, endPoint x: 423, endPoint y: 143, distance: 26.3
click at [403, 141] on div "Available Forms & Documents Chapter 13 Calculation of Your Disposable Income Ch…" at bounding box center [337, 126] width 373 height 280
drag, startPoint x: 423, startPoint y: 143, endPoint x: 429, endPoint y: 143, distance: 5.8
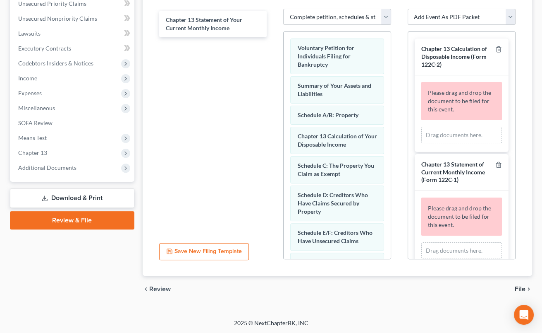
click at [429, 143] on div "Please drag and drop the document to be filed for this event. Drag documents he…" at bounding box center [462, 113] width 94 height 77
click at [435, 143] on div "Please drag and drop the document to be filed for this event. Drag documents he…" at bounding box center [462, 113] width 94 height 77
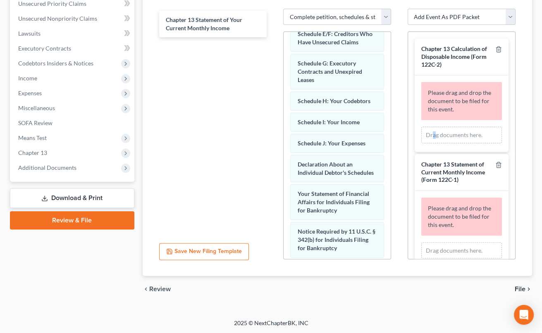
scroll to position [76, 0]
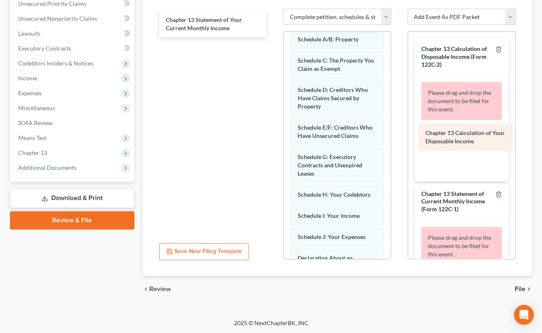
drag, startPoint x: 321, startPoint y: 62, endPoint x: 449, endPoint y: 136, distance: 147.8
click at [391, 136] on div "Chapter 13 Calculation of Your Disposable Income Voluntary Petition for Individ…" at bounding box center [337, 216] width 107 height 520
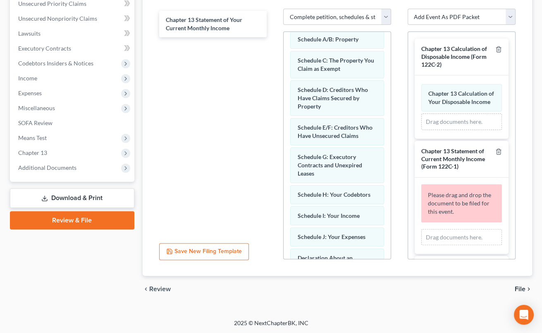
scroll to position [82, 0]
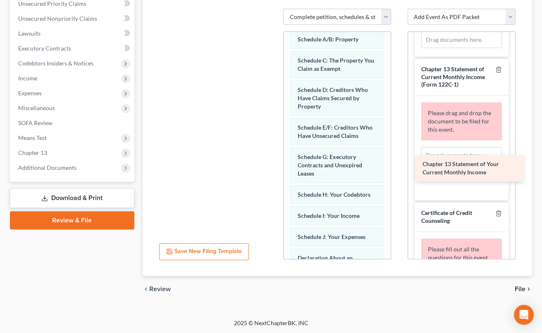
drag, startPoint x: 209, startPoint y: 24, endPoint x: 466, endPoint y: 169, distance: 294.8
click at [274, 9] on div "Chapter 13 Statement of Your Current Monthly Income Chapter 13 Statement of You…" at bounding box center [213, 9] width 121 height 0
click at [466, 169] on span "Chapter 13 Statement of Your Current Monthly Income" at bounding box center [461, 167] width 77 height 15
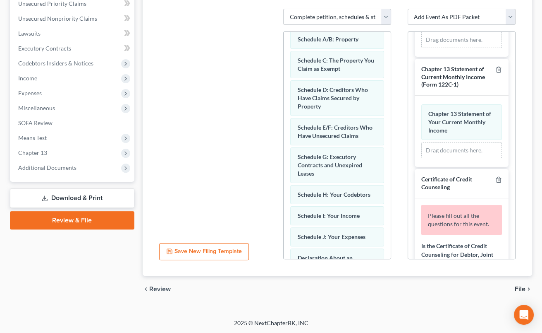
scroll to position [246, 0]
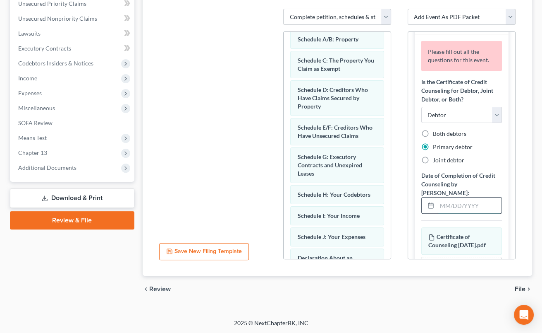
click at [452, 197] on input "text" at bounding box center [469, 205] width 65 height 16
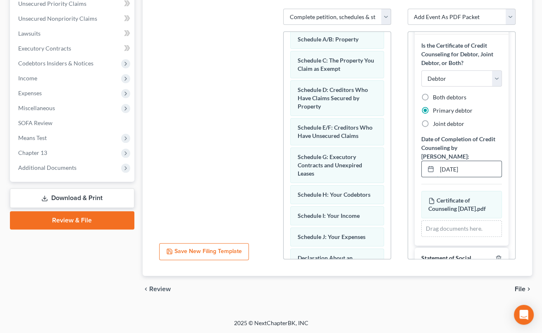
scroll to position [311, 0]
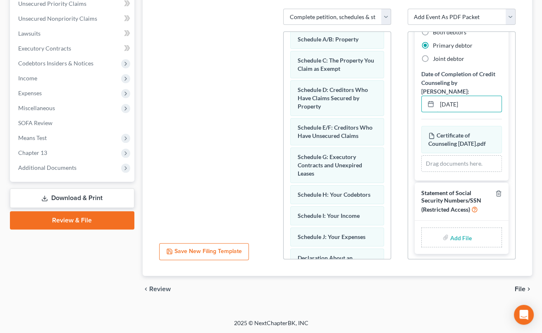
type input "[DATE]"
click at [462, 237] on input "file" at bounding box center [460, 237] width 20 height 15
type input "C:\fakepath\Statement About Your Social Security Numbers.pdf"
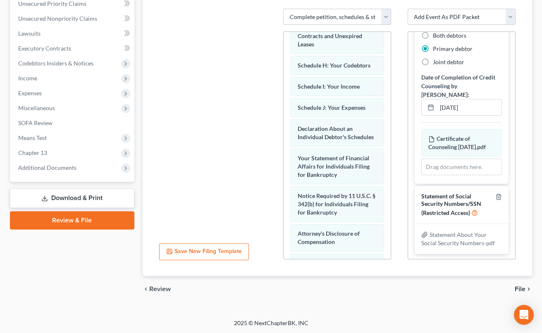
scroll to position [292, 0]
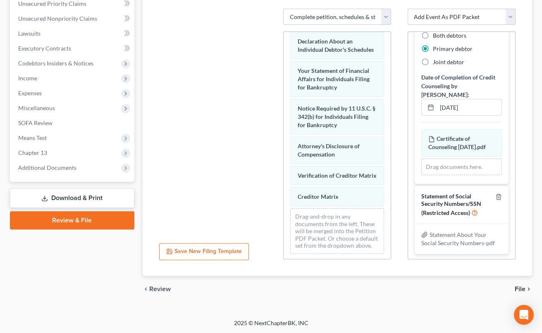
click at [524, 288] on span "File" at bounding box center [520, 288] width 11 height 7
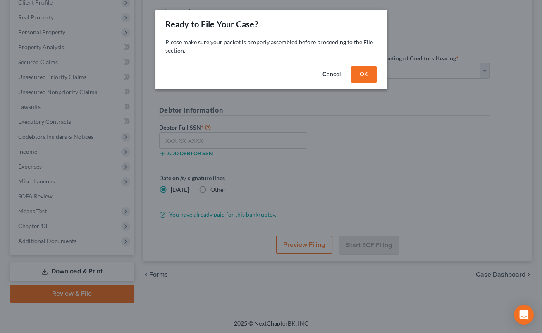
click at [359, 79] on button "OK" at bounding box center [364, 74] width 26 height 17
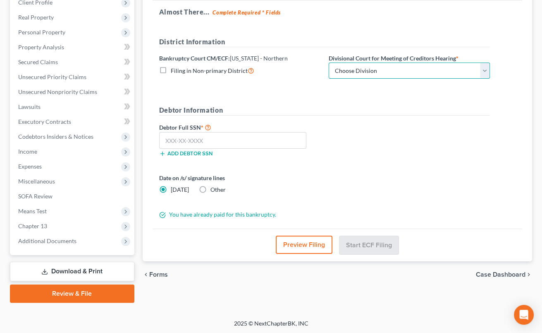
select select "0"
click option "[GEOGRAPHIC_DATA]" at bounding box center [0, 0] width 0 height 0
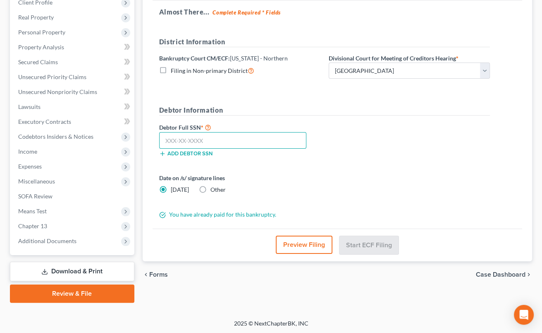
click at [244, 140] on input "text" at bounding box center [232, 140] width 147 height 17
type input "523-08-3134"
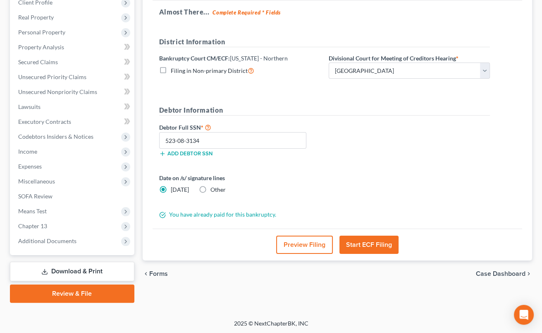
click at [360, 238] on button "Start ECF Filing" at bounding box center [369, 244] width 59 height 18
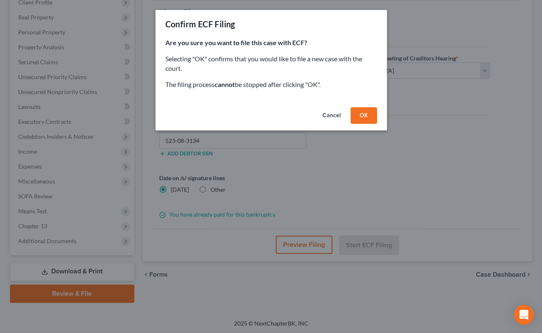
click at [357, 121] on button "OK" at bounding box center [364, 115] width 26 height 17
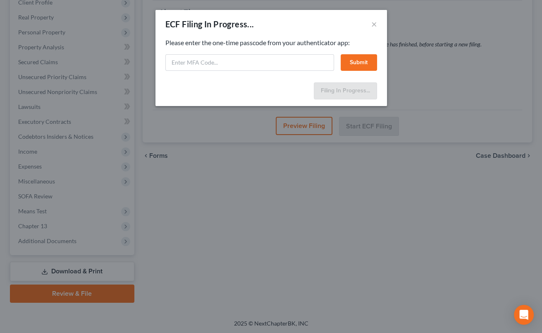
click at [280, 49] on div "Please enter the one-time passcode from your authenticator app: Submit" at bounding box center [271, 54] width 212 height 33
click at [276, 55] on input "text" at bounding box center [249, 62] width 169 height 17
type input "101195"
click at [348, 63] on button "Submit" at bounding box center [359, 62] width 36 height 17
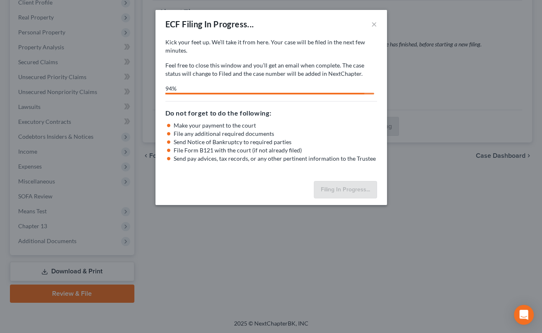
select select "0"
